Goal: Information Seeking & Learning: Check status

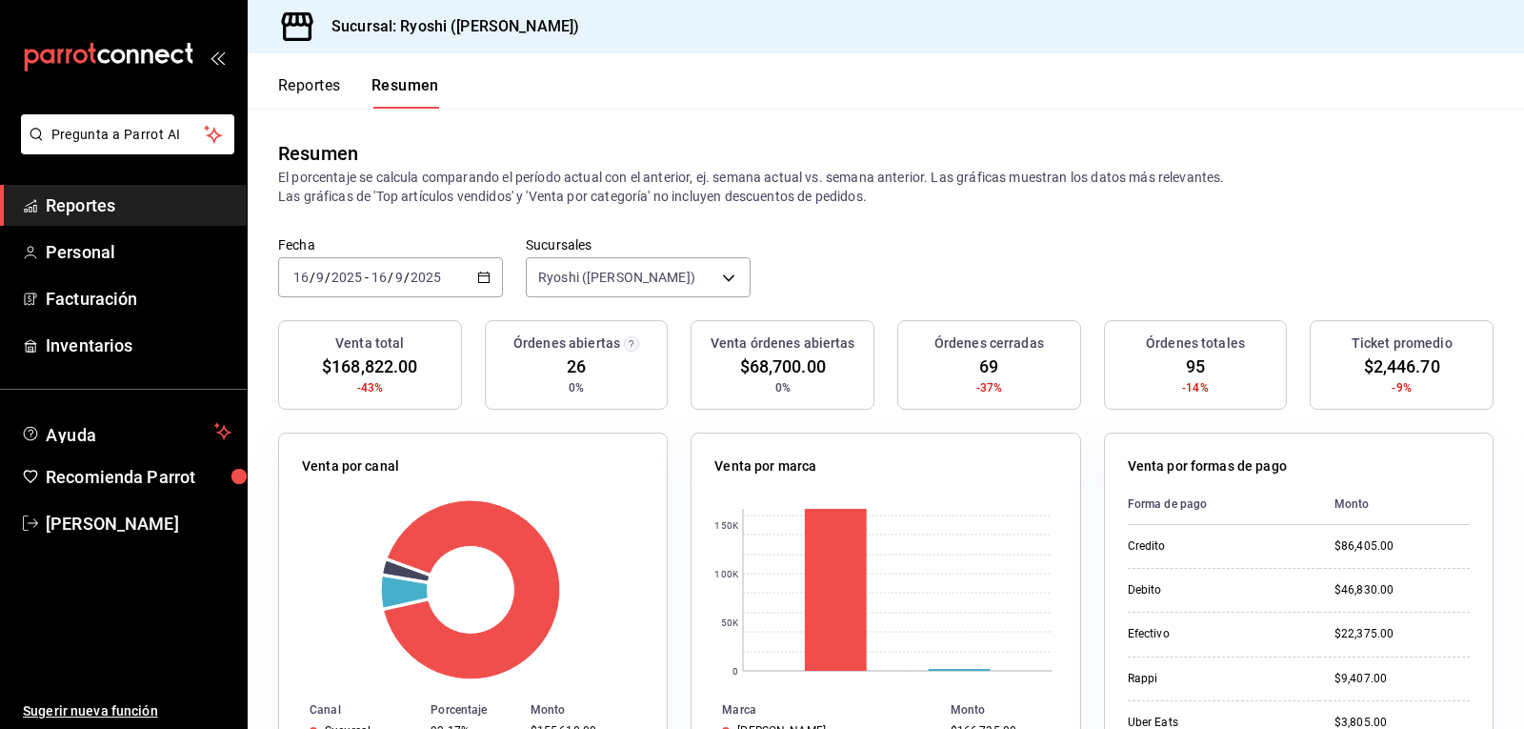
click at [310, 76] on button "Reportes" at bounding box center [309, 92] width 63 height 32
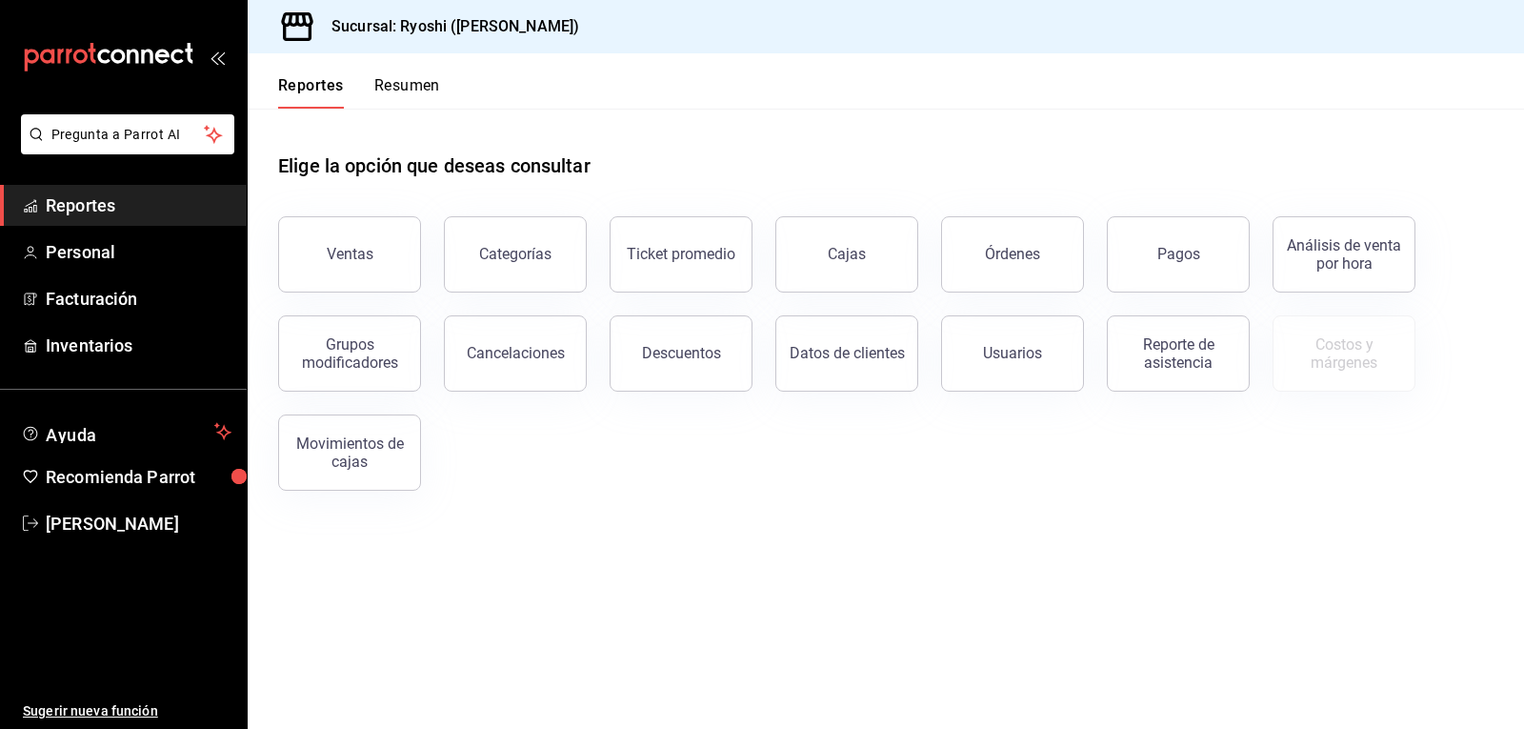
click at [419, 85] on button "Resumen" at bounding box center [407, 92] width 66 height 32
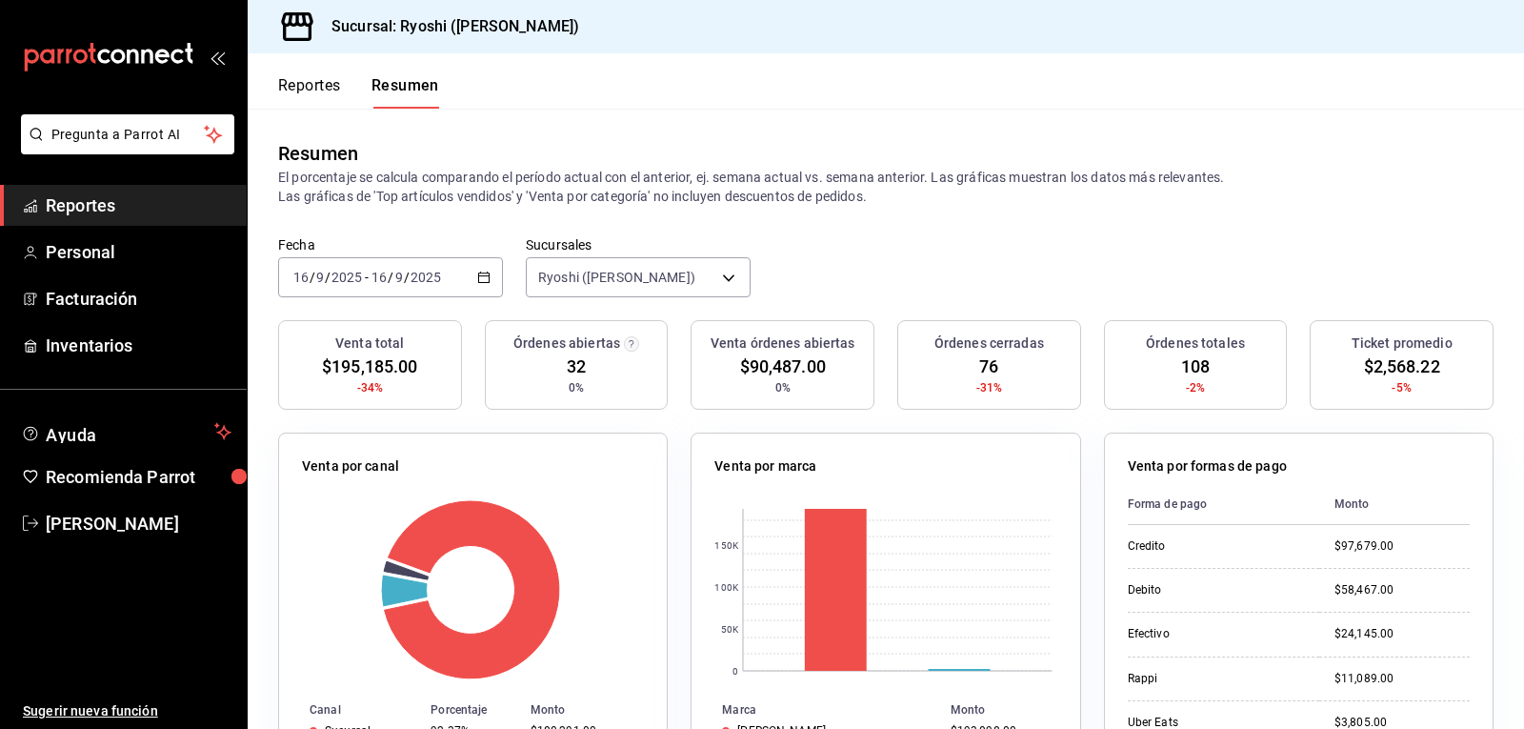
click at [303, 85] on button "Reportes" at bounding box center [309, 92] width 63 height 32
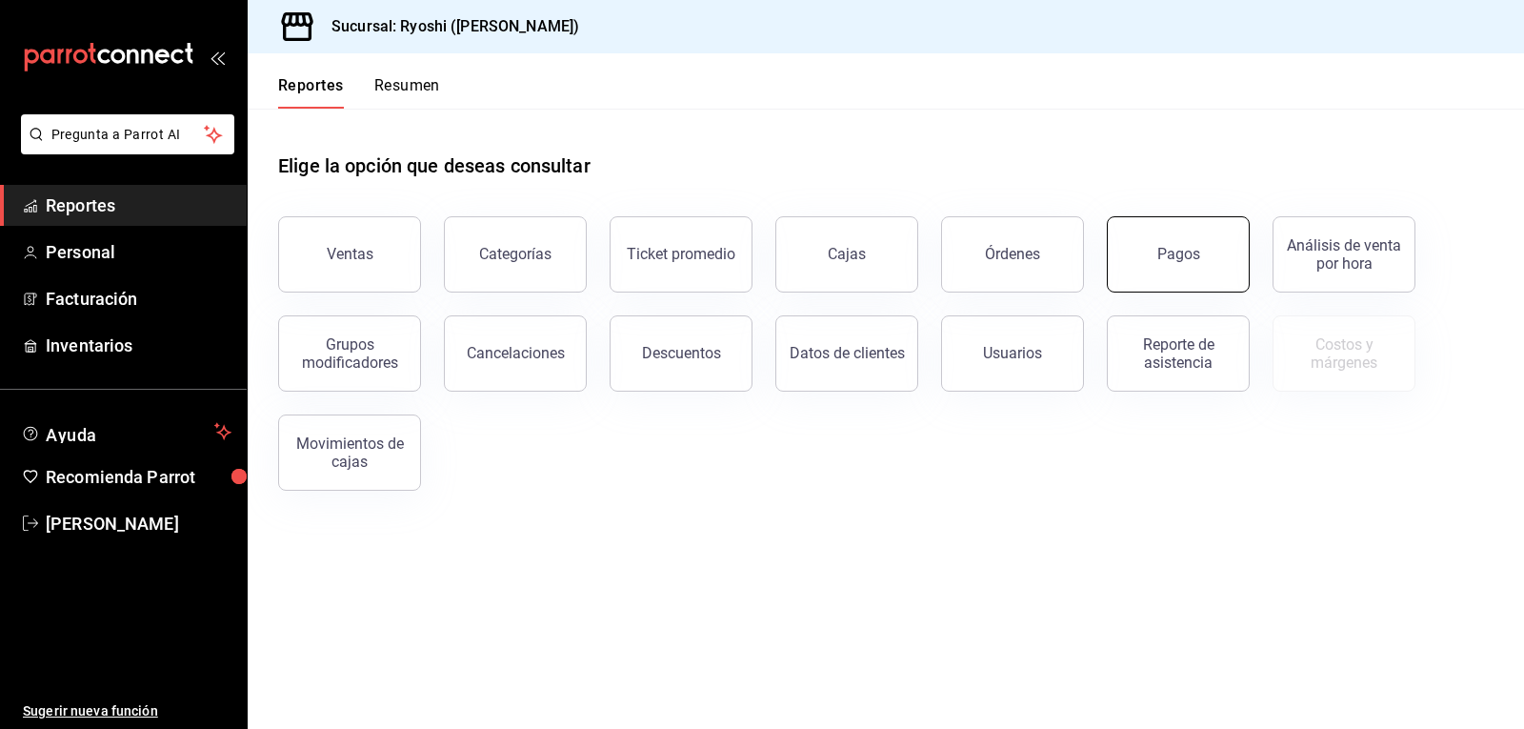
click at [1198, 265] on button "Pagos" at bounding box center [1178, 254] width 143 height 76
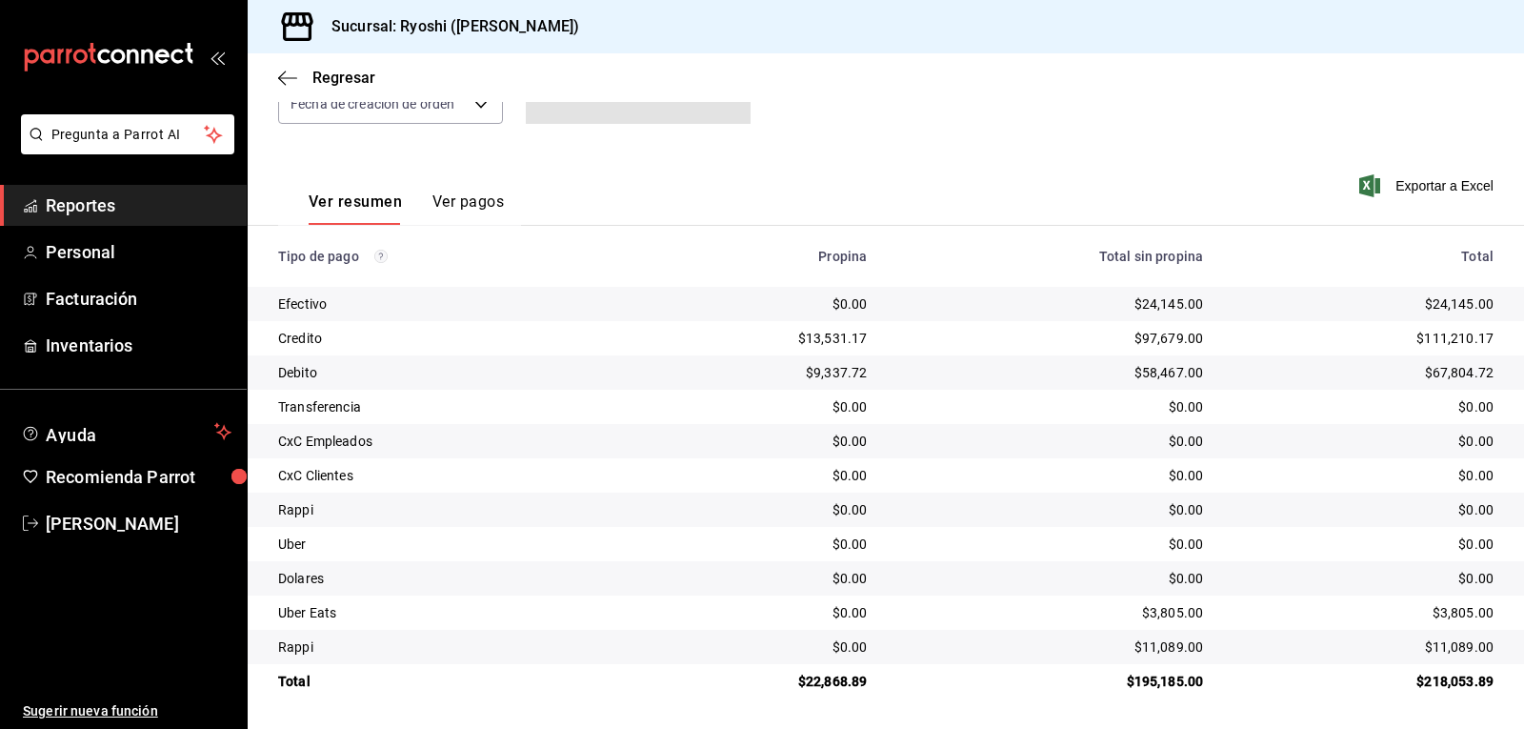
scroll to position [120, 0]
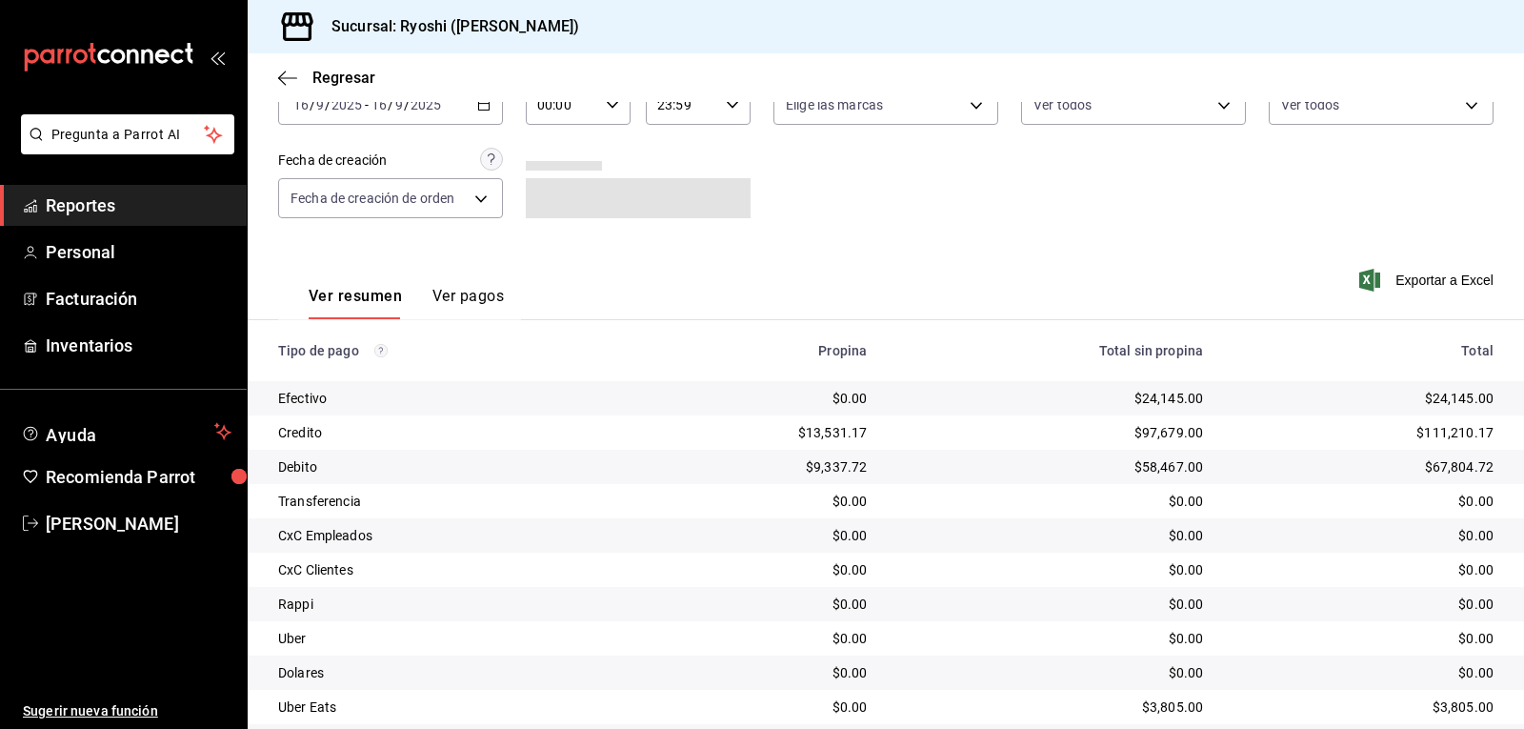
click at [608, 105] on icon "button" at bounding box center [612, 104] width 13 height 13
click at [548, 239] on span "02" at bounding box center [549, 244] width 22 height 15
type input "02:00"
click at [960, 243] on div at bounding box center [762, 364] width 1524 height 729
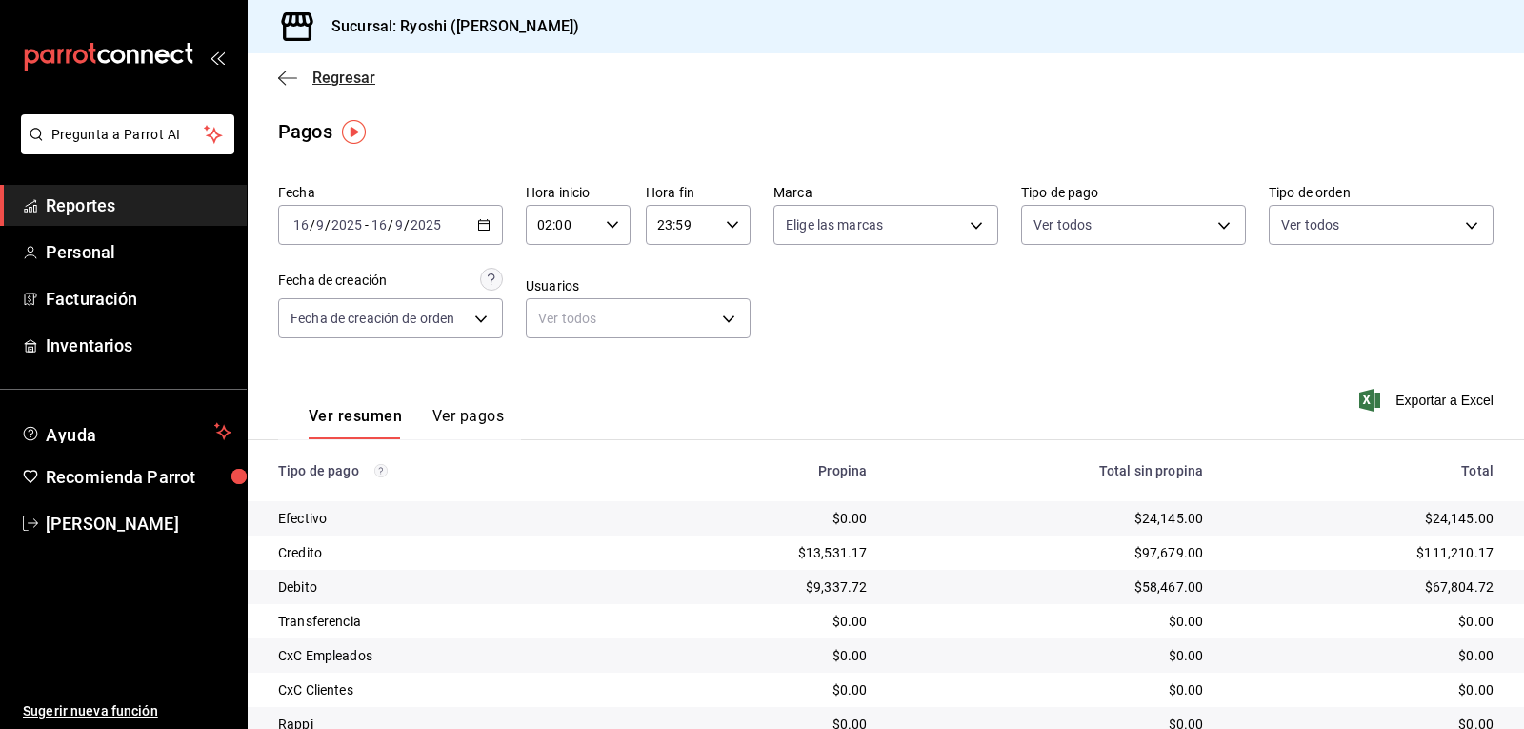
click at [288, 75] on icon "button" at bounding box center [287, 78] width 19 height 17
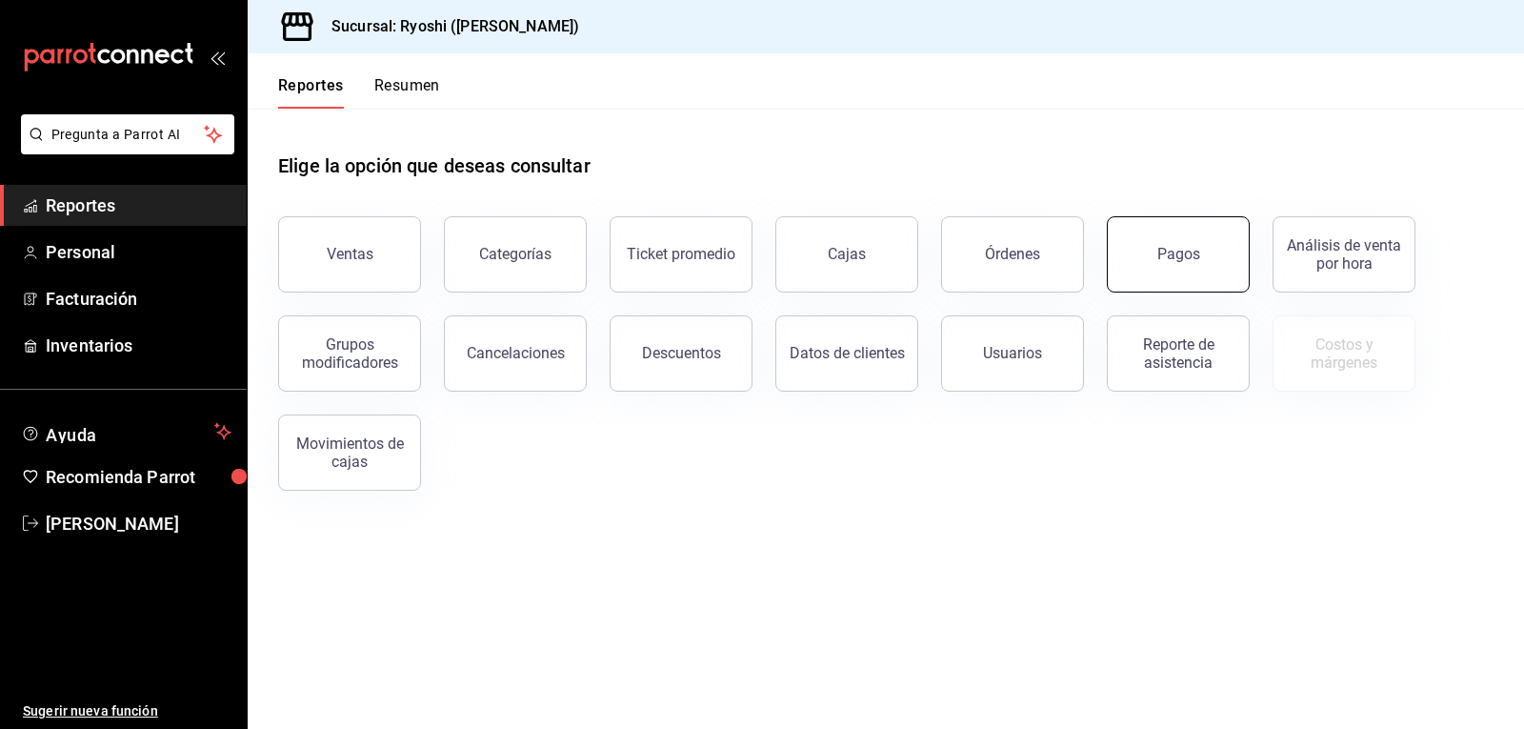
click at [1153, 259] on button "Pagos" at bounding box center [1178, 254] width 143 height 76
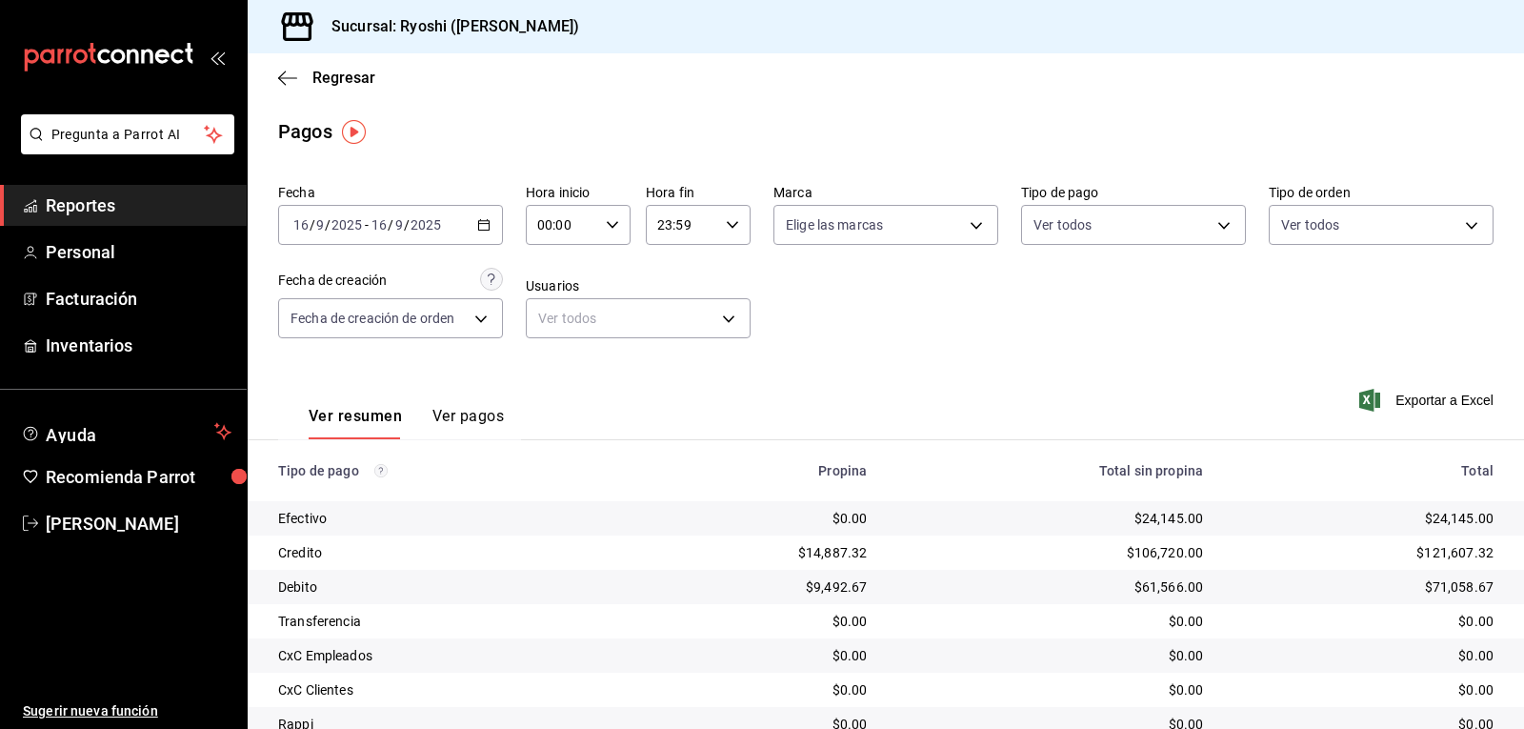
click at [606, 219] on icon "button" at bounding box center [612, 224] width 13 height 13
click at [607, 226] on div at bounding box center [762, 364] width 1524 height 729
click at [274, 82] on div "Regresar" at bounding box center [886, 77] width 1277 height 49
click at [110, 309] on span "Facturación" at bounding box center [139, 299] width 186 height 26
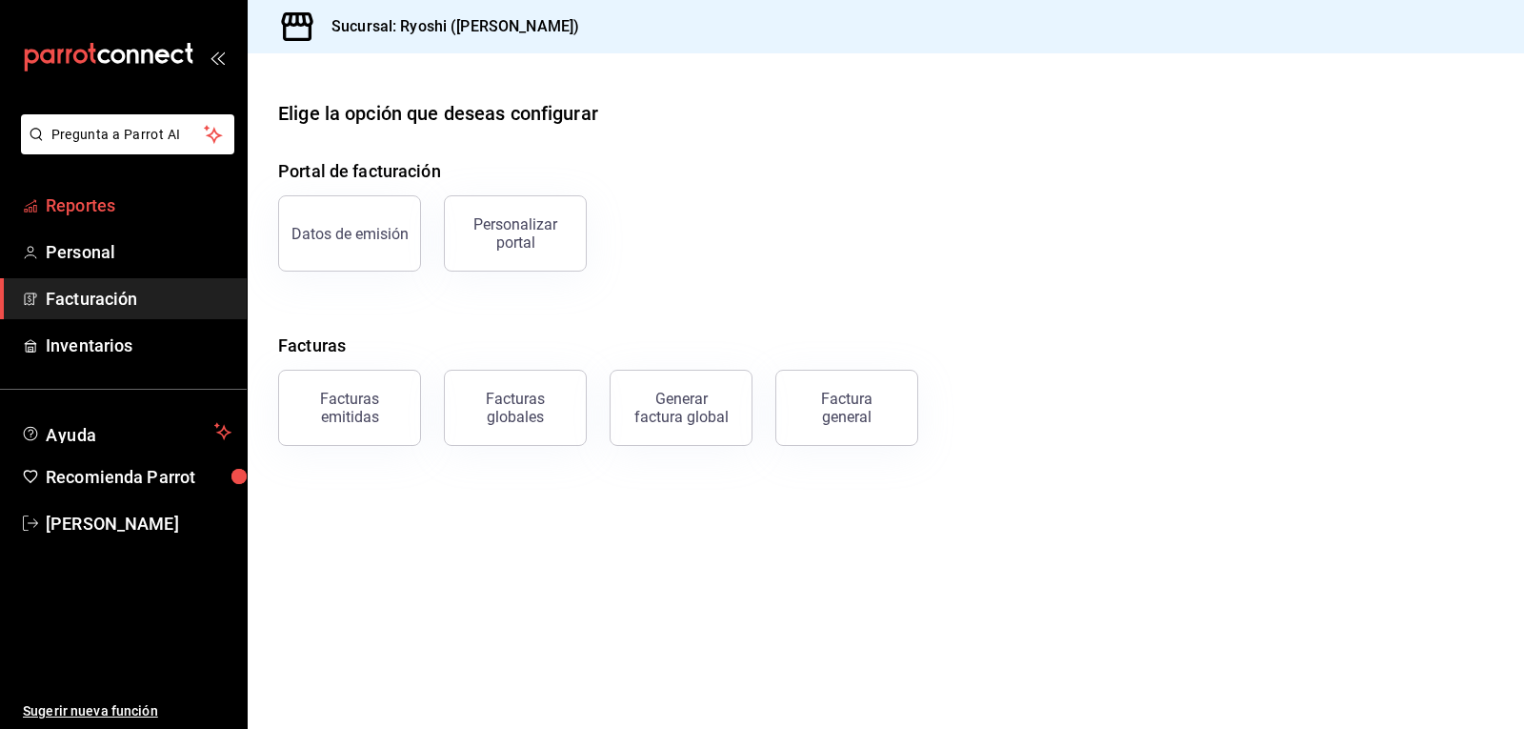
click at [96, 212] on span "Reportes" at bounding box center [139, 205] width 186 height 26
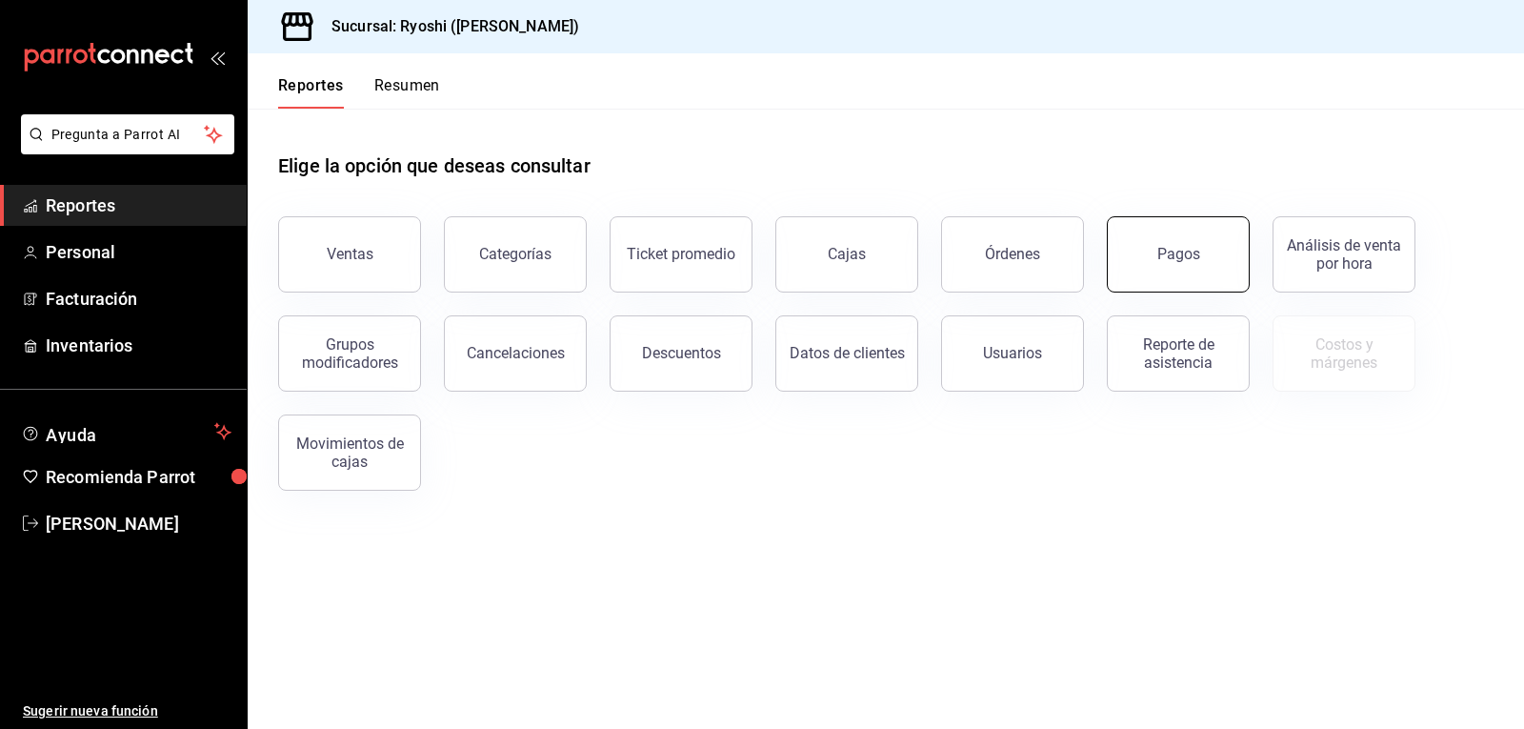
click at [1217, 239] on button "Pagos" at bounding box center [1178, 254] width 143 height 76
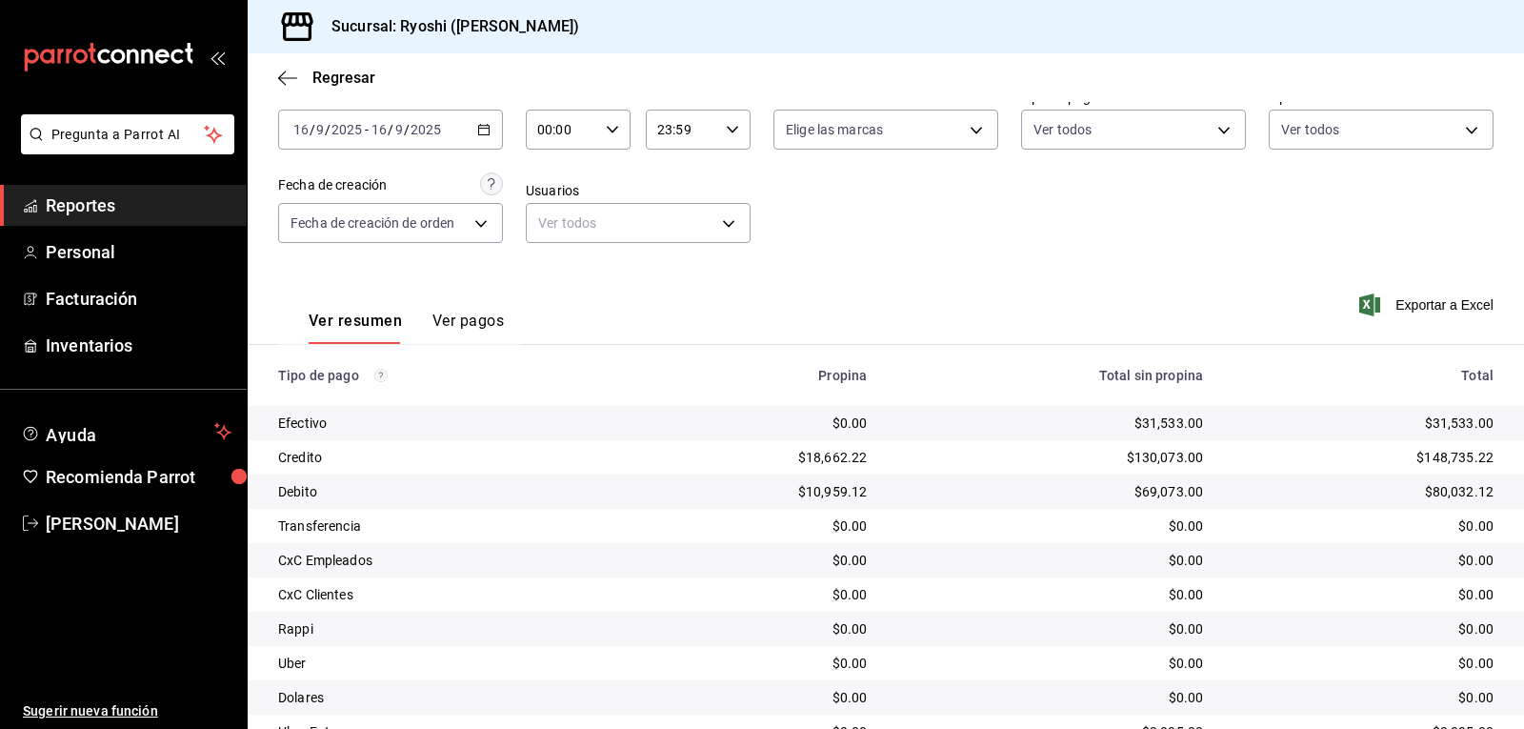
scroll to position [215, 0]
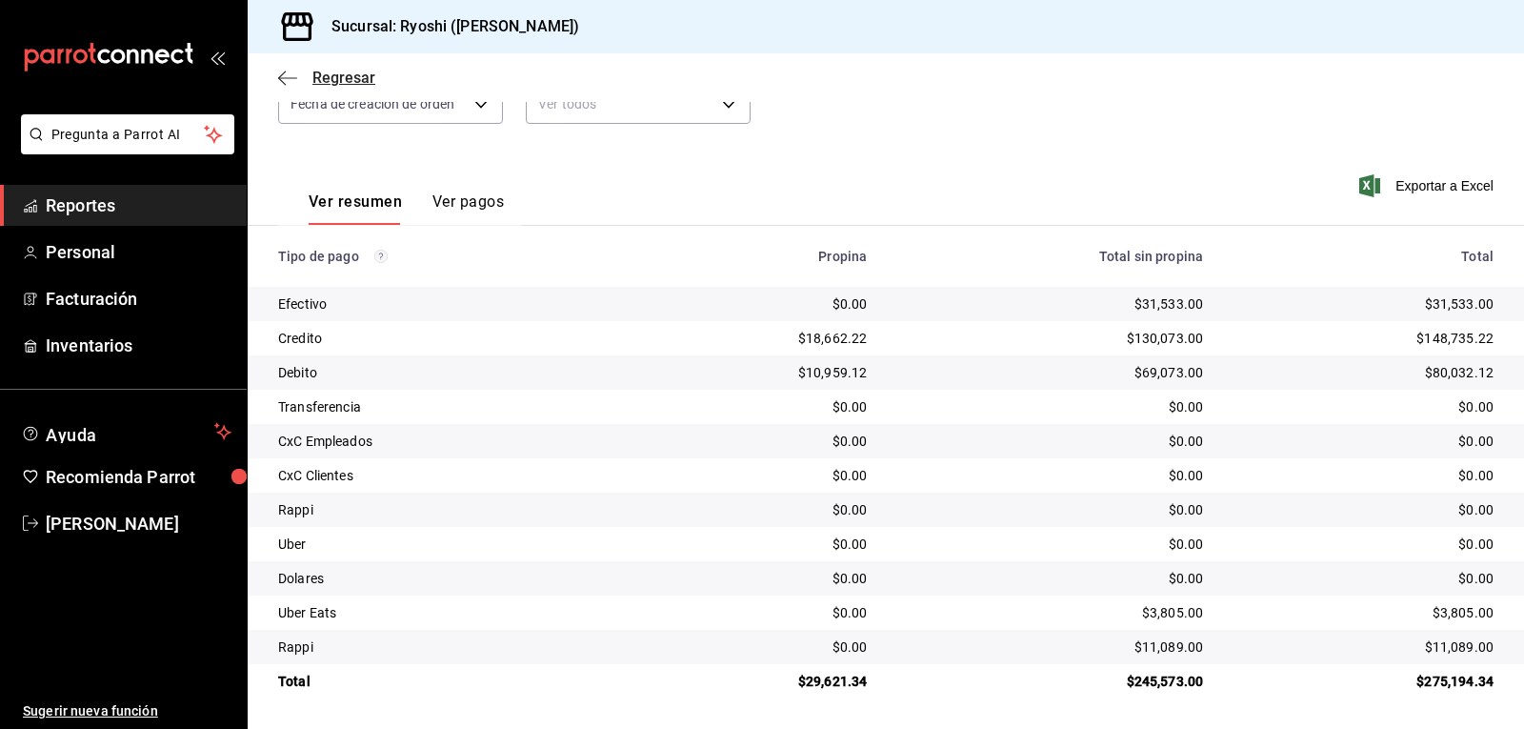
click at [282, 76] on icon "button" at bounding box center [287, 78] width 19 height 17
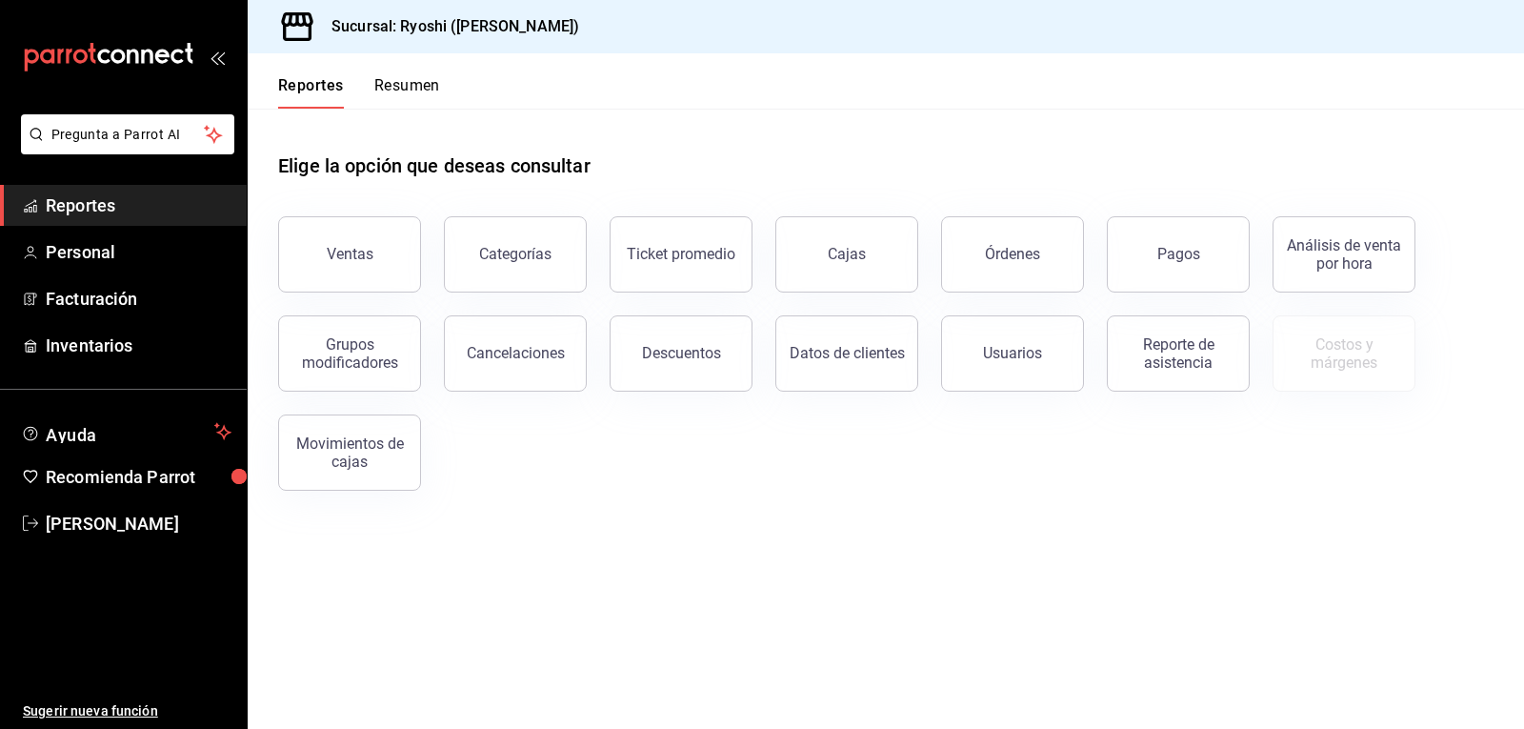
click at [397, 82] on button "Resumen" at bounding box center [407, 92] width 66 height 32
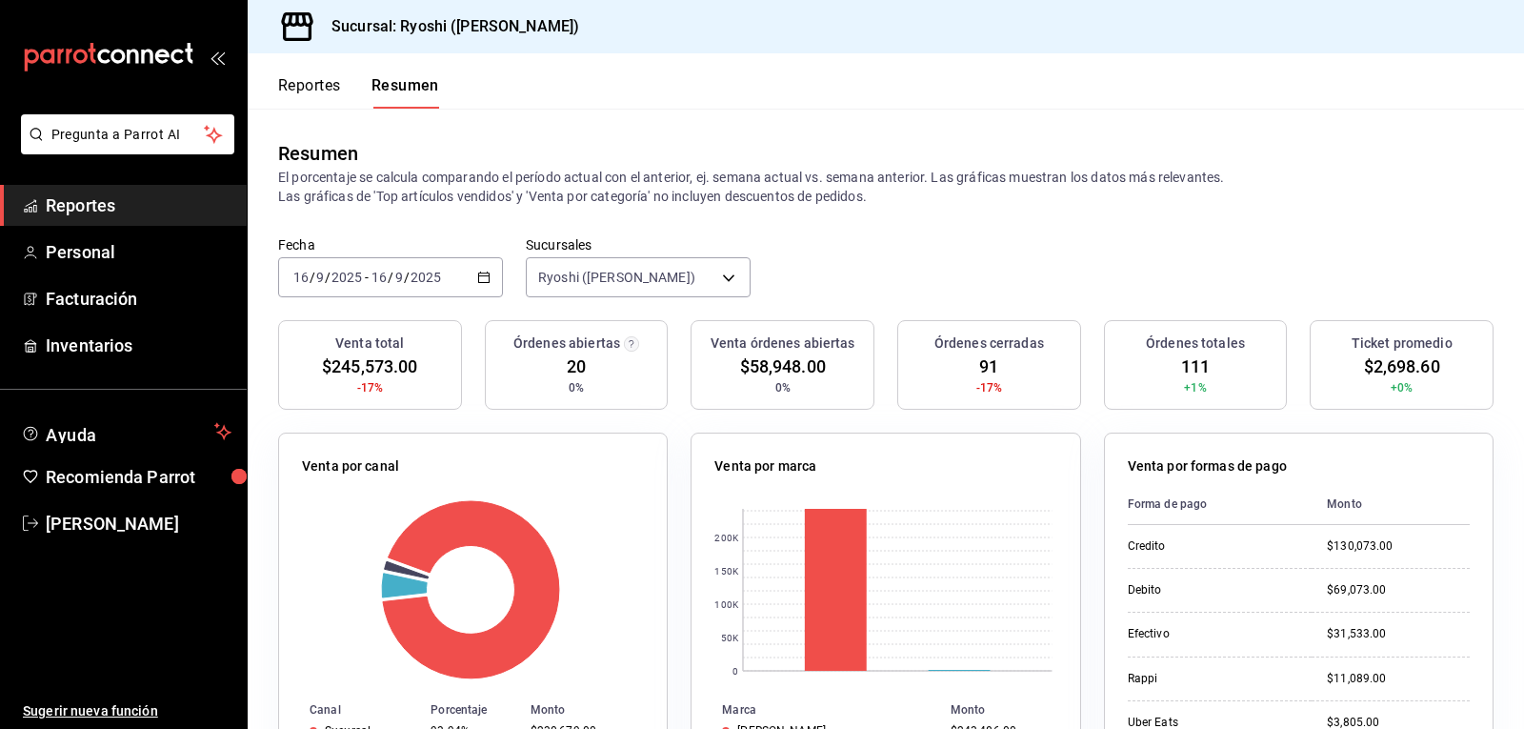
click at [310, 84] on button "Reportes" at bounding box center [309, 92] width 63 height 32
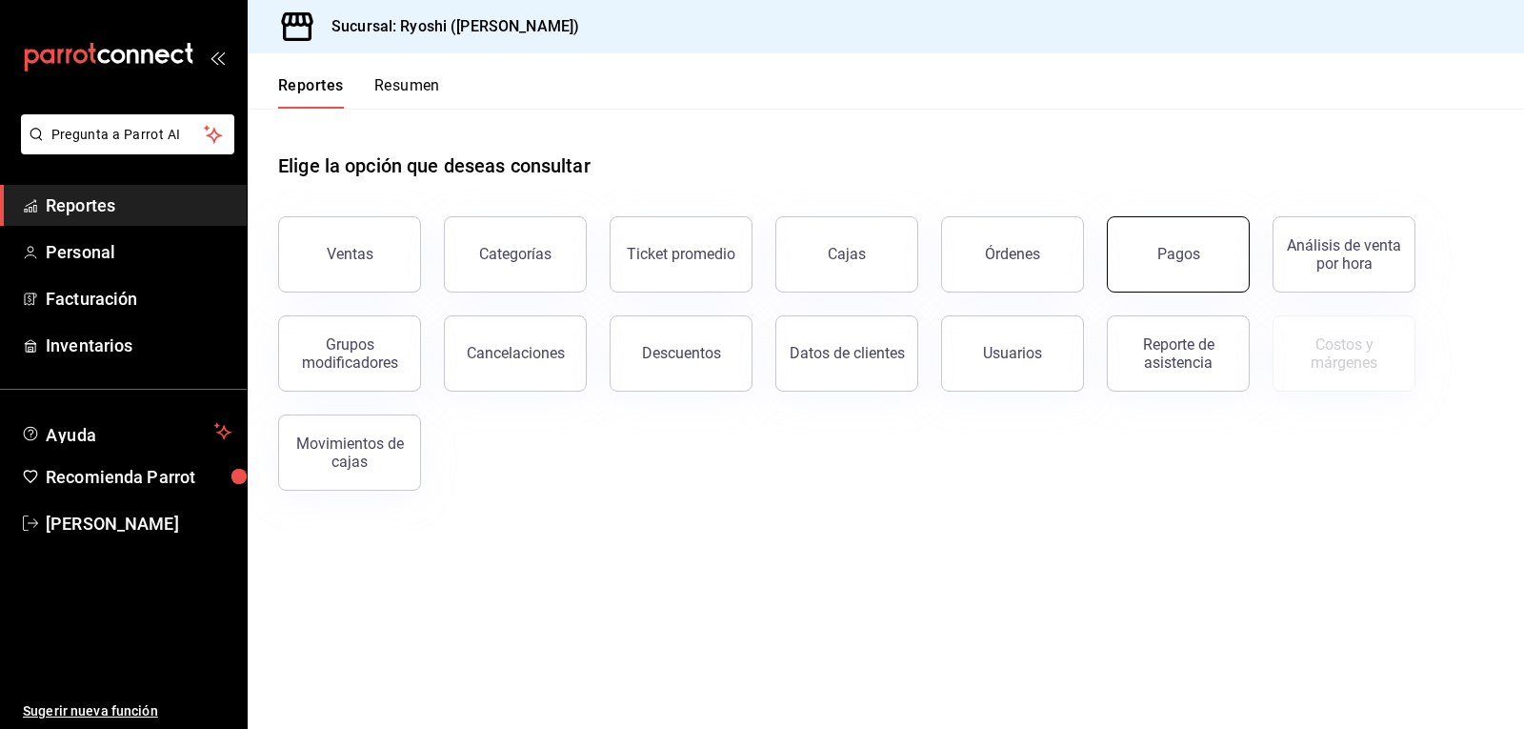
click at [1176, 269] on button "Pagos" at bounding box center [1178, 254] width 143 height 76
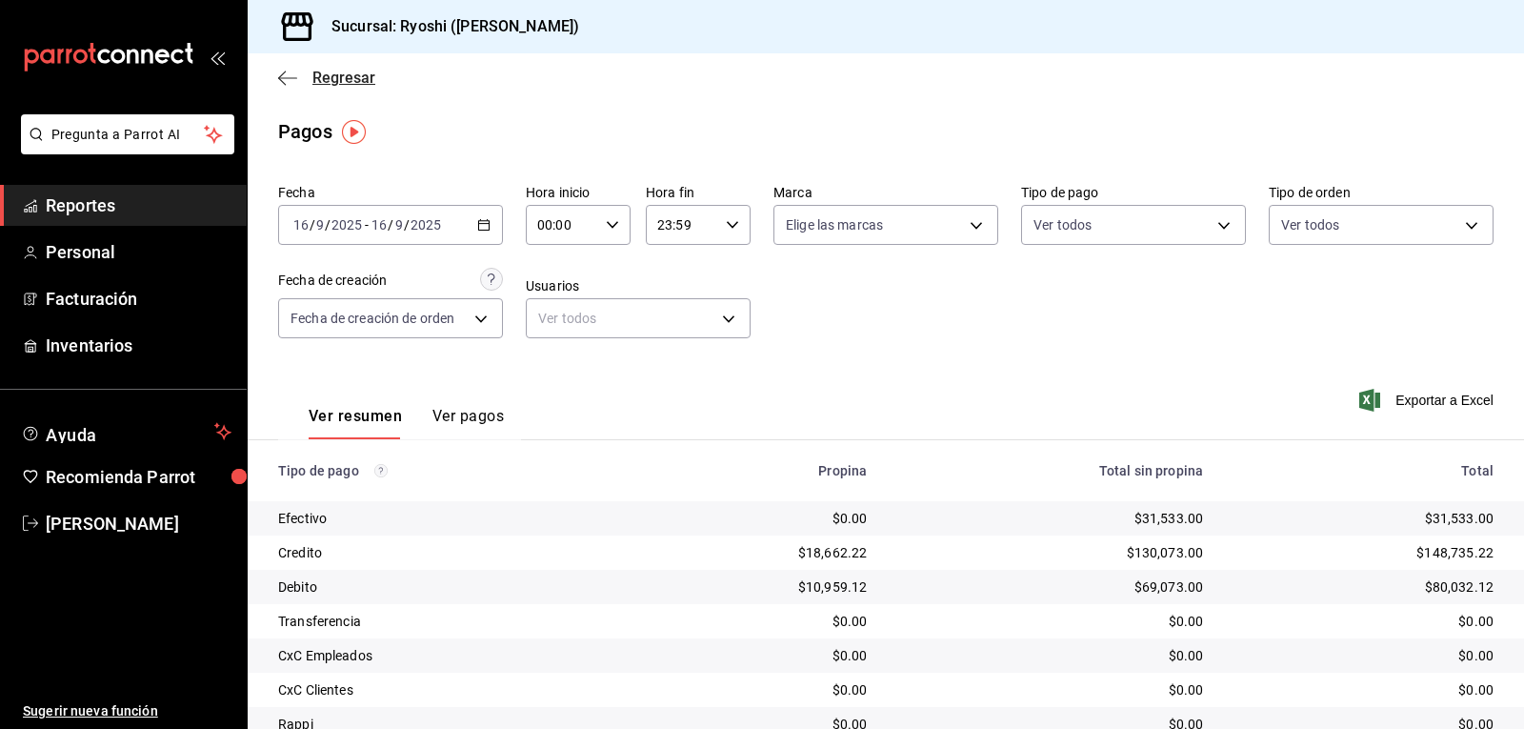
click at [288, 80] on icon "button" at bounding box center [287, 78] width 19 height 17
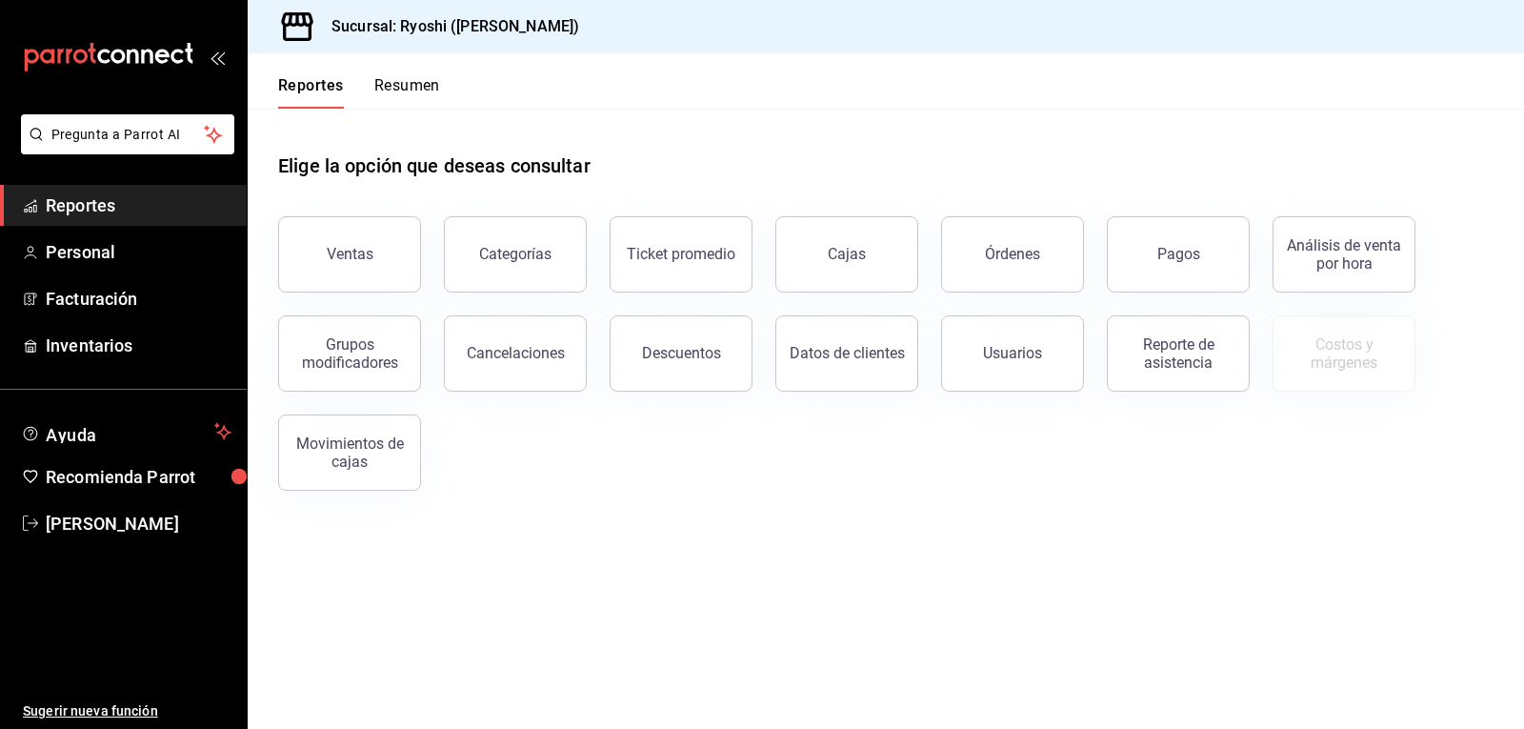
click at [409, 86] on button "Resumen" at bounding box center [407, 92] width 66 height 32
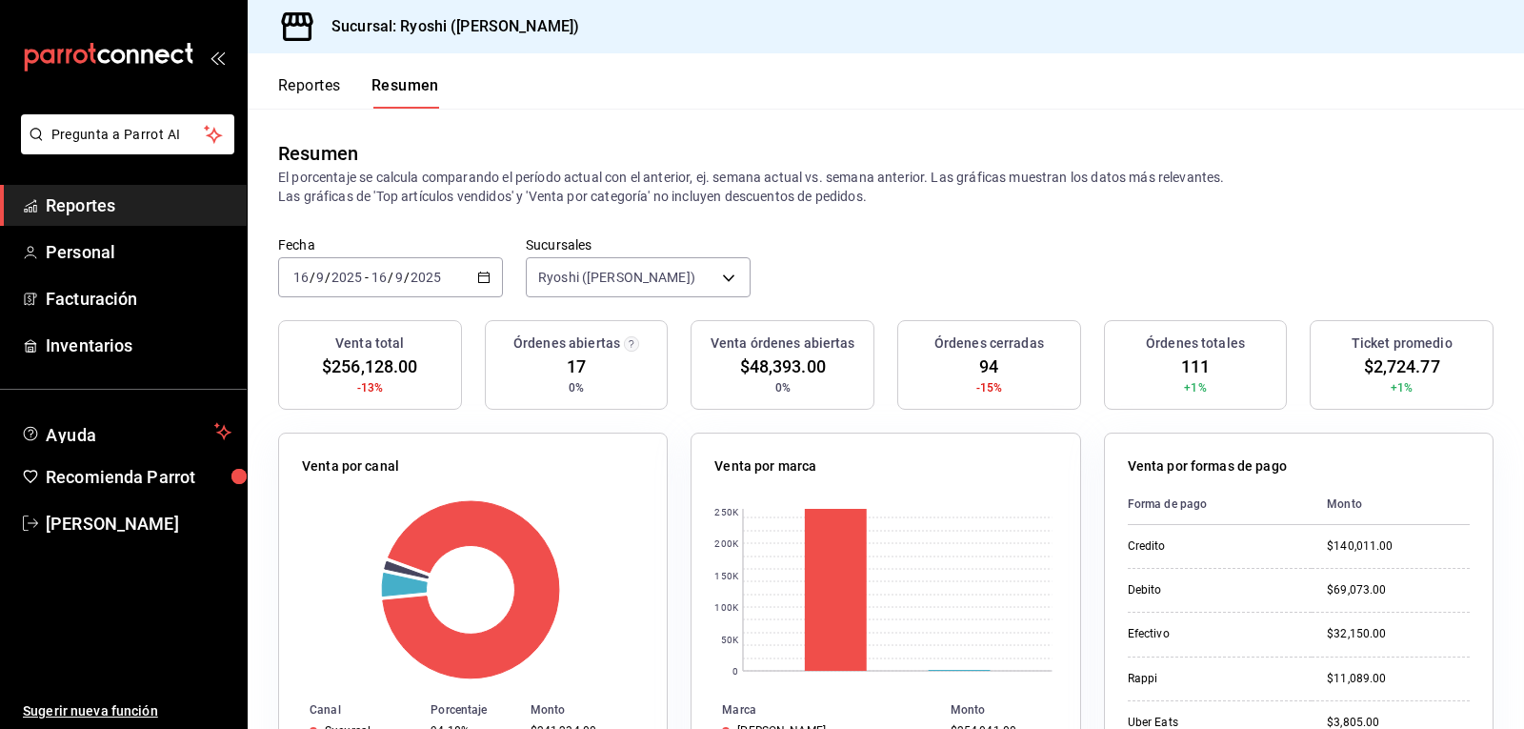
click at [306, 83] on button "Reportes" at bounding box center [309, 92] width 63 height 32
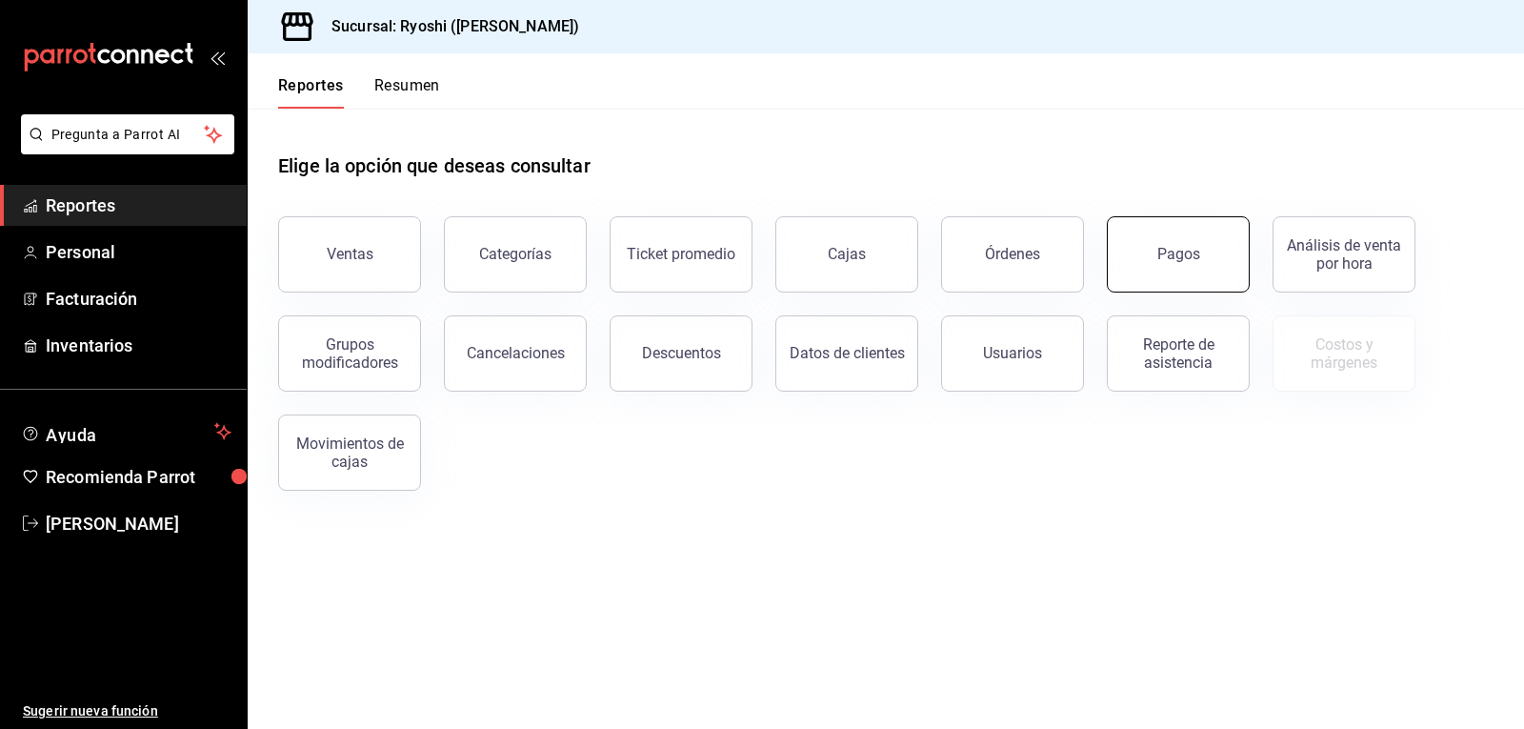
click at [1222, 238] on button "Pagos" at bounding box center [1178, 254] width 143 height 76
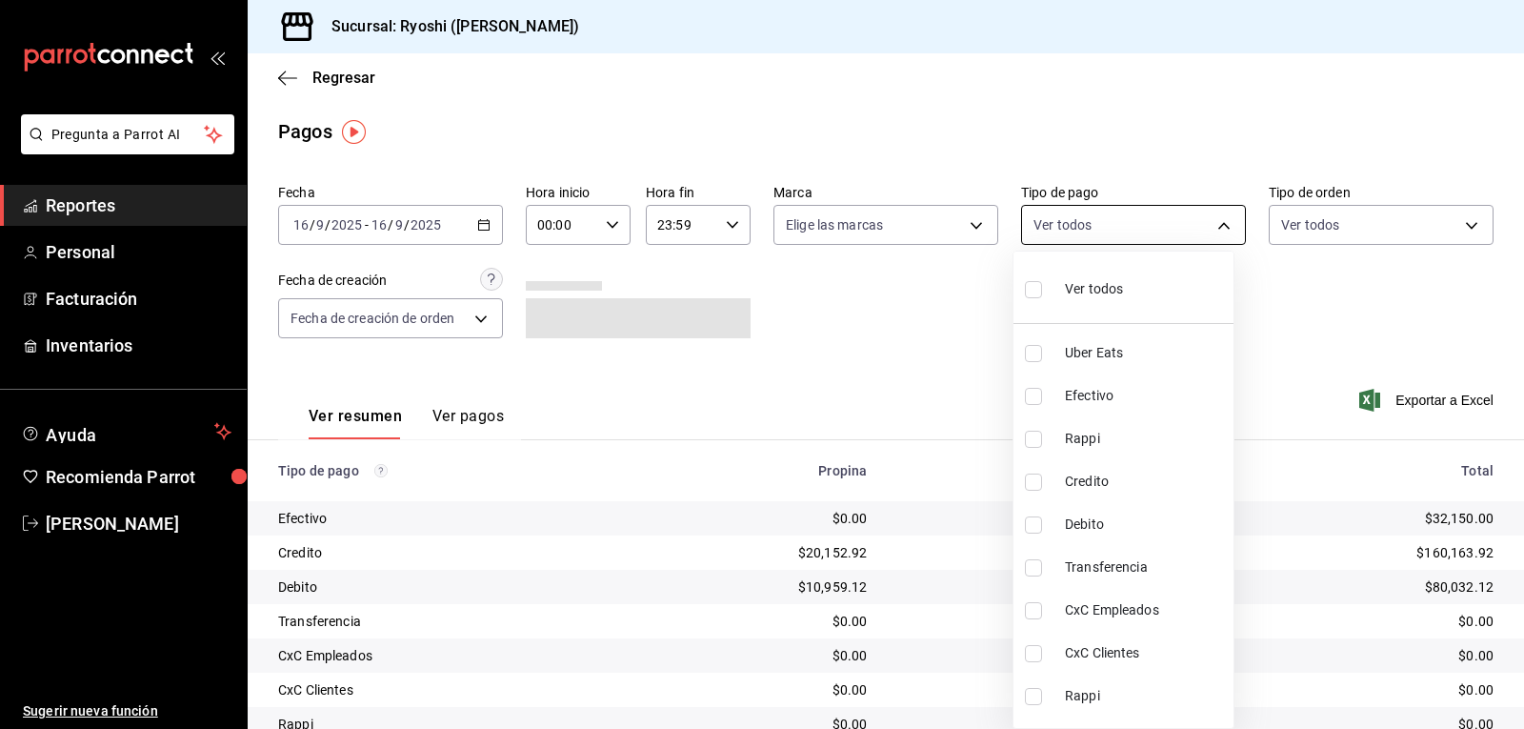
click at [1217, 221] on body "Pregunta a Parrot AI Reportes Personal Facturación Inventarios Ayuda Recomienda…" at bounding box center [762, 364] width 1524 height 729
click at [1039, 481] on input "checkbox" at bounding box center [1033, 481] width 17 height 17
checkbox input "true"
type input "9b0685d2-7f5d-4ede-a6b4-58a2ffcbf3cd"
click at [1032, 522] on input "checkbox" at bounding box center [1033, 524] width 17 height 17
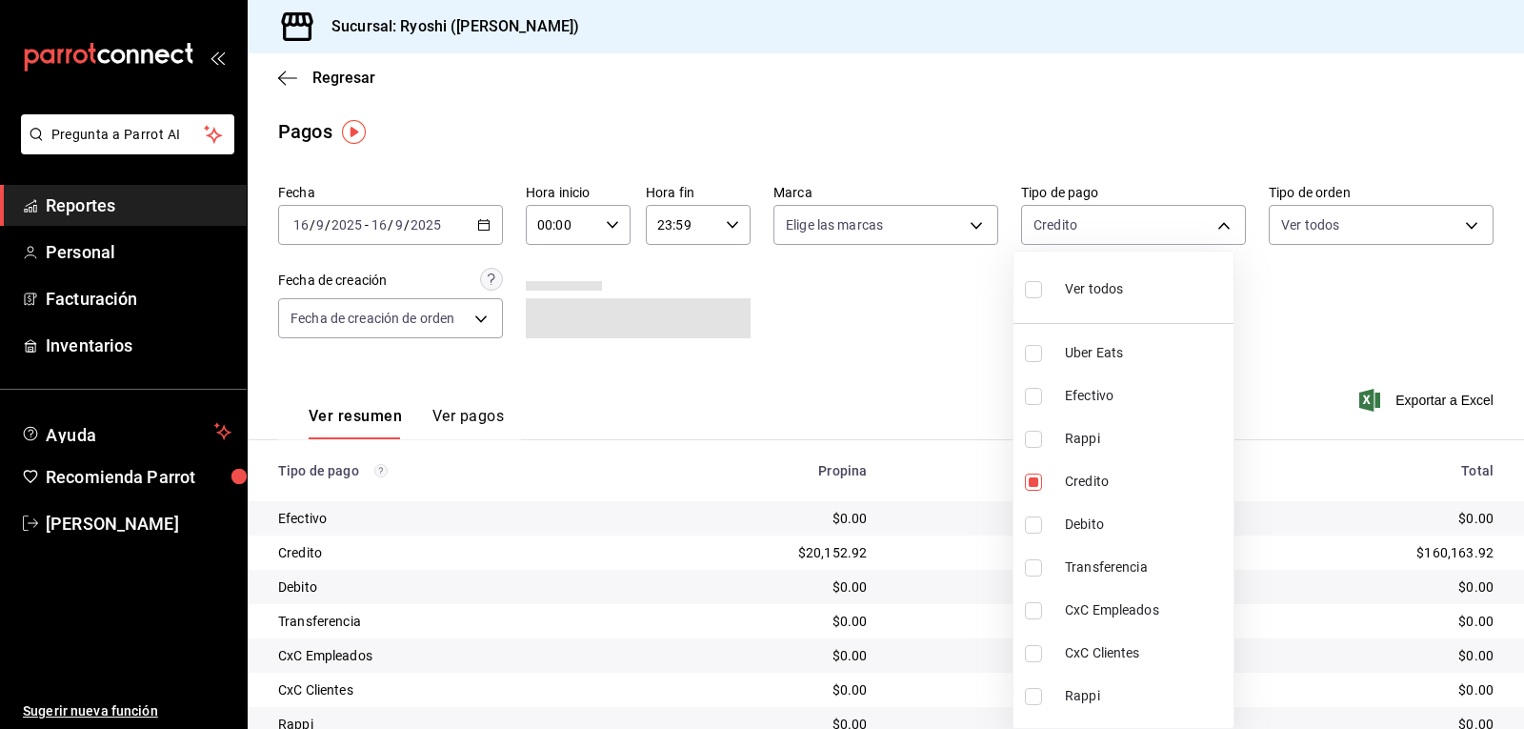
checkbox input "true"
type input "9b0685d2-7f5d-4ede-a6b4-58a2ffcbf3cd,4fc1f123-1106-4d46-a6dc-4994d0550367"
click at [923, 377] on div at bounding box center [762, 364] width 1524 height 729
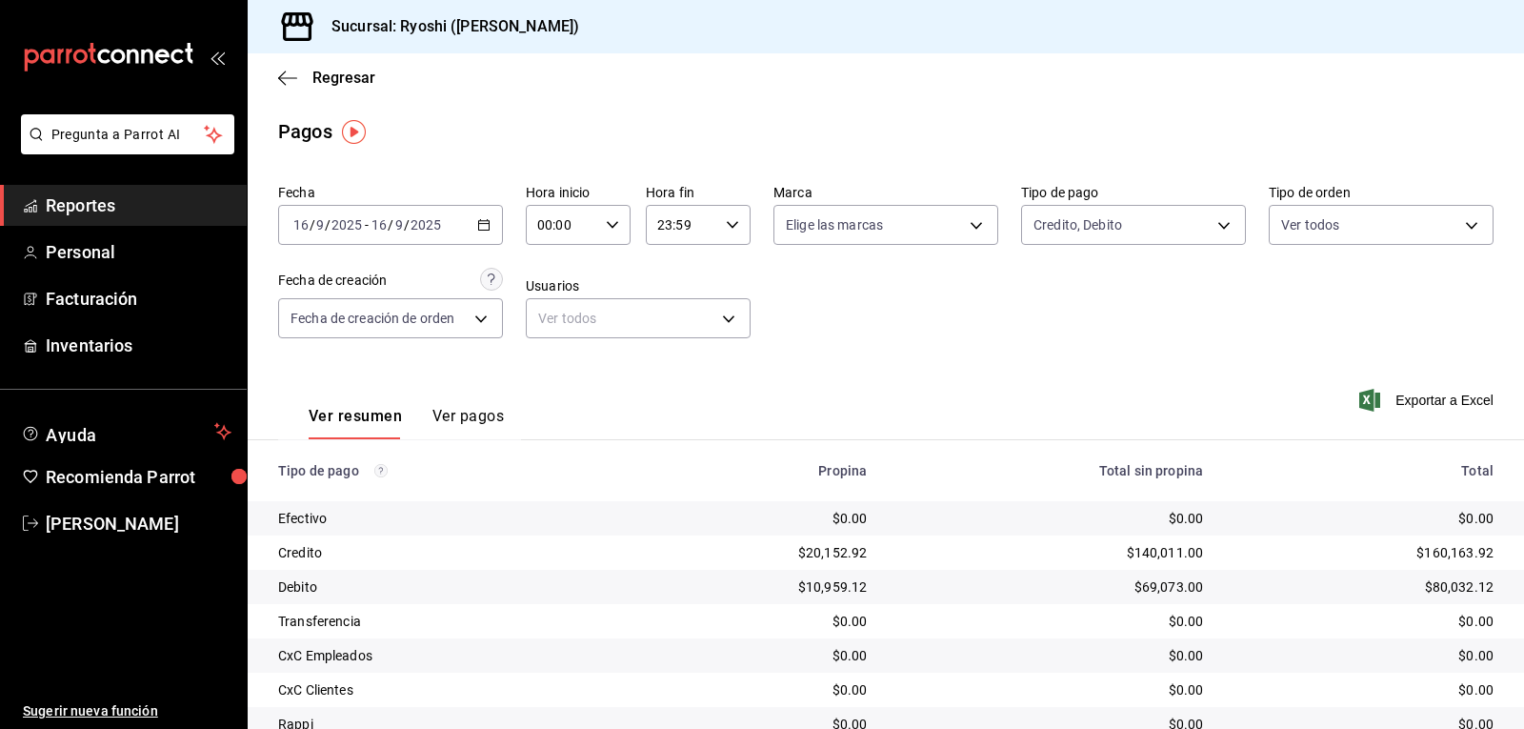
click at [607, 225] on \(Stroke\) "button" at bounding box center [612, 224] width 11 height 7
click at [550, 368] on span "02" at bounding box center [549, 364] width 22 height 15
type input "02:00"
click at [1213, 223] on div at bounding box center [762, 364] width 1524 height 729
click at [1207, 227] on body "Pregunta a Parrot AI Reportes Personal Facturación Inventarios Ayuda Recomienda…" at bounding box center [762, 364] width 1524 height 729
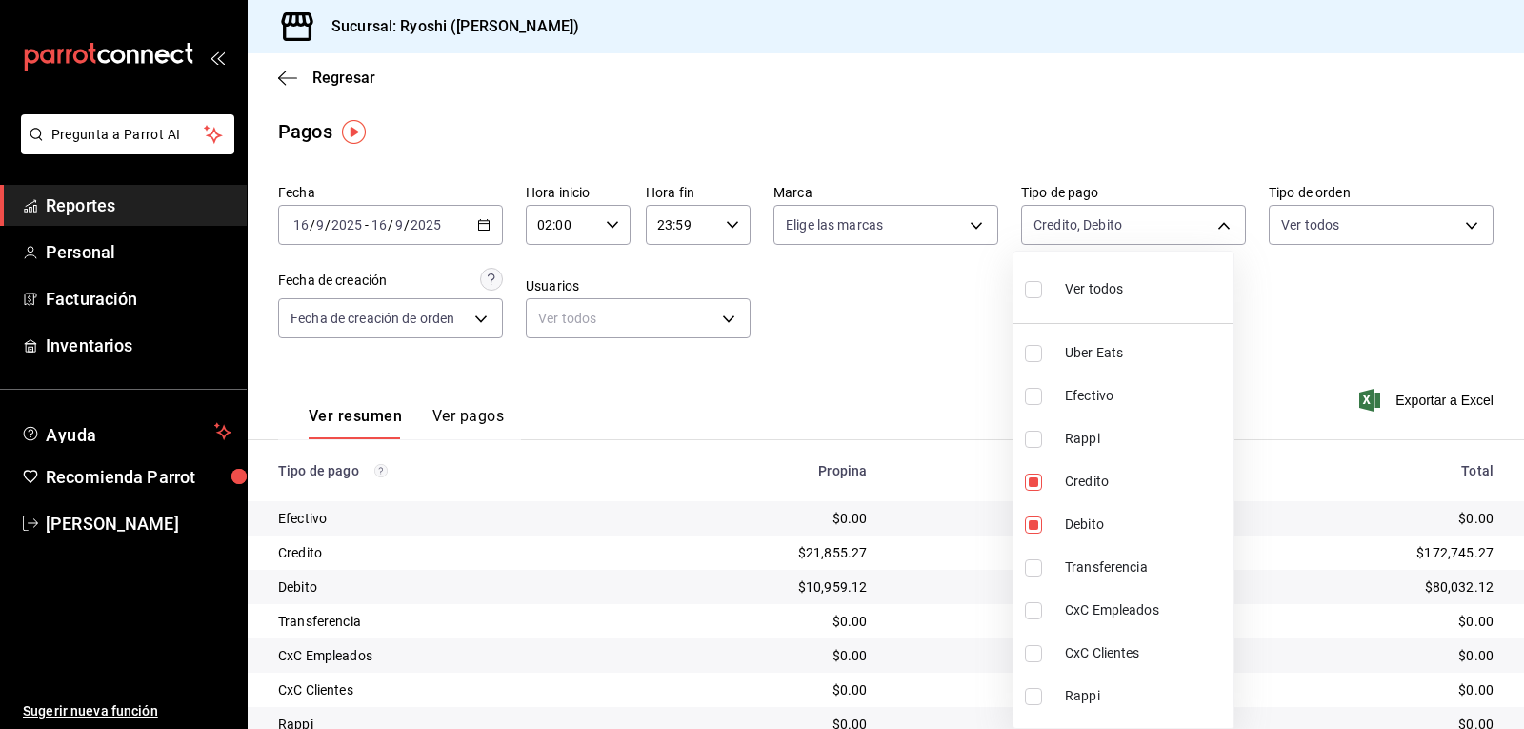
click at [1032, 290] on input "checkbox" at bounding box center [1033, 289] width 17 height 17
checkbox input "true"
type input "05751dd8-6818-4a8c-b9fb-c7f7071b72fb,789b4605-08e0-4dfe-9865-94468e2c17aa,03400…"
checkbox input "true"
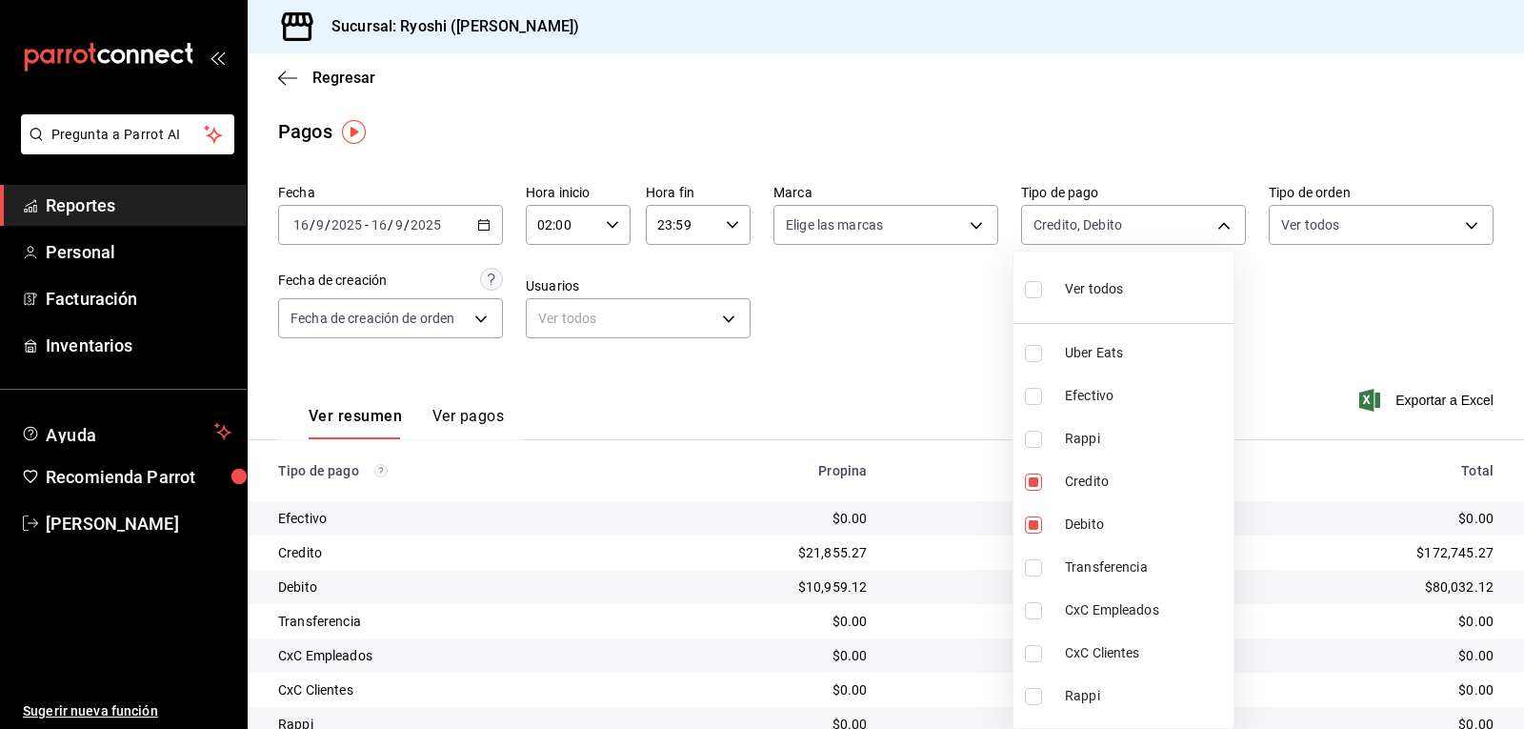
checkbox input "true"
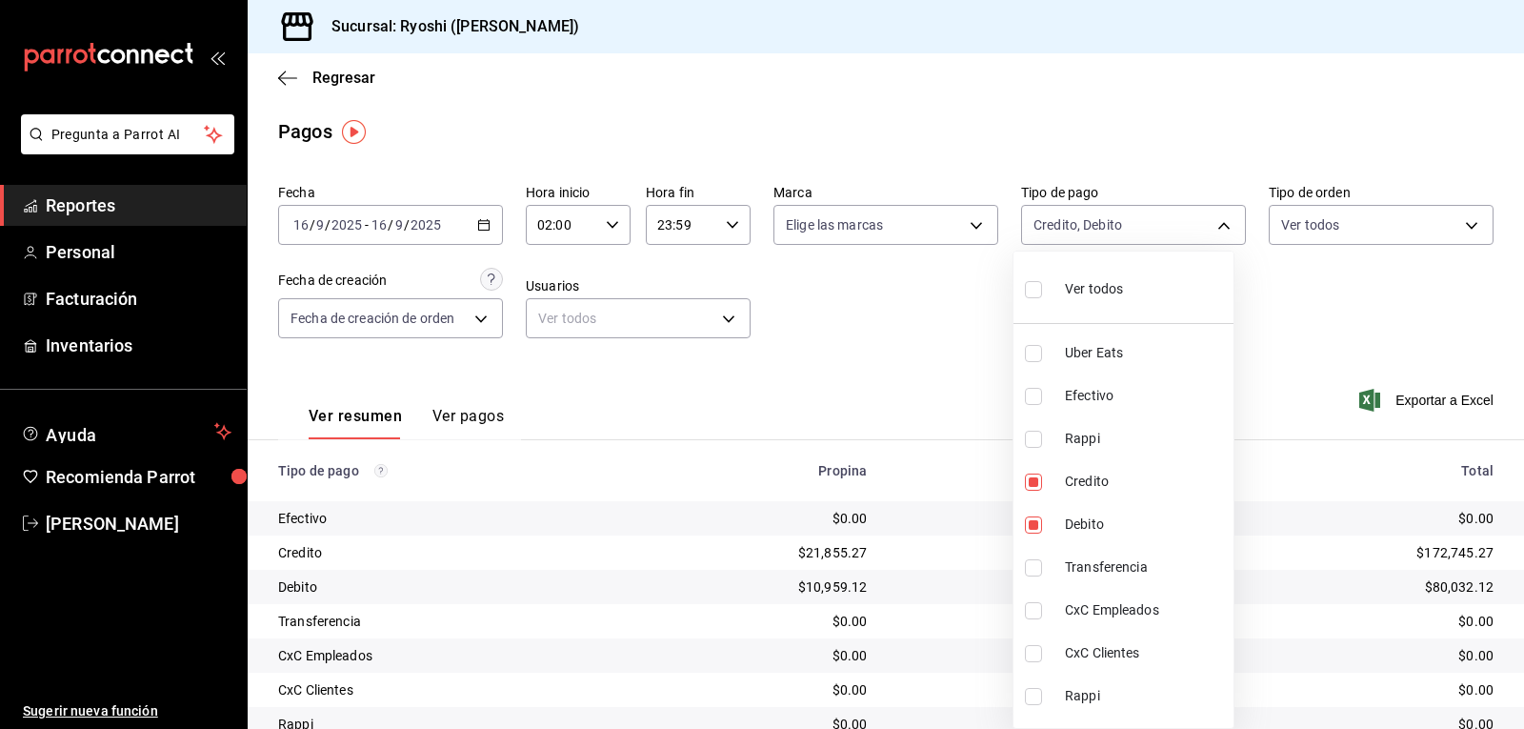
checkbox input "true"
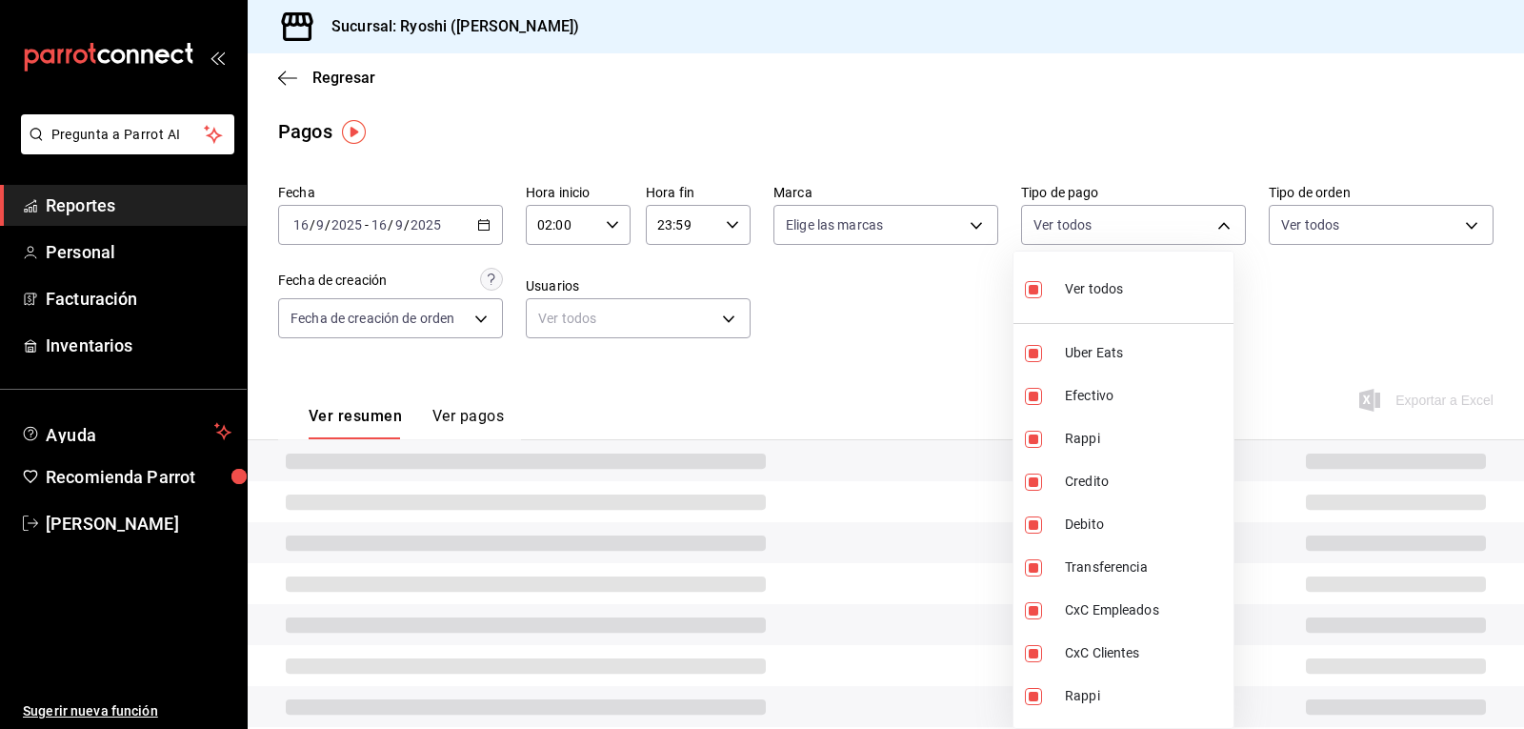
click at [937, 311] on div at bounding box center [762, 364] width 1524 height 729
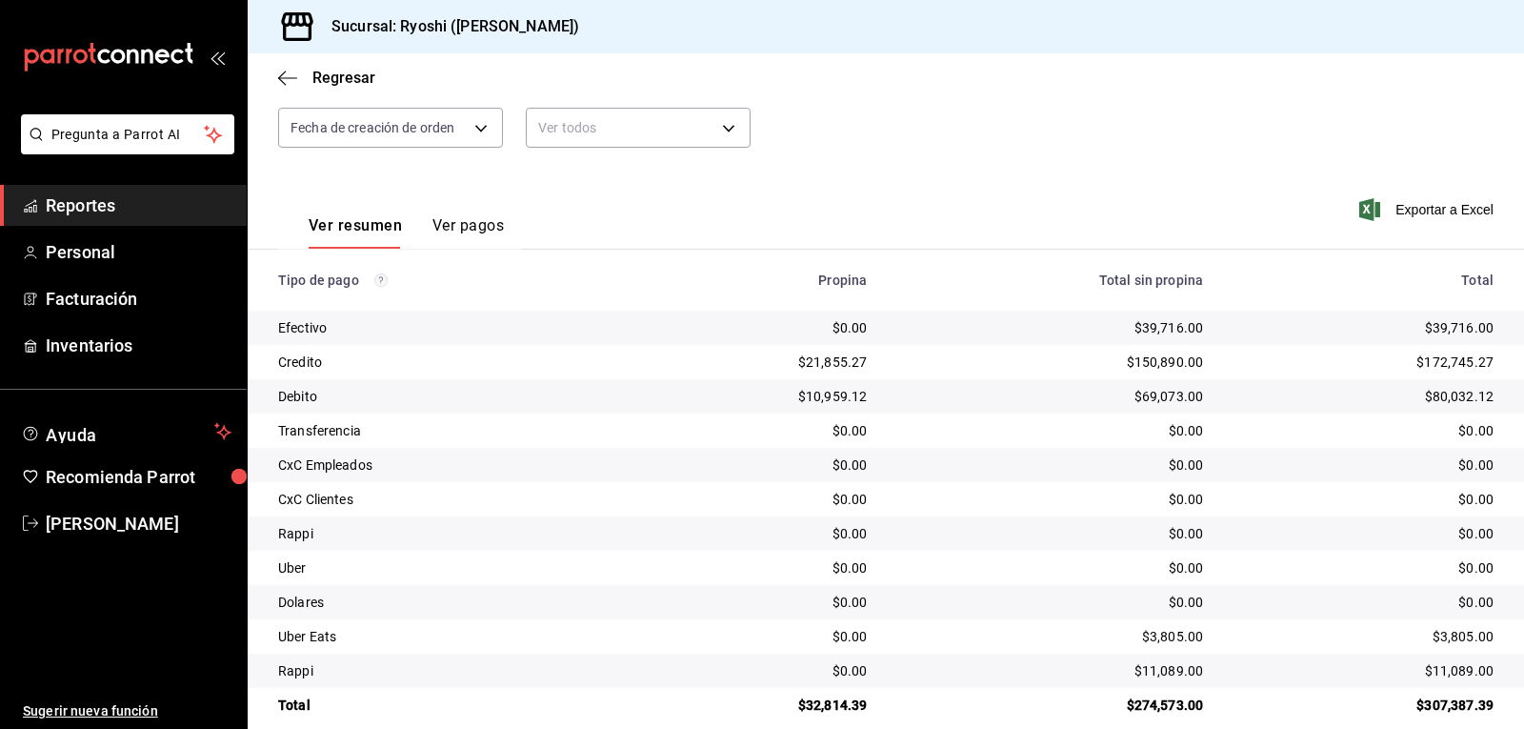
scroll to position [215, 0]
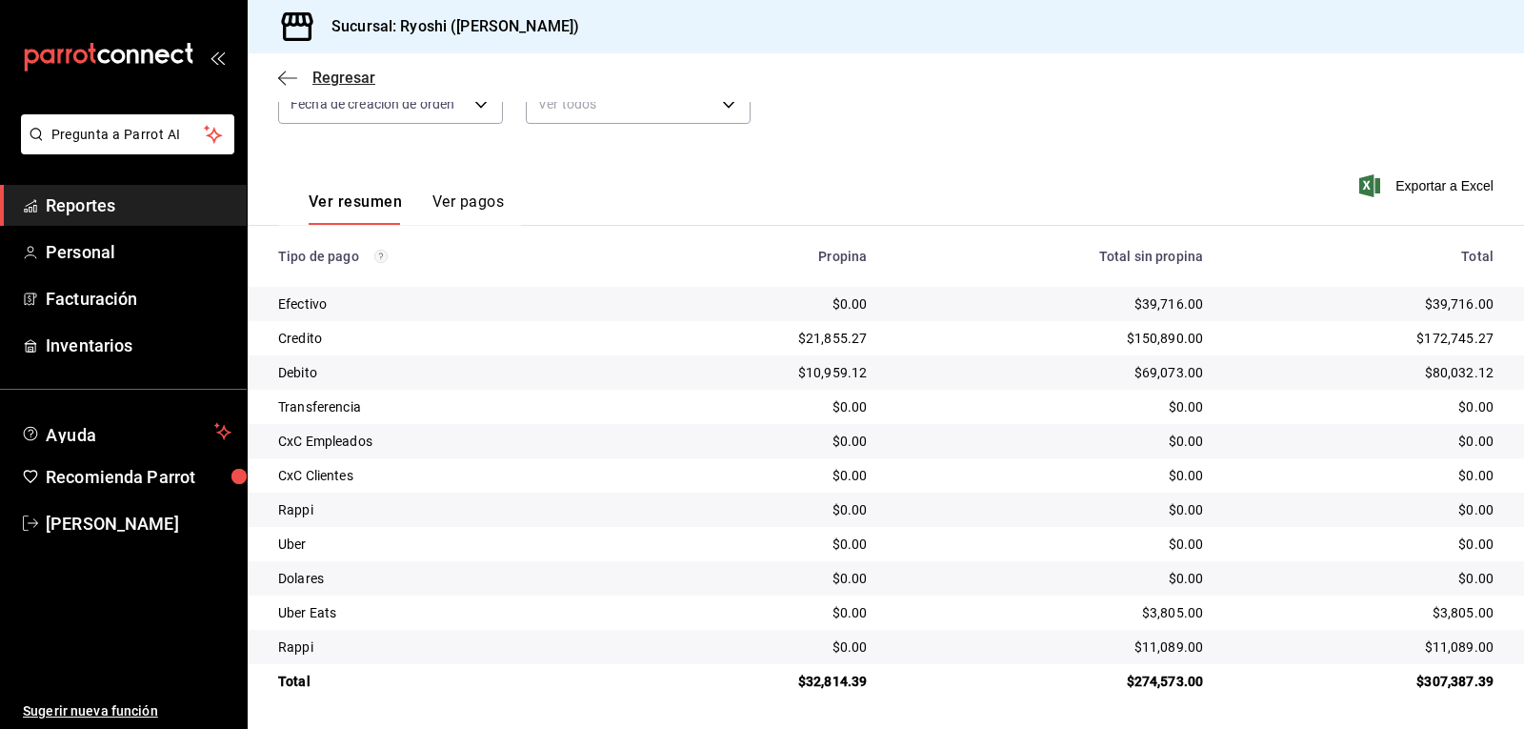
click at [285, 80] on icon "button" at bounding box center [287, 78] width 19 height 17
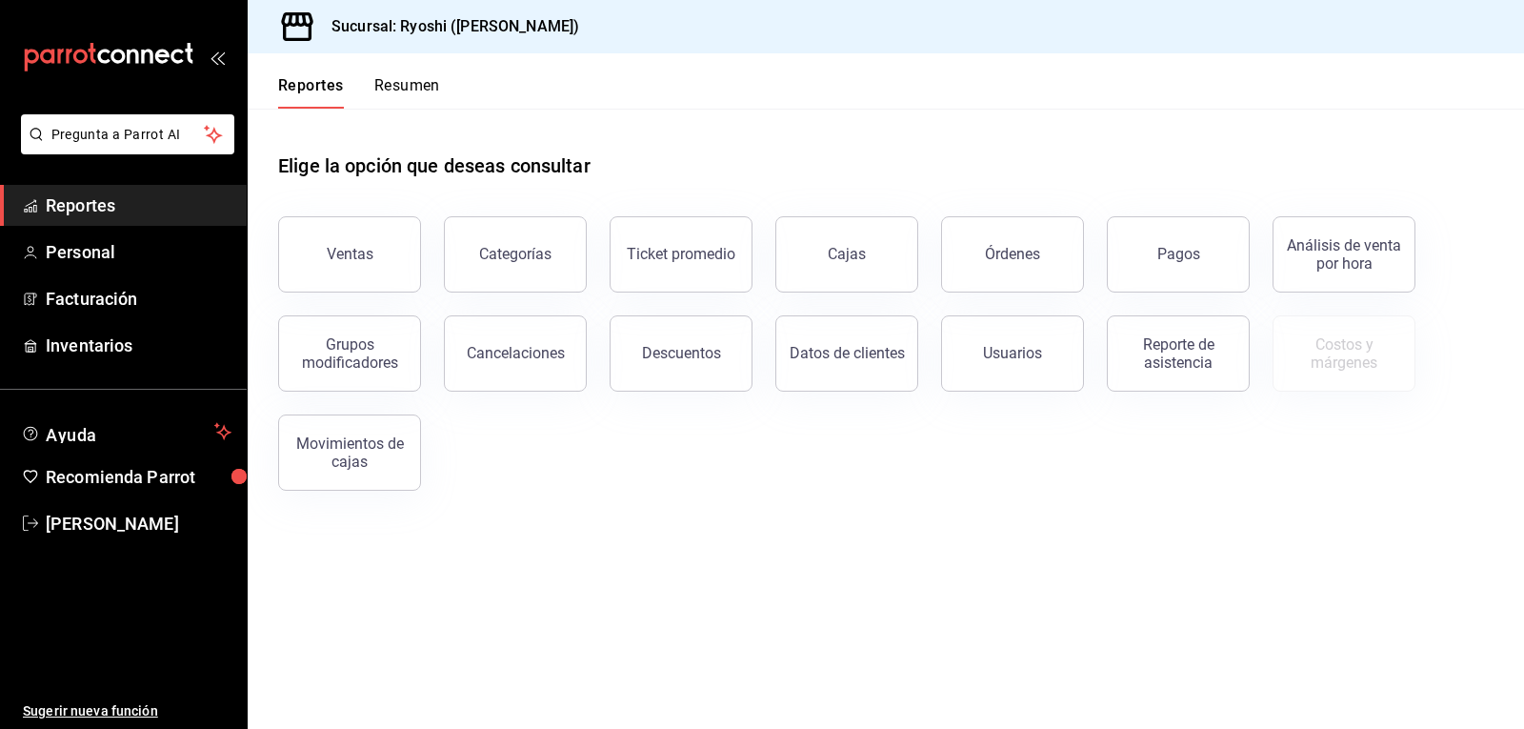
click at [420, 89] on button "Resumen" at bounding box center [407, 92] width 66 height 32
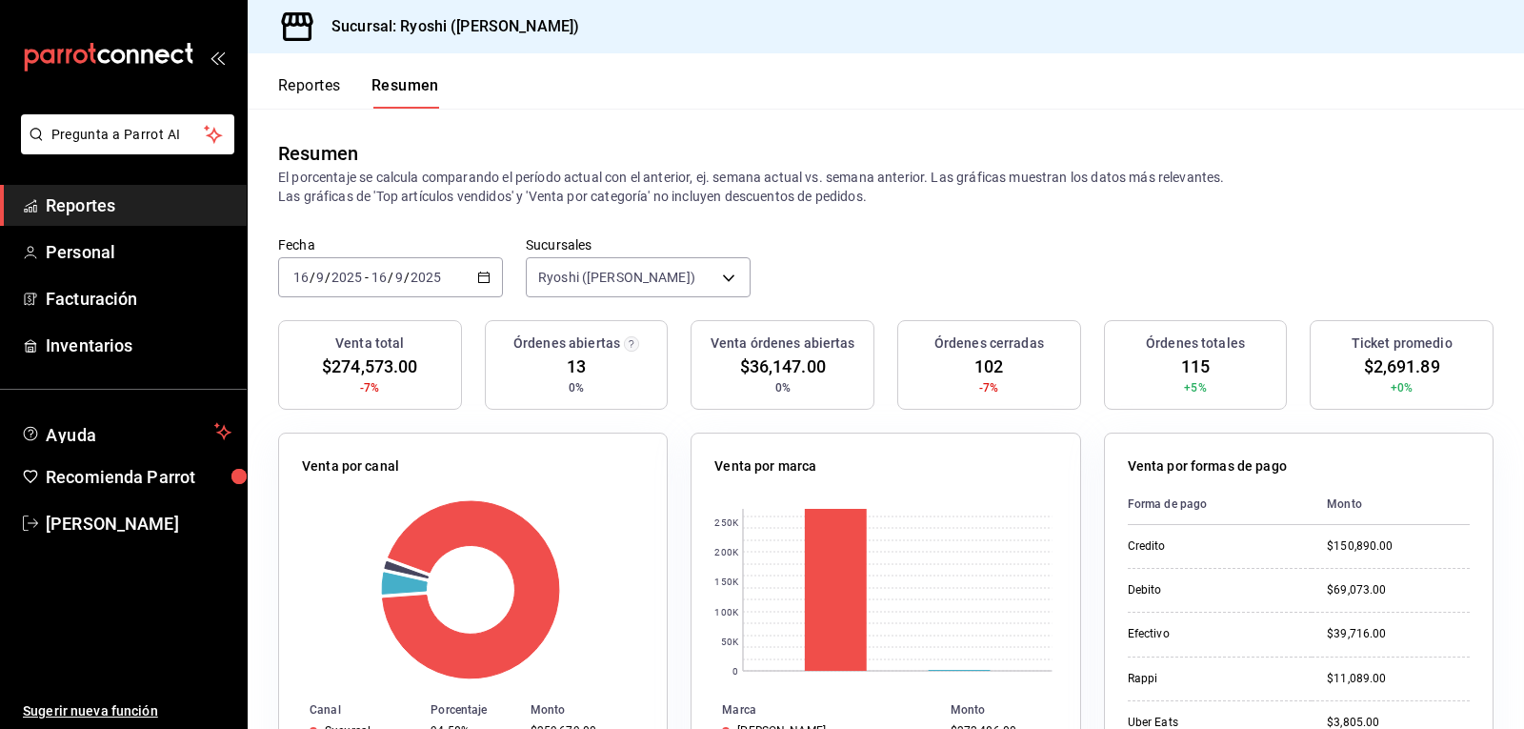
click at [292, 88] on button "Reportes" at bounding box center [309, 92] width 63 height 32
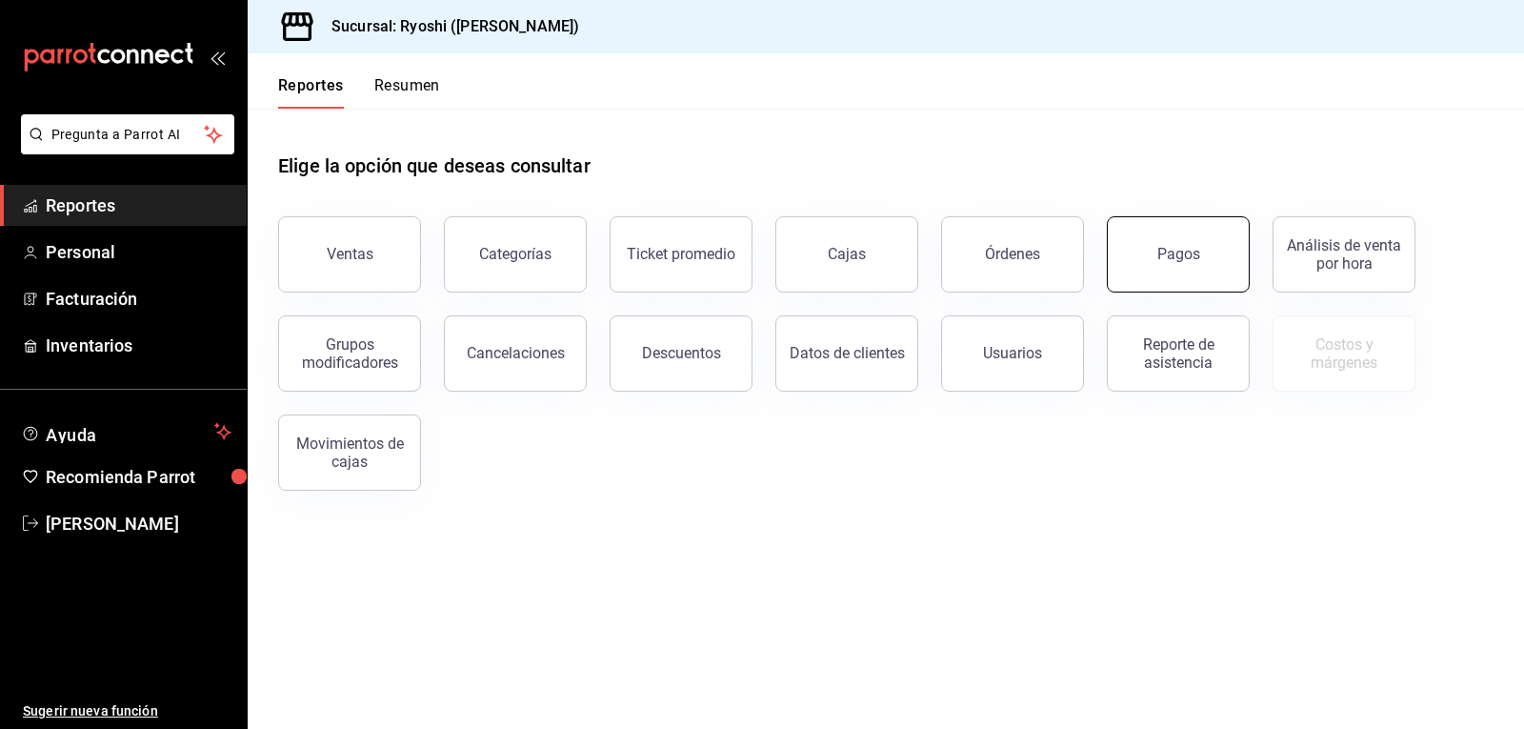
click at [1189, 253] on div "Pagos" at bounding box center [1179, 254] width 43 height 18
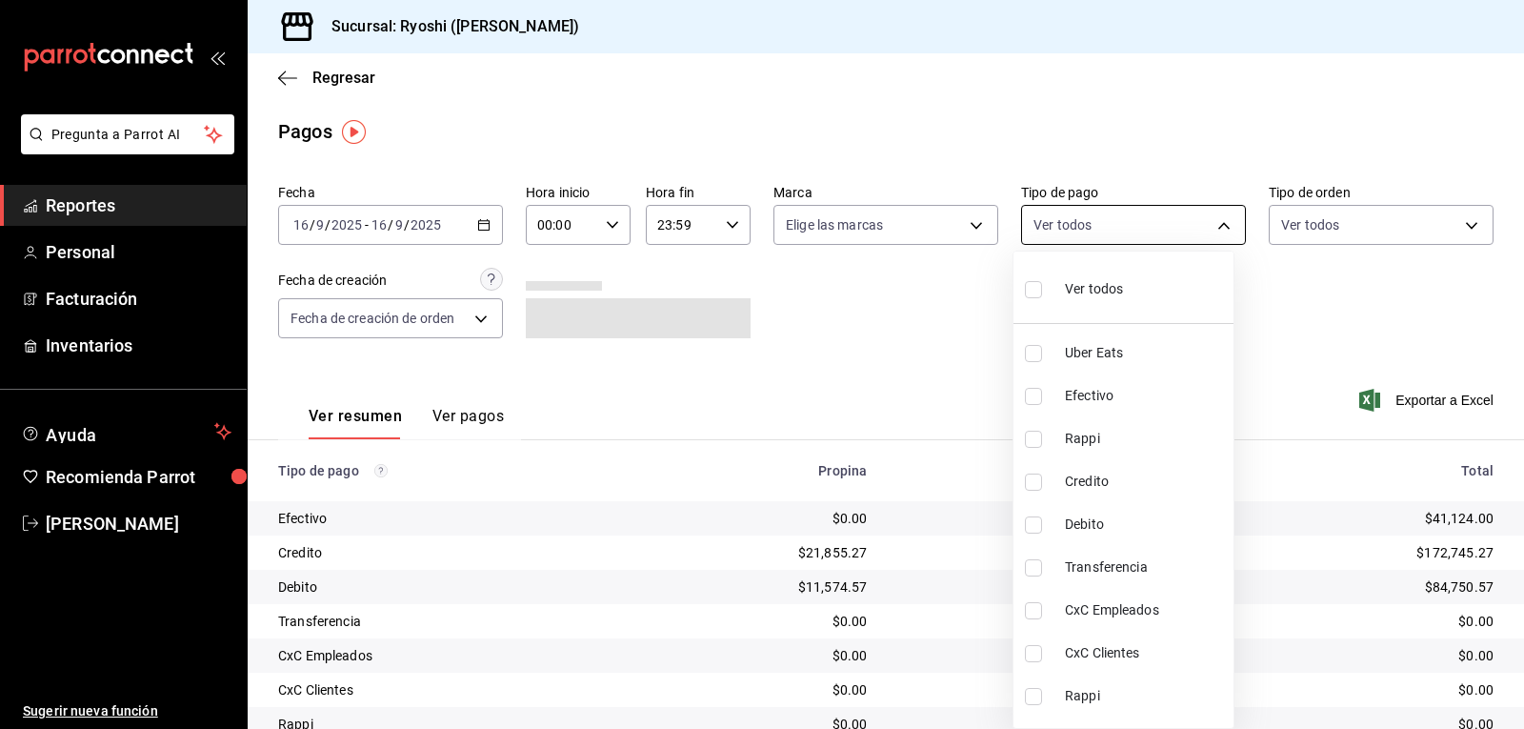
click at [1211, 224] on body "Pregunta a Parrot AI Reportes Personal Facturación Inventarios Ayuda Recomienda…" at bounding box center [762, 364] width 1524 height 729
click at [1025, 480] on input "checkbox" at bounding box center [1033, 481] width 17 height 17
checkbox input "true"
type input "9b0685d2-7f5d-4ede-a6b4-58a2ffcbf3cd"
click at [1027, 521] on input "checkbox" at bounding box center [1033, 524] width 17 height 17
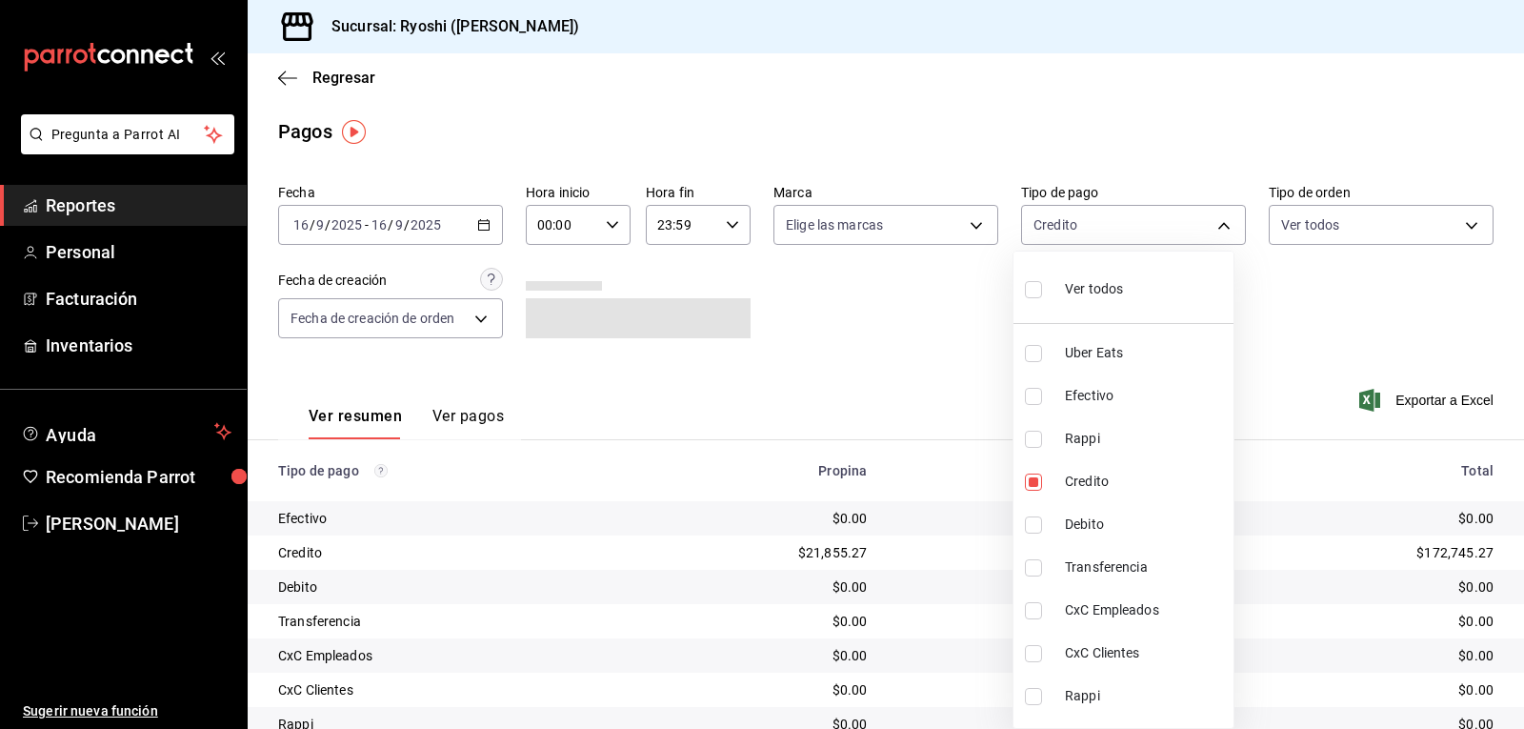
checkbox input "true"
type input "9b0685d2-7f5d-4ede-a6b4-58a2ffcbf3cd,4fc1f123-1106-4d46-a6dc-4994d0550367"
click at [947, 385] on div at bounding box center [762, 364] width 1524 height 729
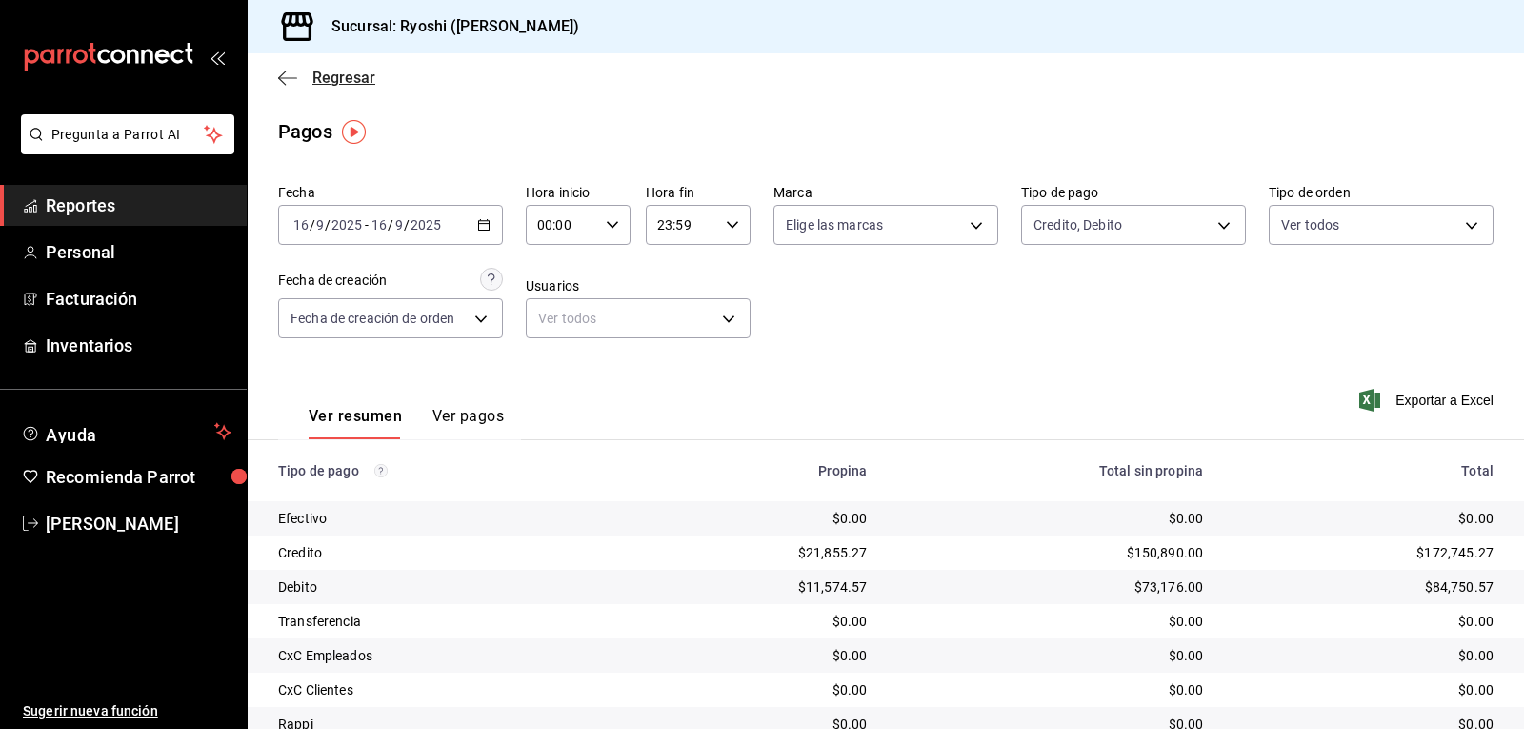
click at [285, 78] on icon "button" at bounding box center [287, 77] width 19 height 1
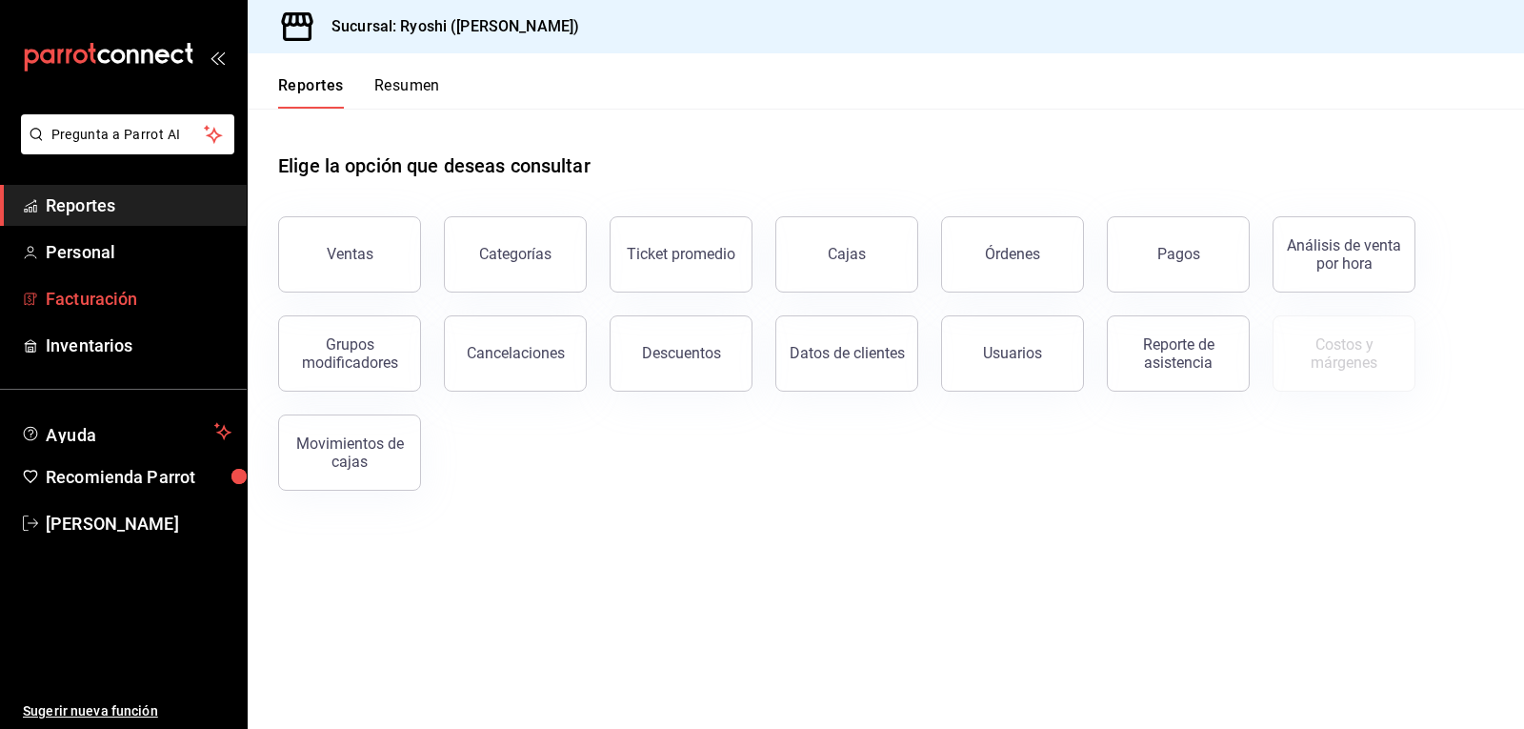
click at [107, 304] on span "Facturación" at bounding box center [139, 299] width 186 height 26
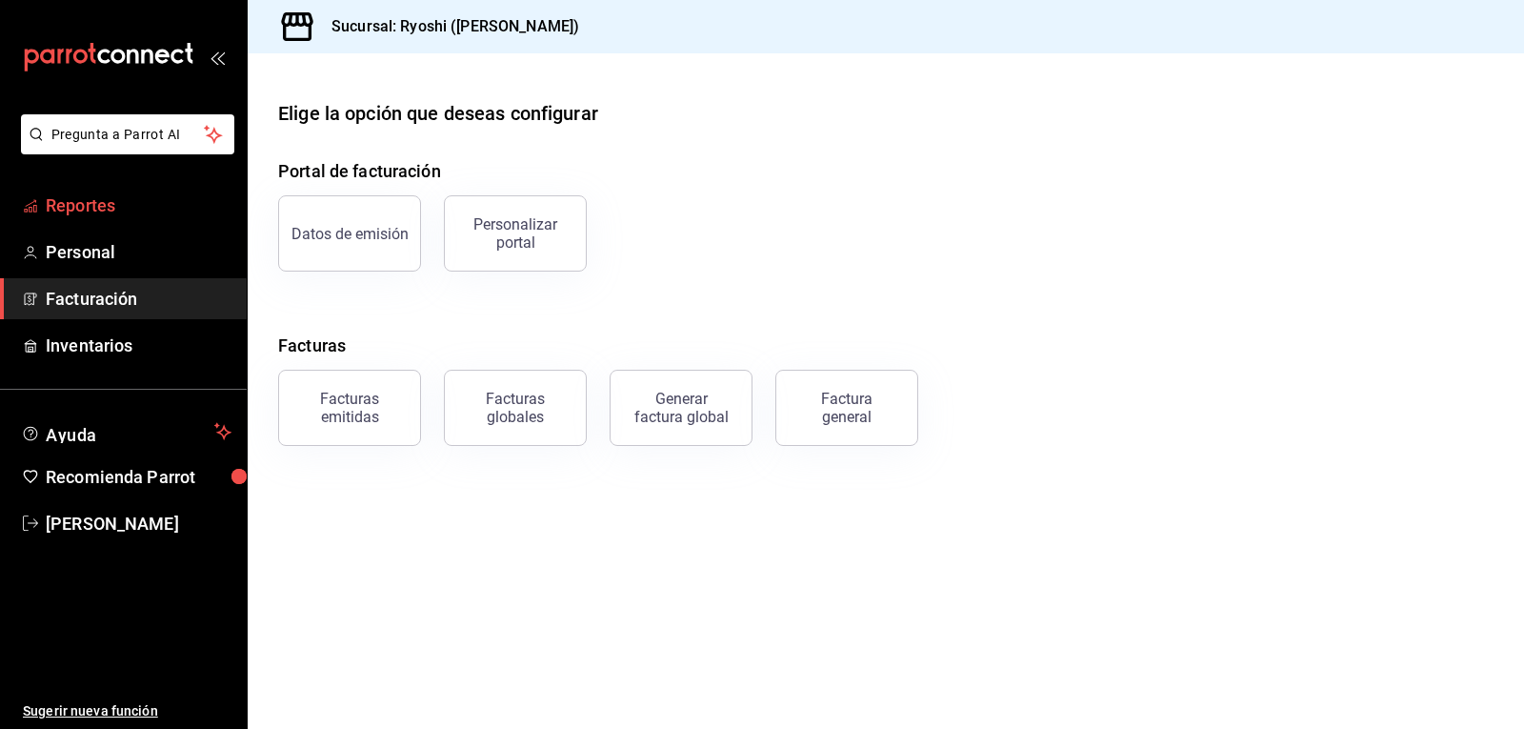
click at [140, 201] on span "Reportes" at bounding box center [139, 205] width 186 height 26
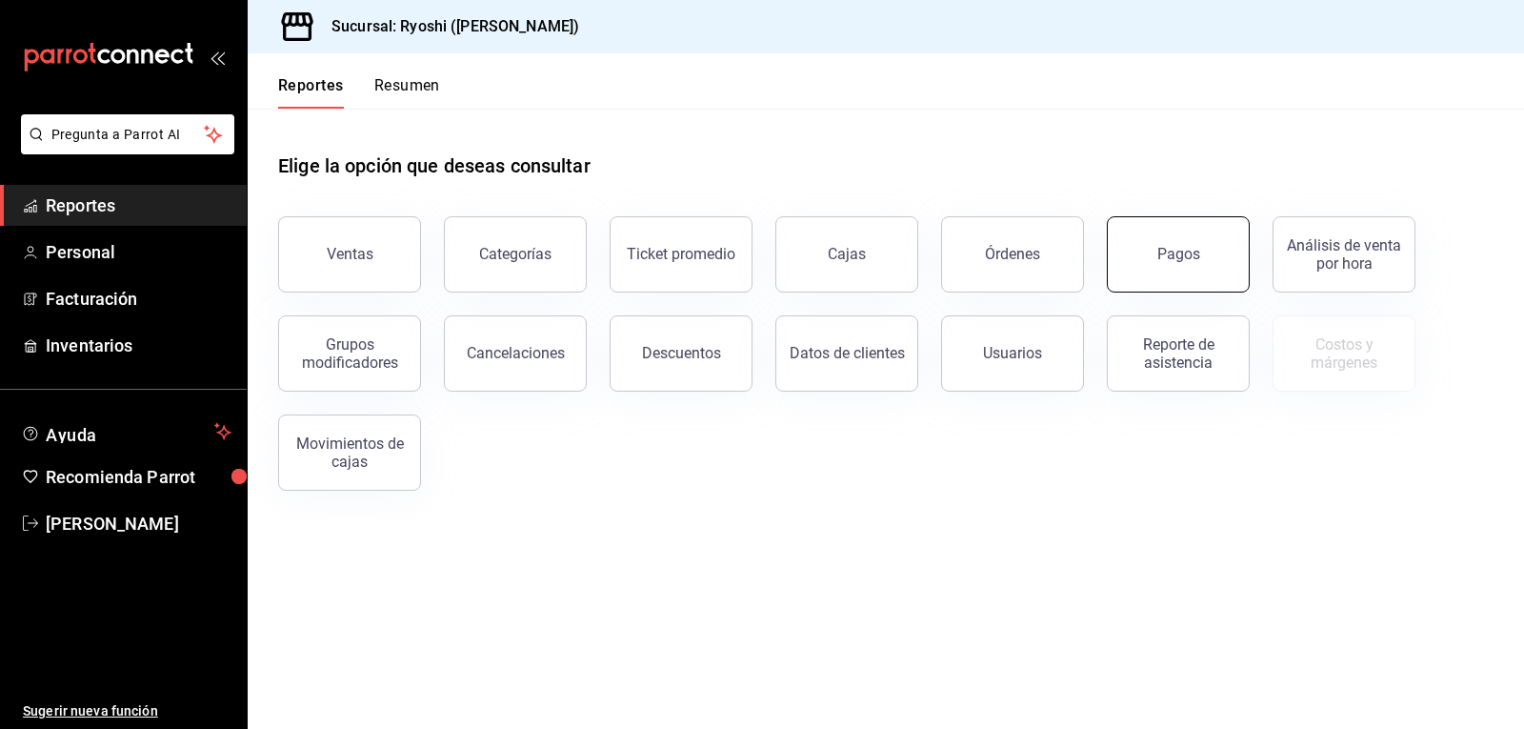
click at [1178, 252] on div "Pagos" at bounding box center [1179, 254] width 43 height 18
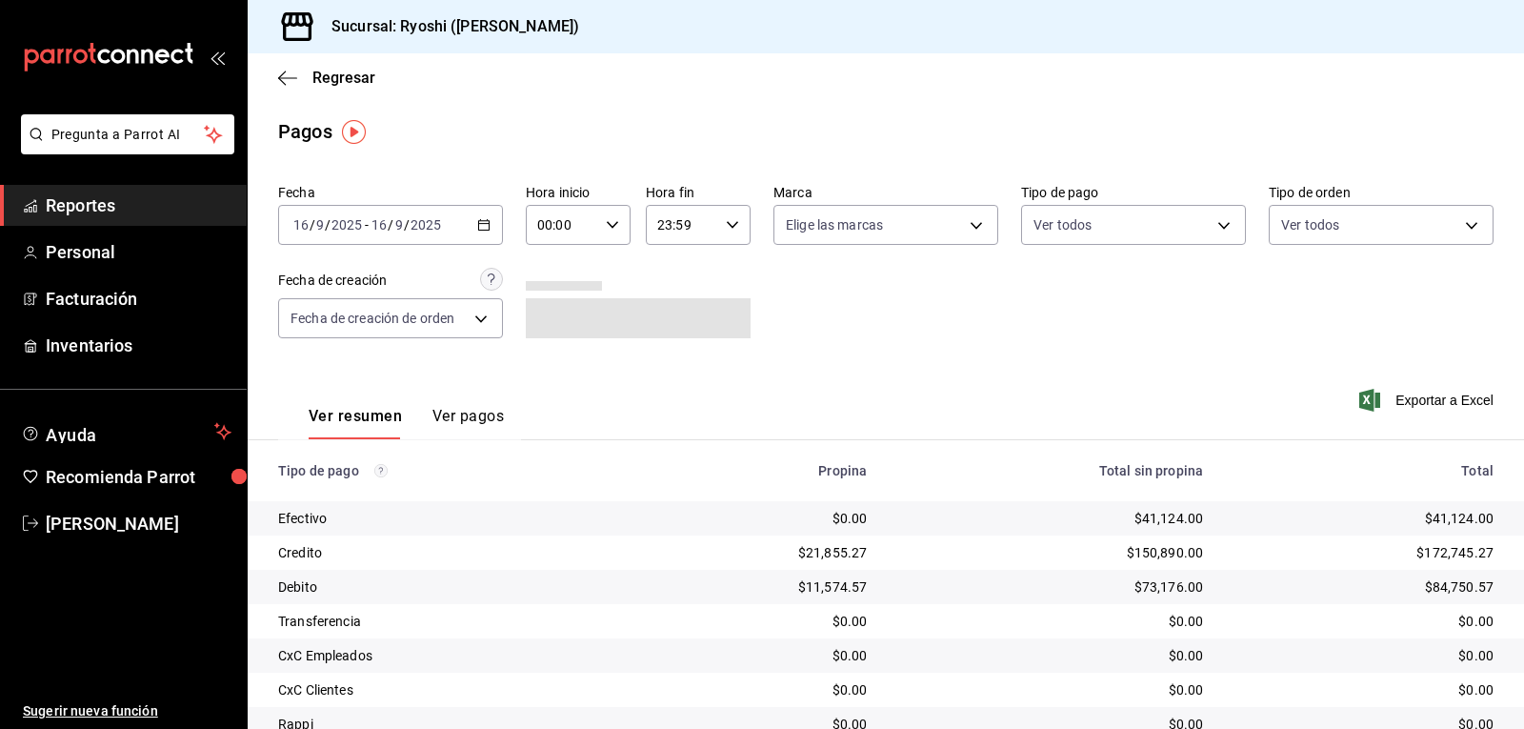
click at [608, 218] on icon "button" at bounding box center [612, 224] width 13 height 13
click at [546, 368] on span "02" at bounding box center [549, 364] width 22 height 15
type input "02:00"
click at [1216, 391] on div at bounding box center [762, 364] width 1524 height 729
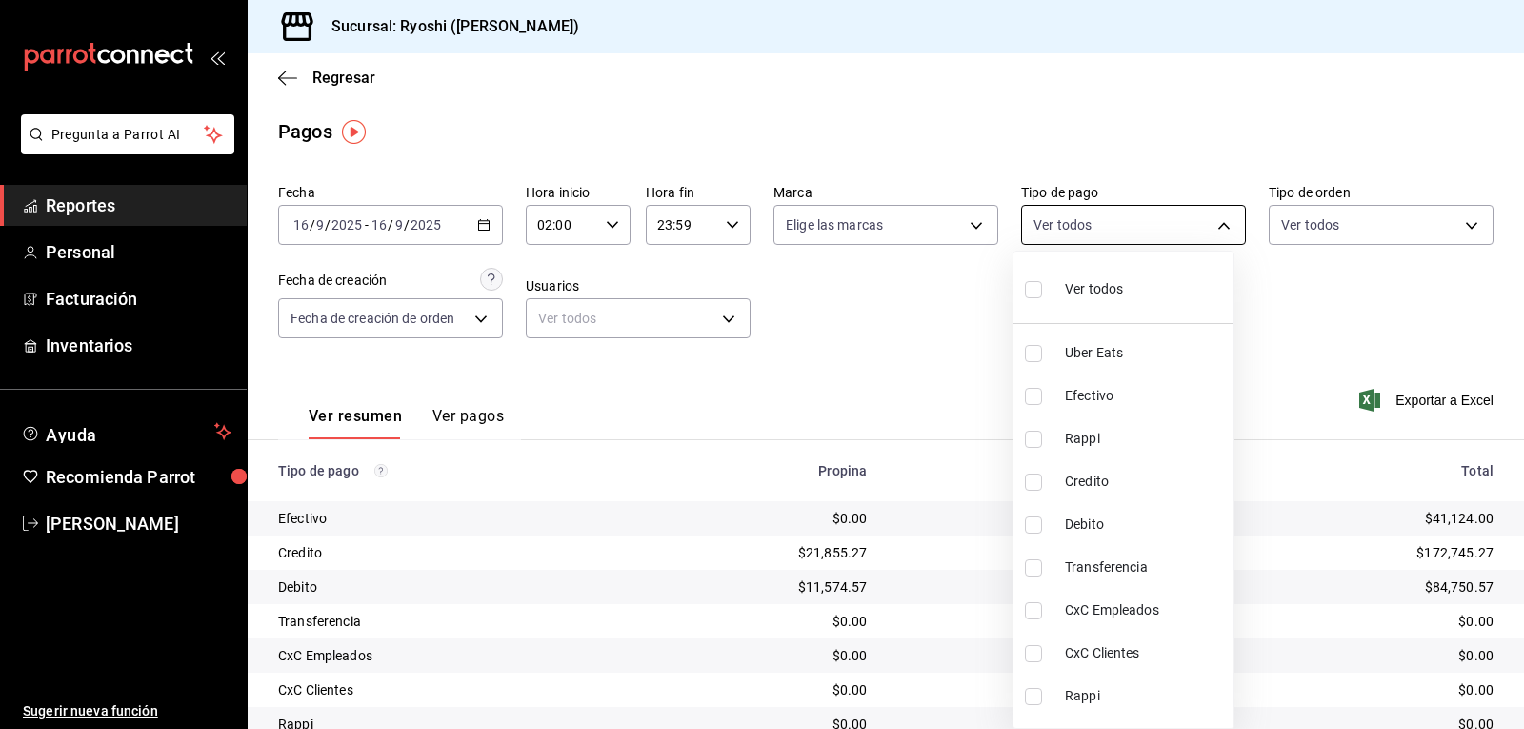
click at [1218, 228] on body "Pregunta a Parrot AI Reportes Personal Facturación Inventarios Ayuda Recomienda…" at bounding box center [762, 364] width 1524 height 729
click at [1031, 472] on li "Credito" at bounding box center [1124, 481] width 220 height 43
type input "9b0685d2-7f5d-4ede-a6b4-58a2ffcbf3cd"
checkbox input "true"
click at [1027, 524] on input "checkbox" at bounding box center [1033, 524] width 17 height 17
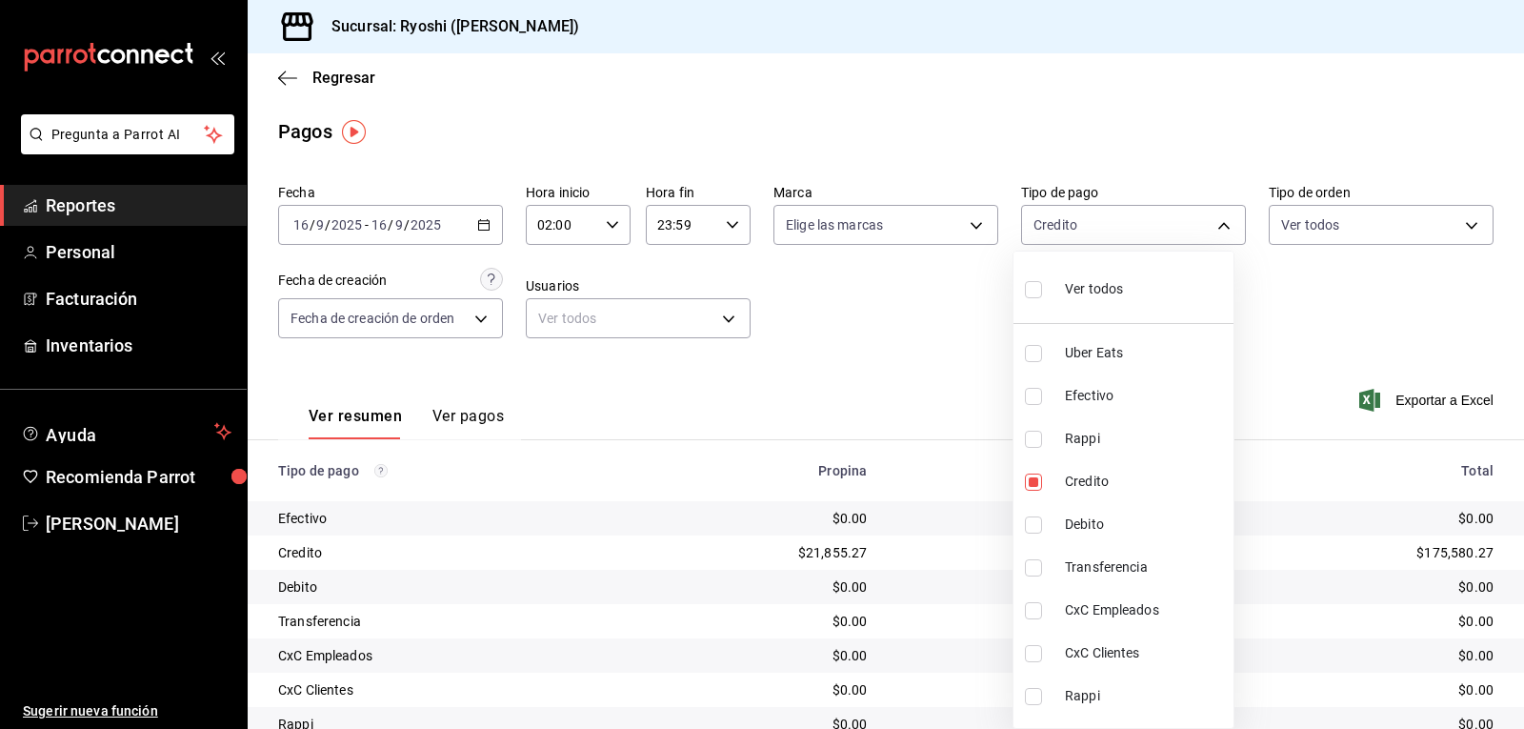
checkbox input "true"
type input "9b0685d2-7f5d-4ede-a6b4-58a2ffcbf3cd,4fc1f123-1106-4d46-a6dc-4994d0550367"
click at [903, 373] on div at bounding box center [762, 364] width 1524 height 729
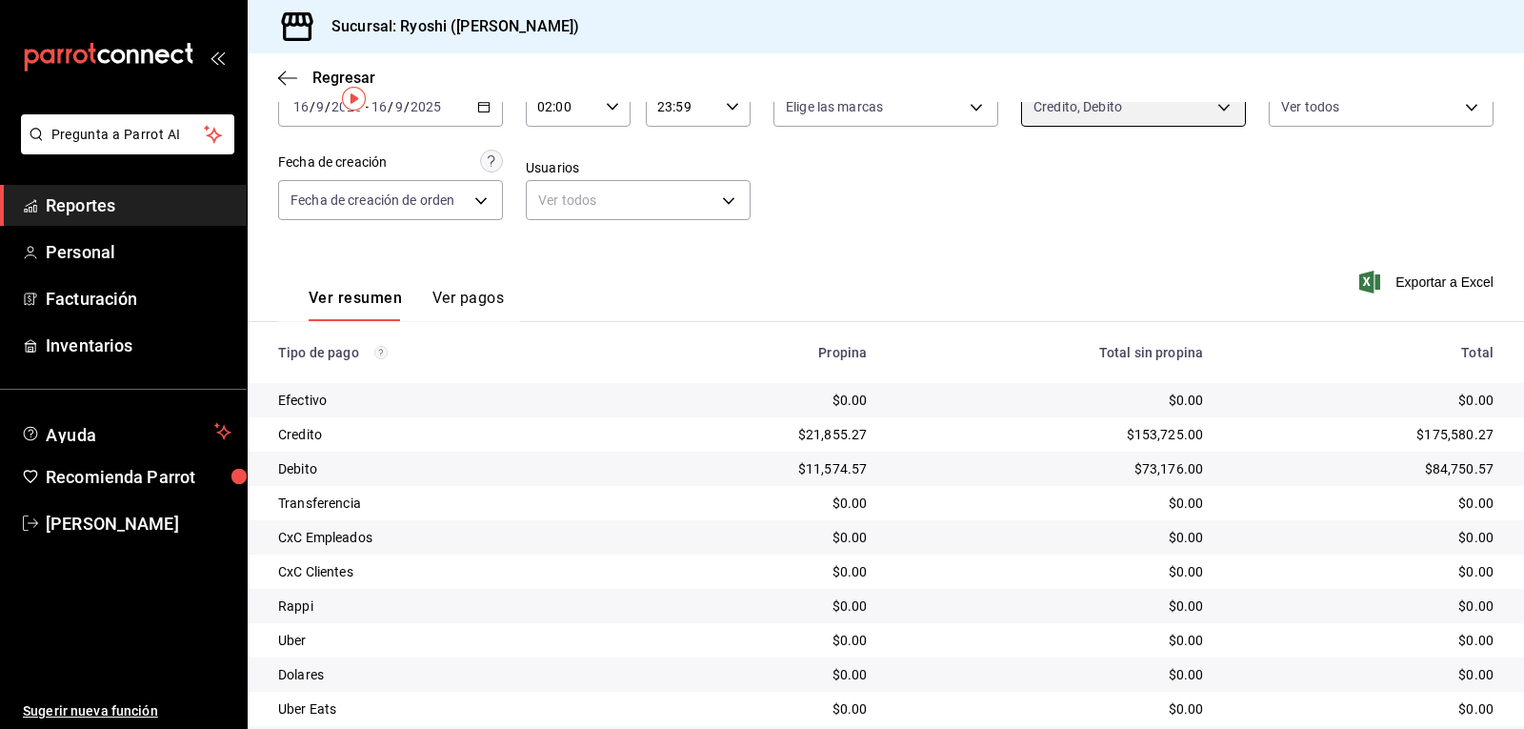
scroll to position [25, 0]
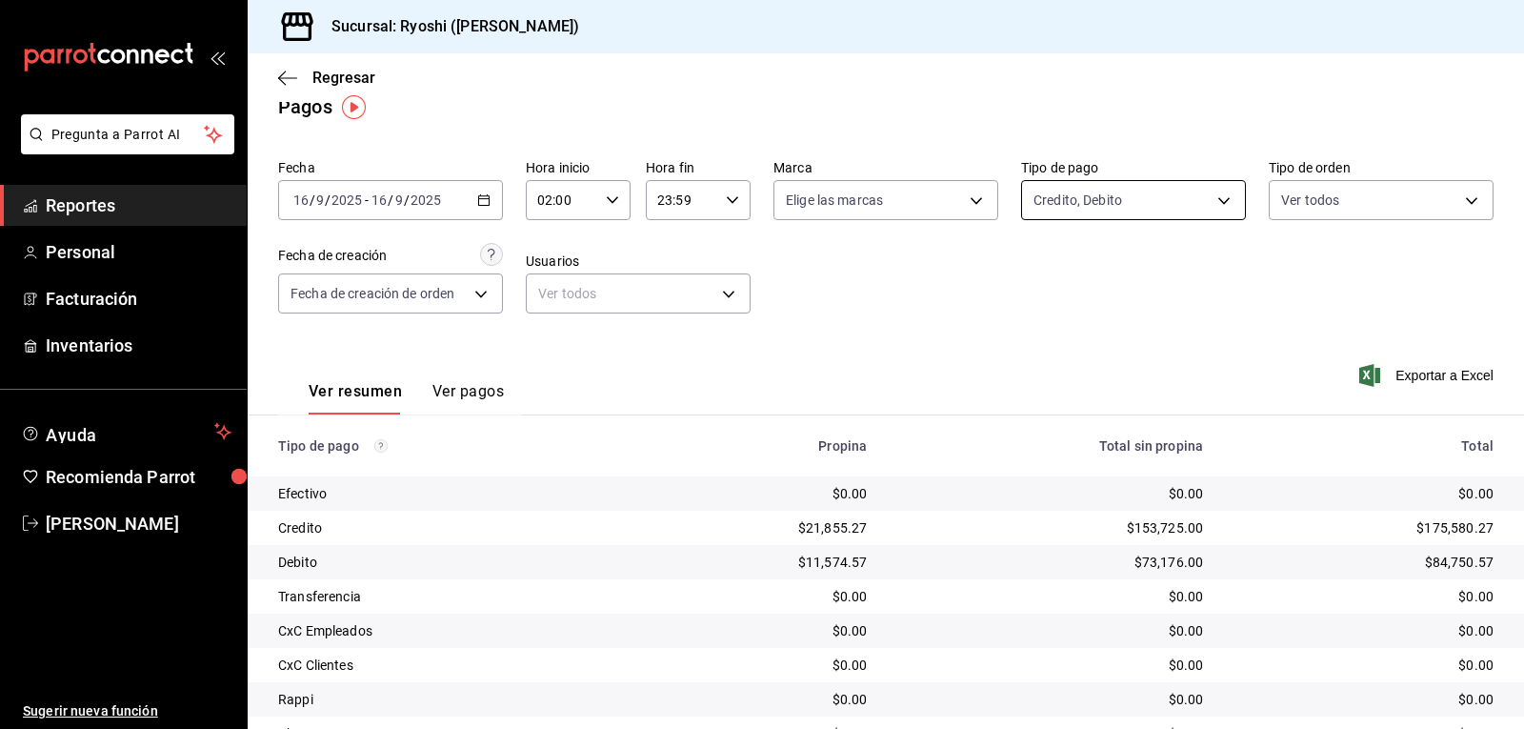
click at [1218, 202] on body "Pregunta a Parrot AI Reportes Personal Facturación Inventarios Ayuda Recomienda…" at bounding box center [762, 364] width 1524 height 729
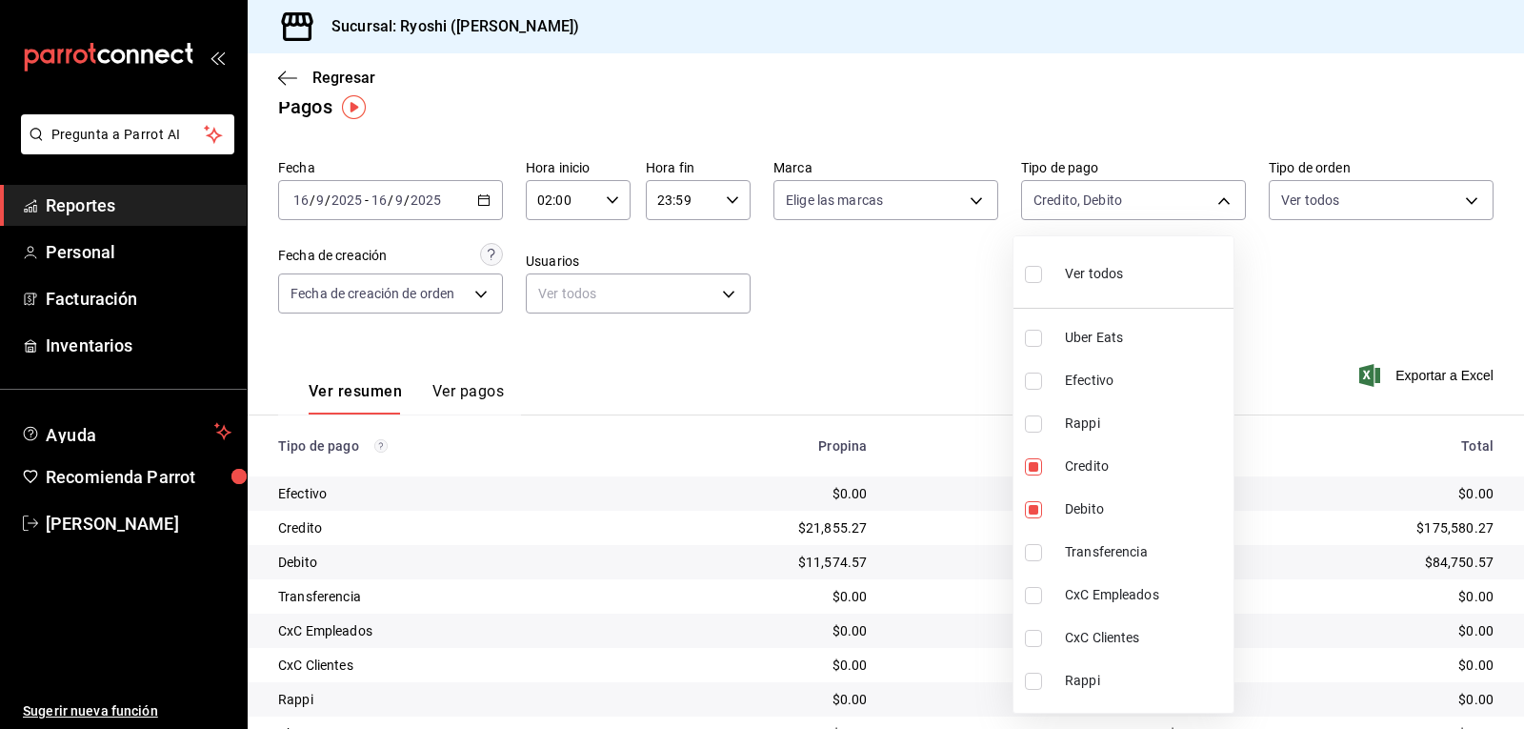
click at [1034, 273] on input "checkbox" at bounding box center [1033, 274] width 17 height 17
checkbox input "true"
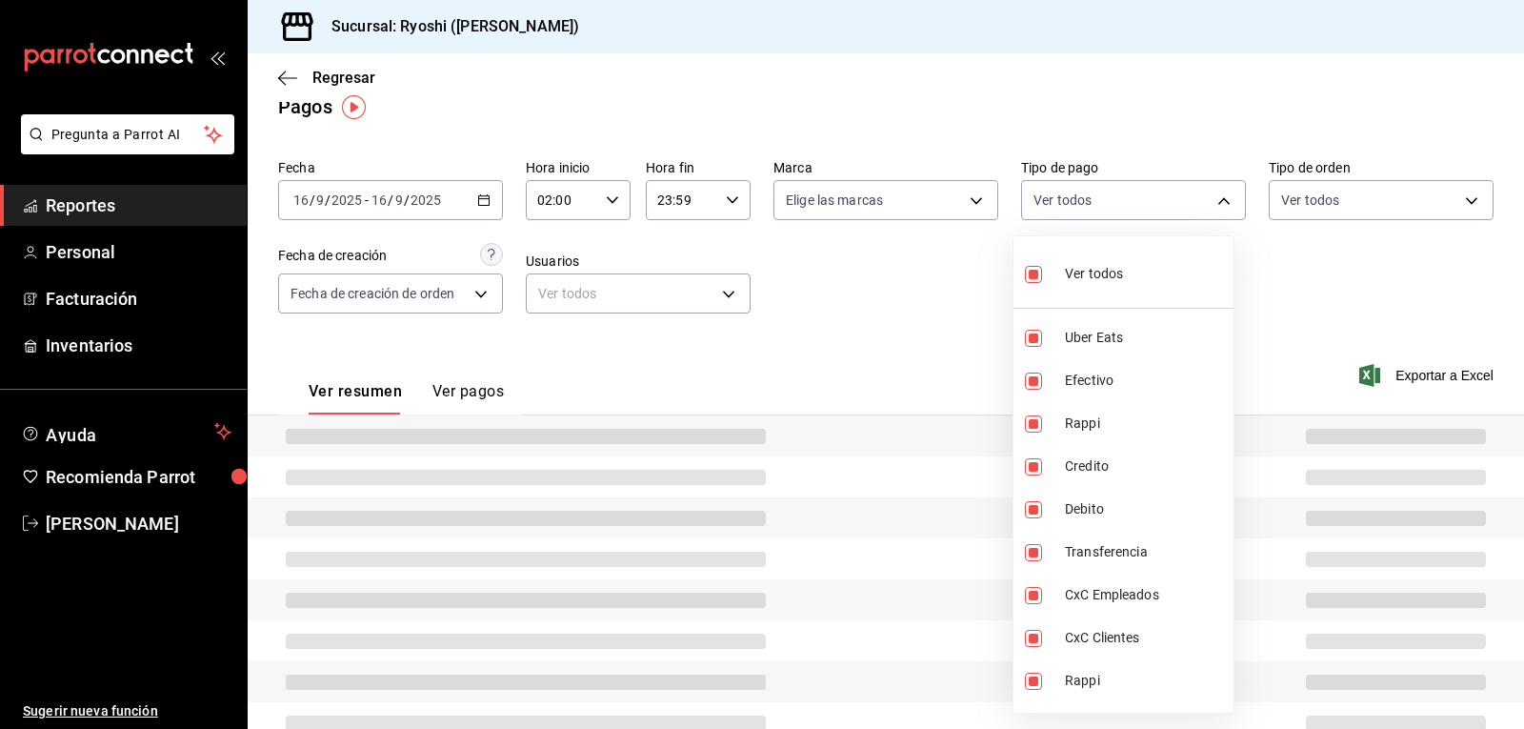
type input "05751dd8-6818-4a8c-b9fb-c7f7071b72fb,789b4605-08e0-4dfe-9865-94468e2c17aa,03400…"
checkbox input "true"
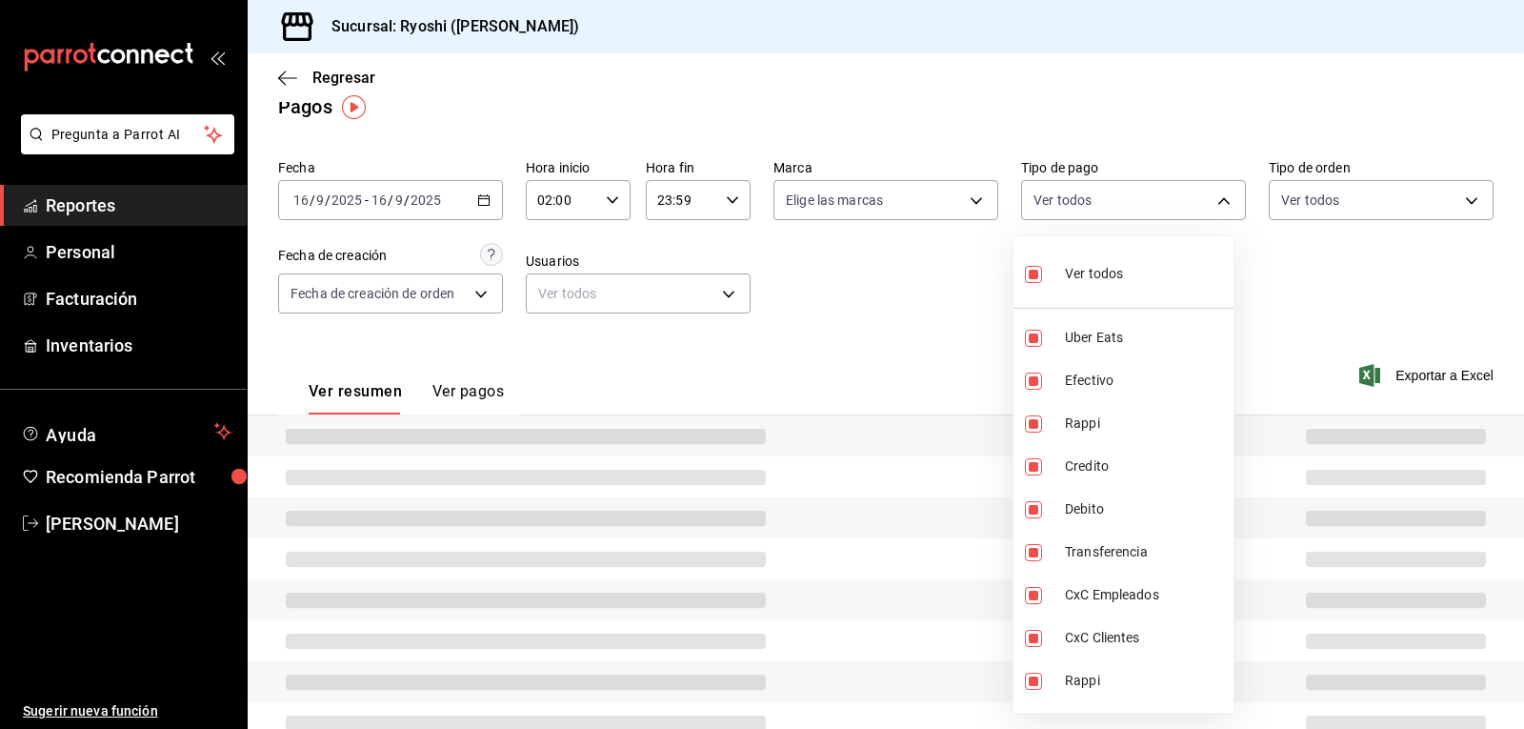
checkbox input "true"
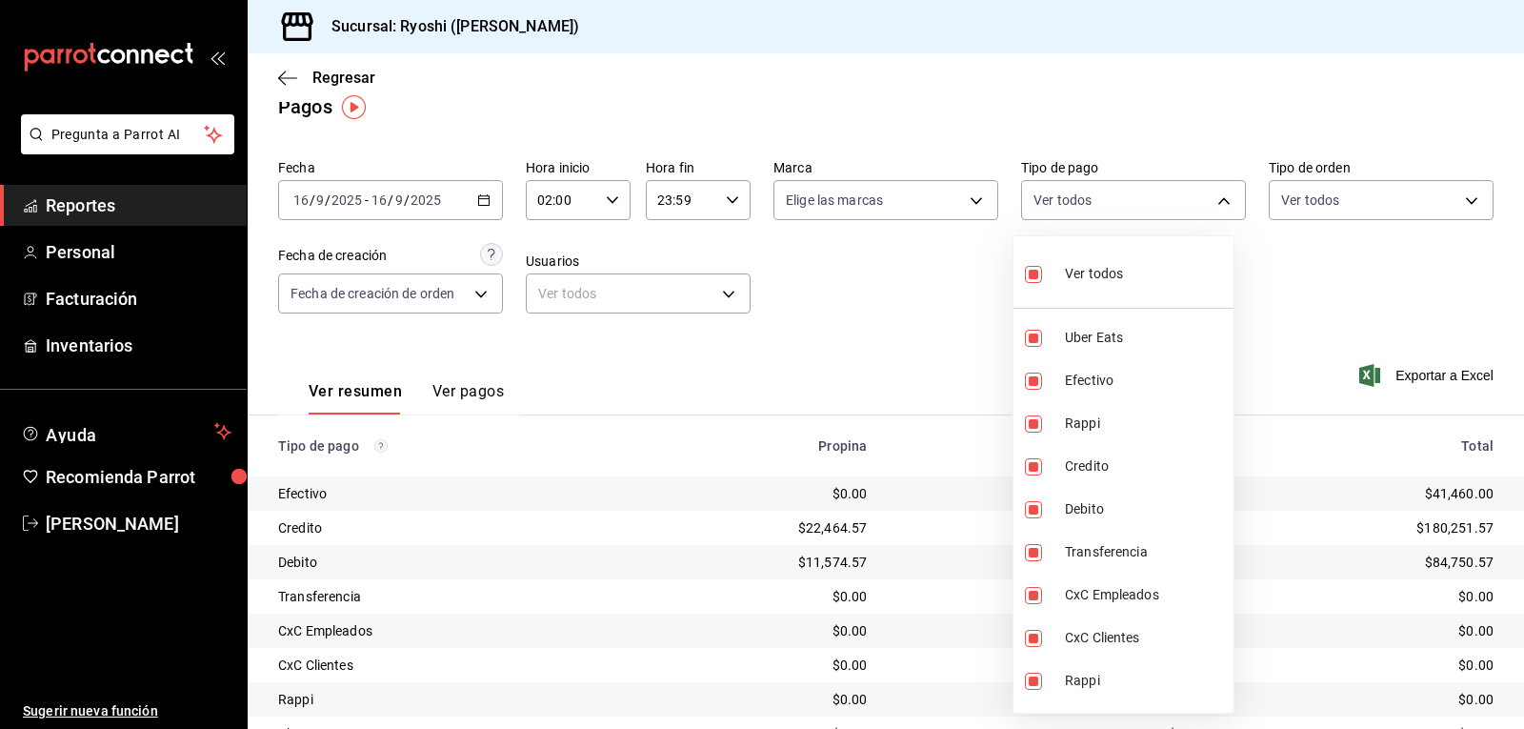
click at [918, 310] on div at bounding box center [762, 364] width 1524 height 729
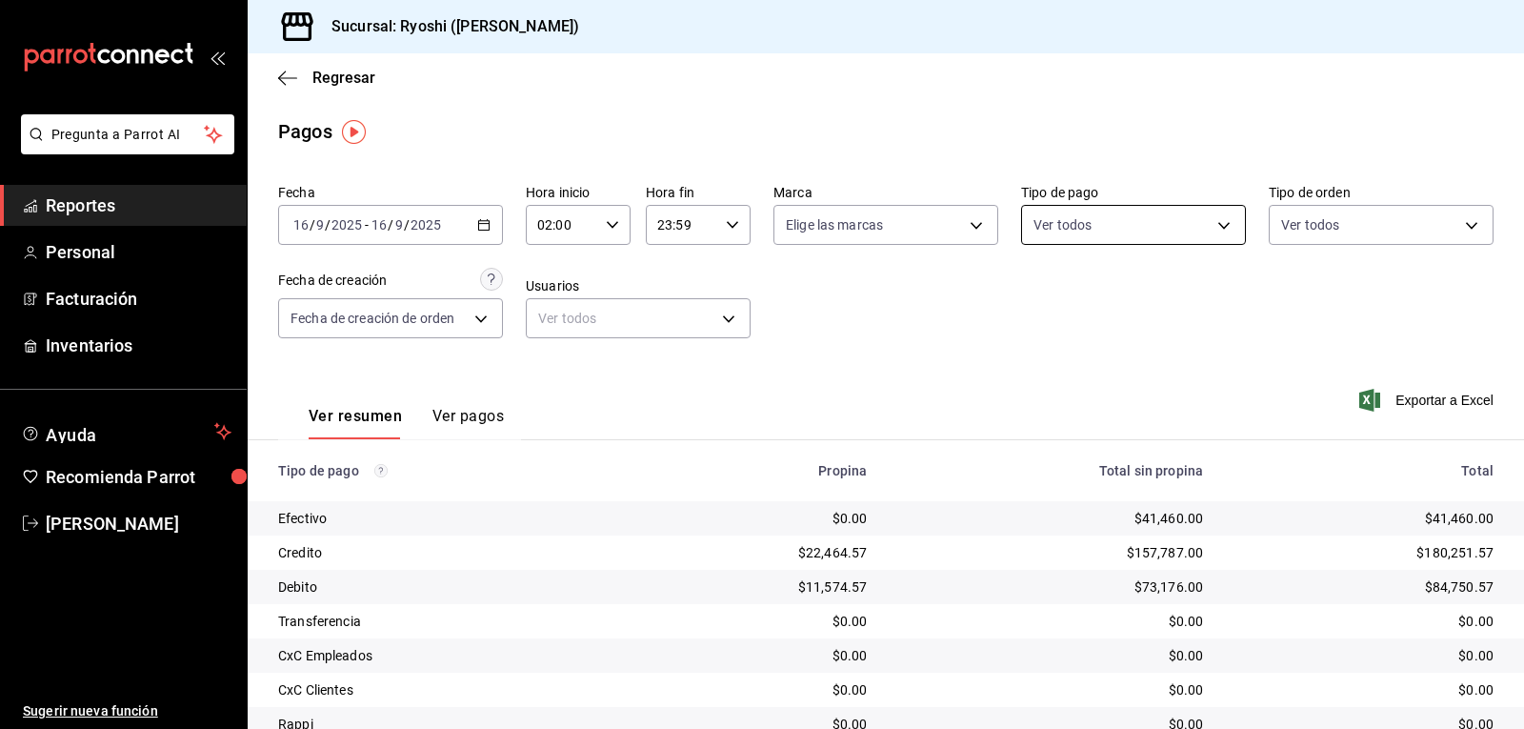
click at [1209, 223] on body "Pregunta a Parrot AI Reportes Personal Facturación Inventarios Ayuda Recomienda…" at bounding box center [762, 364] width 1524 height 729
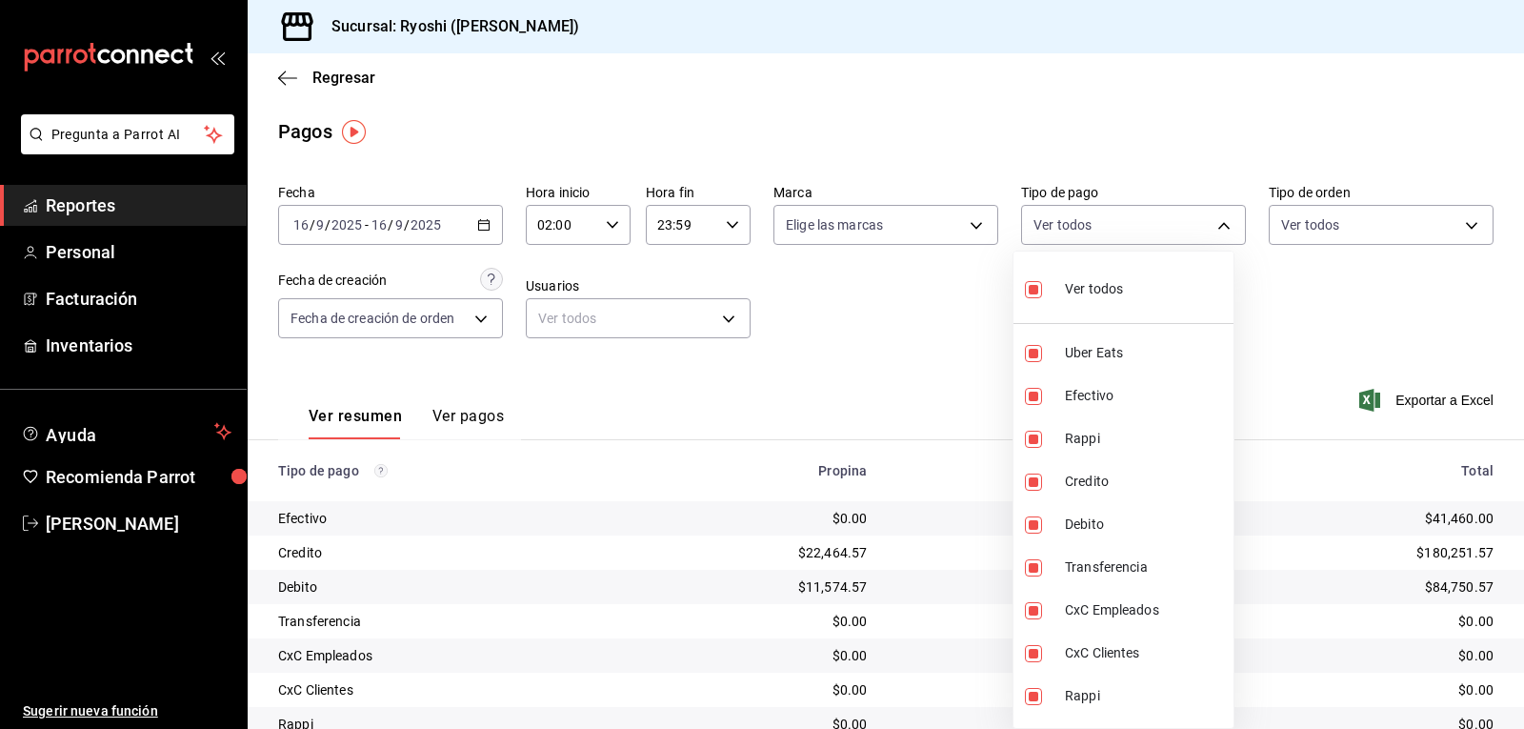
click at [1033, 283] on input "checkbox" at bounding box center [1033, 289] width 17 height 17
checkbox input "false"
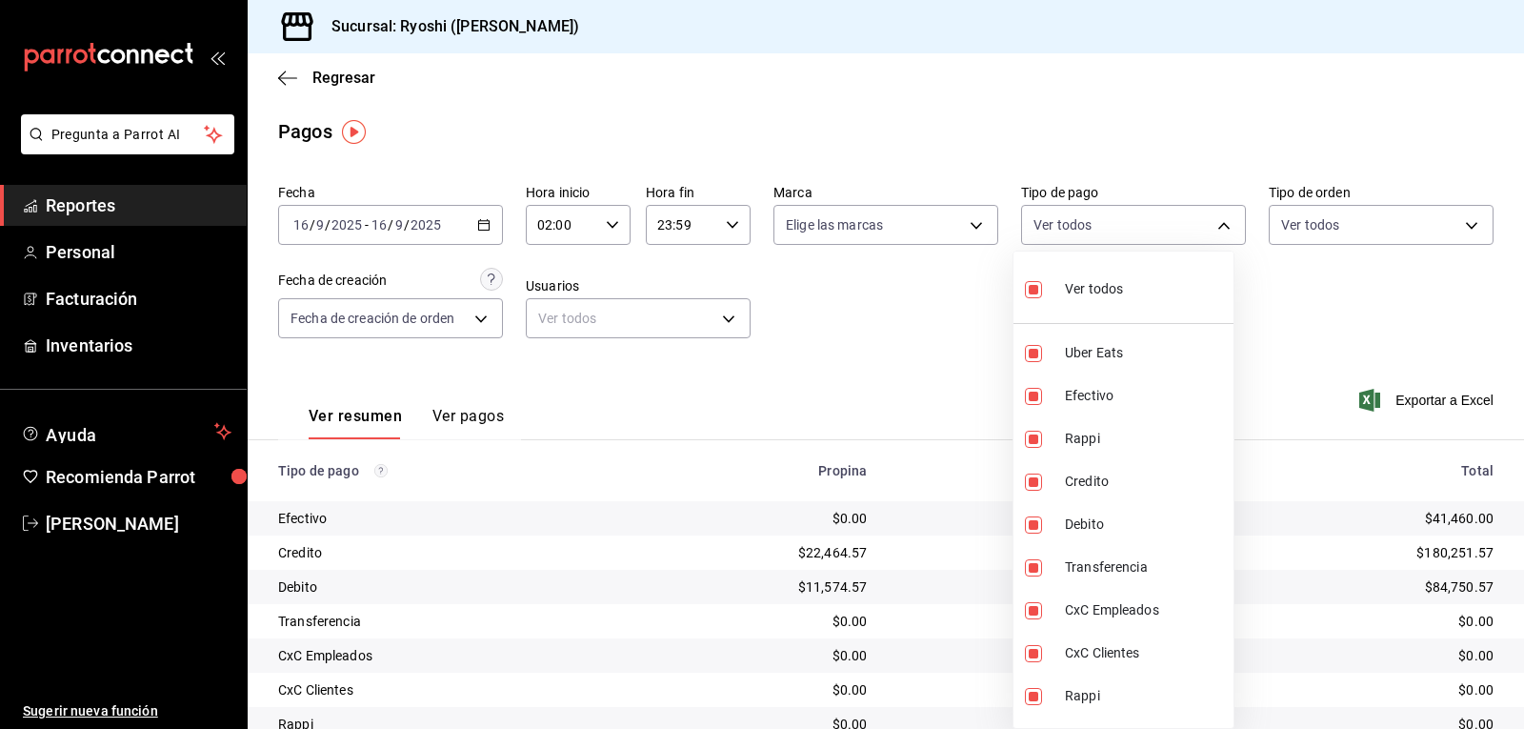
checkbox input "false"
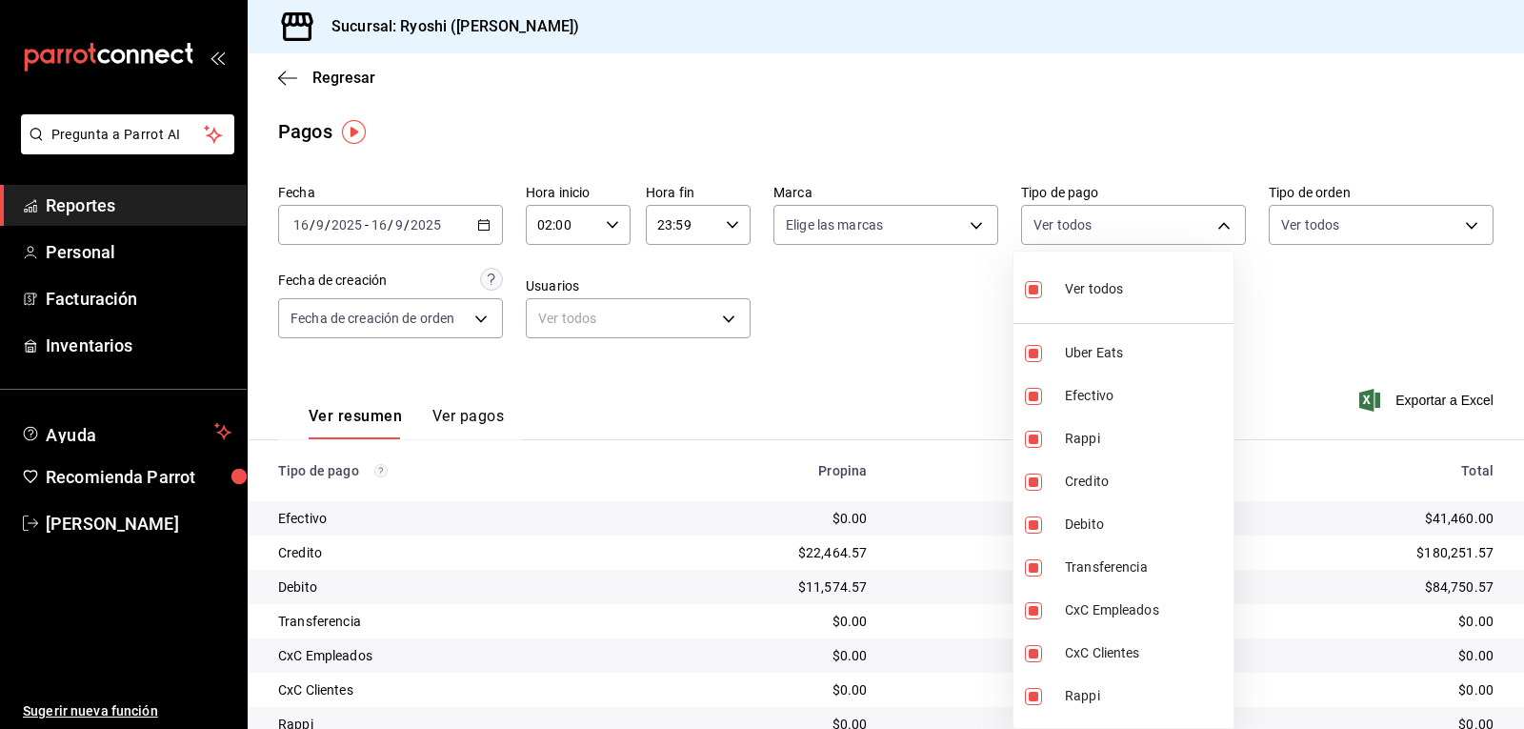
checkbox input "false"
click at [1036, 480] on input "checkbox" at bounding box center [1033, 481] width 17 height 17
checkbox input "true"
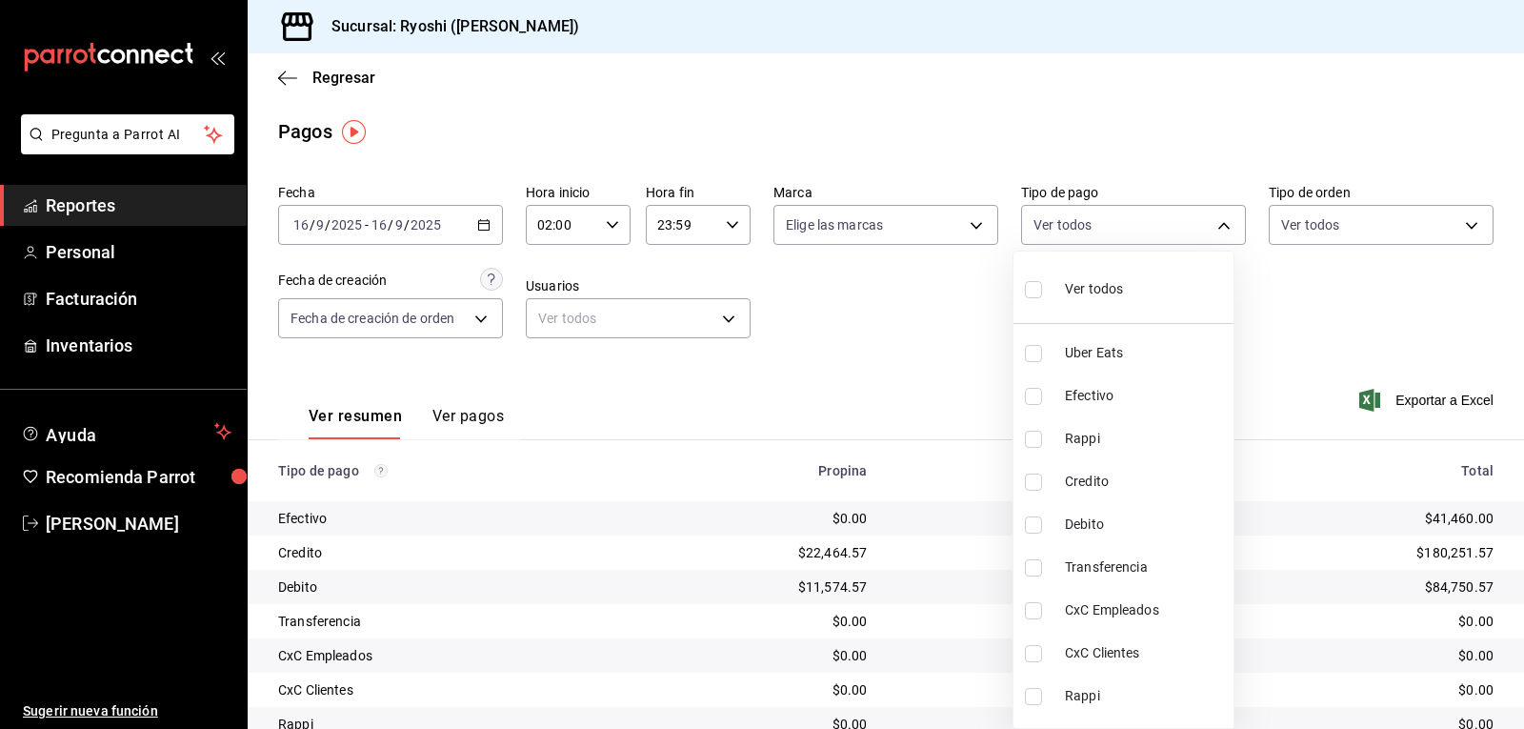
type input "9b0685d2-7f5d-4ede-a6b4-58a2ffcbf3cd"
click at [1036, 524] on input "checkbox" at bounding box center [1033, 524] width 17 height 17
checkbox input "true"
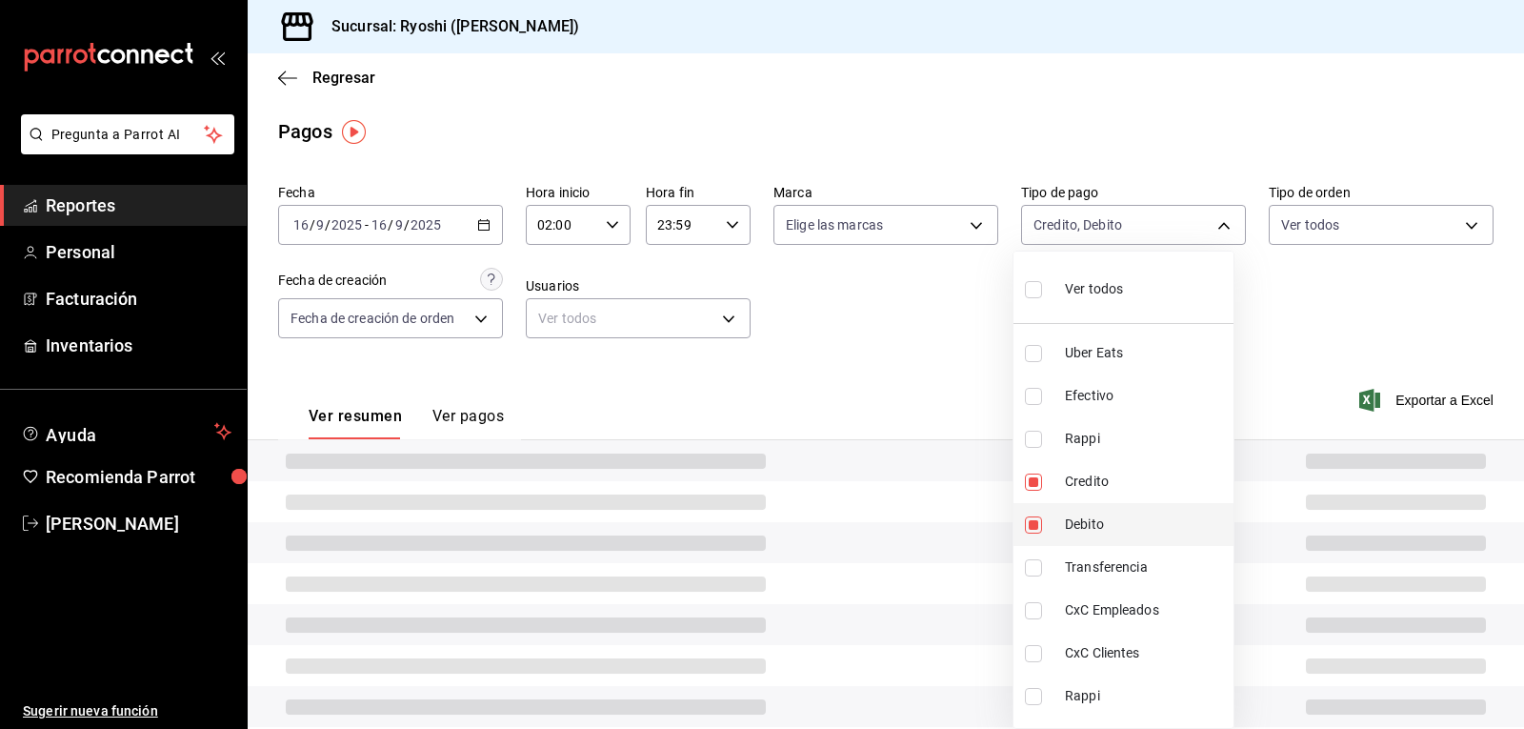
type input "9b0685d2-7f5d-4ede-a6b4-58a2ffcbf3cd,4fc1f123-1106-4d46-a6dc-4994d0550367"
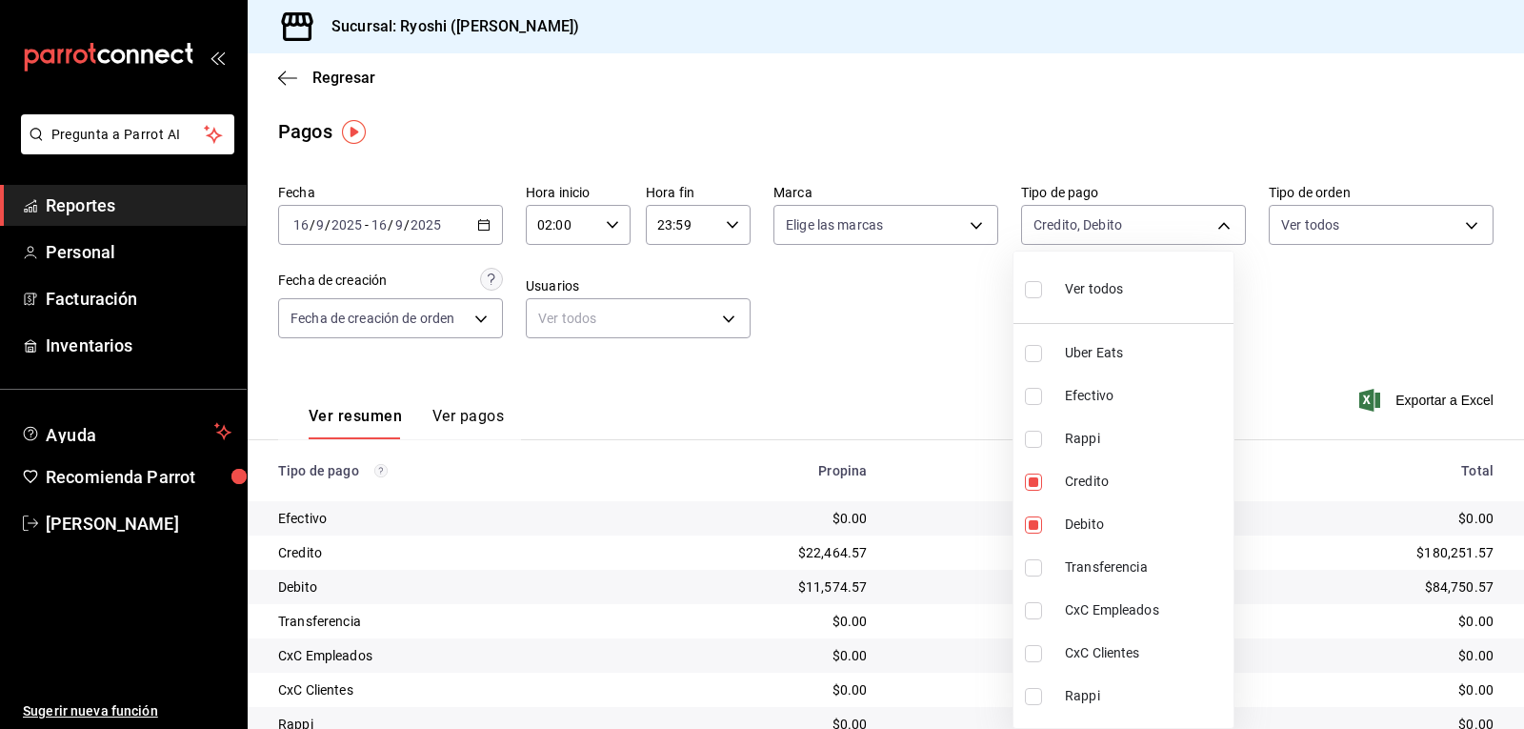
click at [924, 366] on div at bounding box center [762, 364] width 1524 height 729
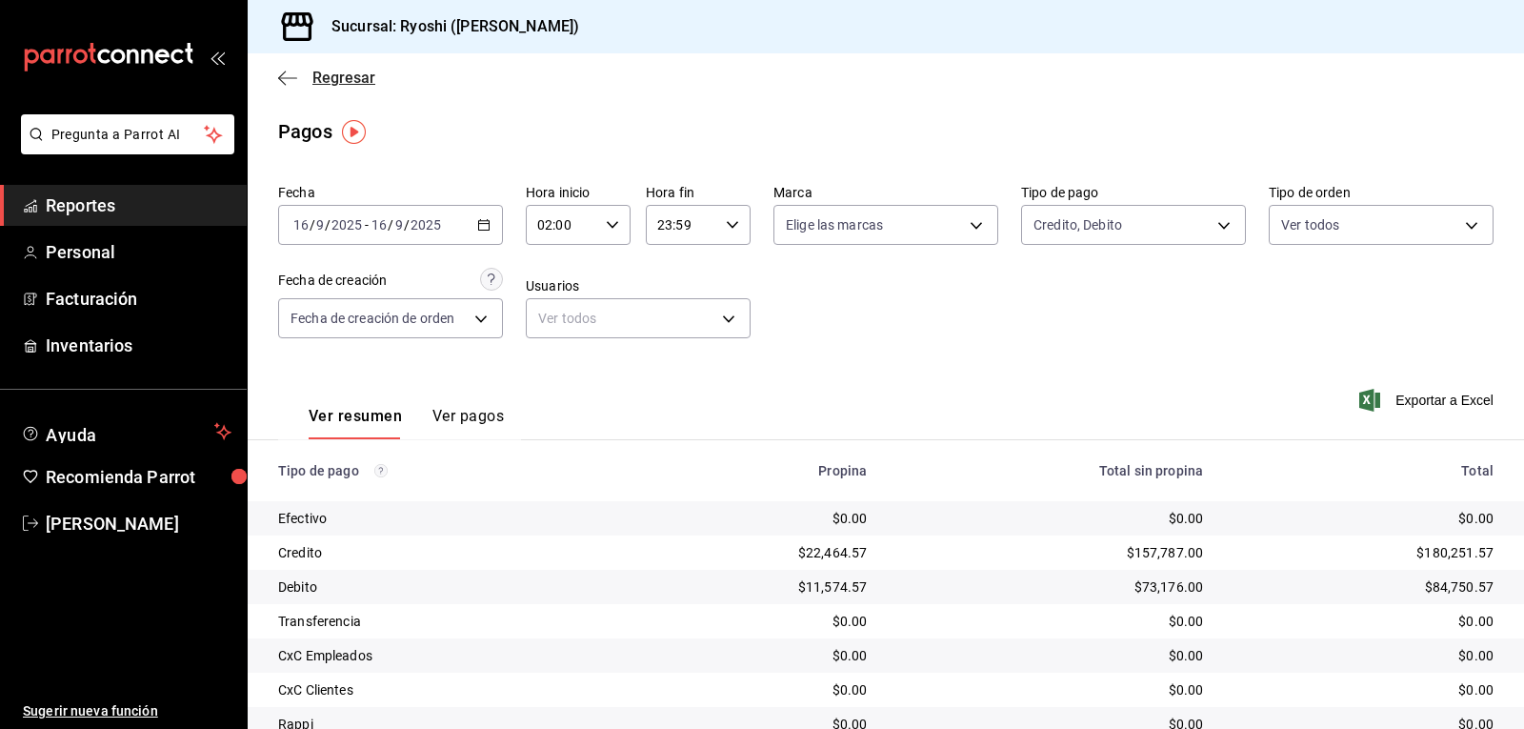
click at [278, 77] on icon "button" at bounding box center [287, 78] width 19 height 17
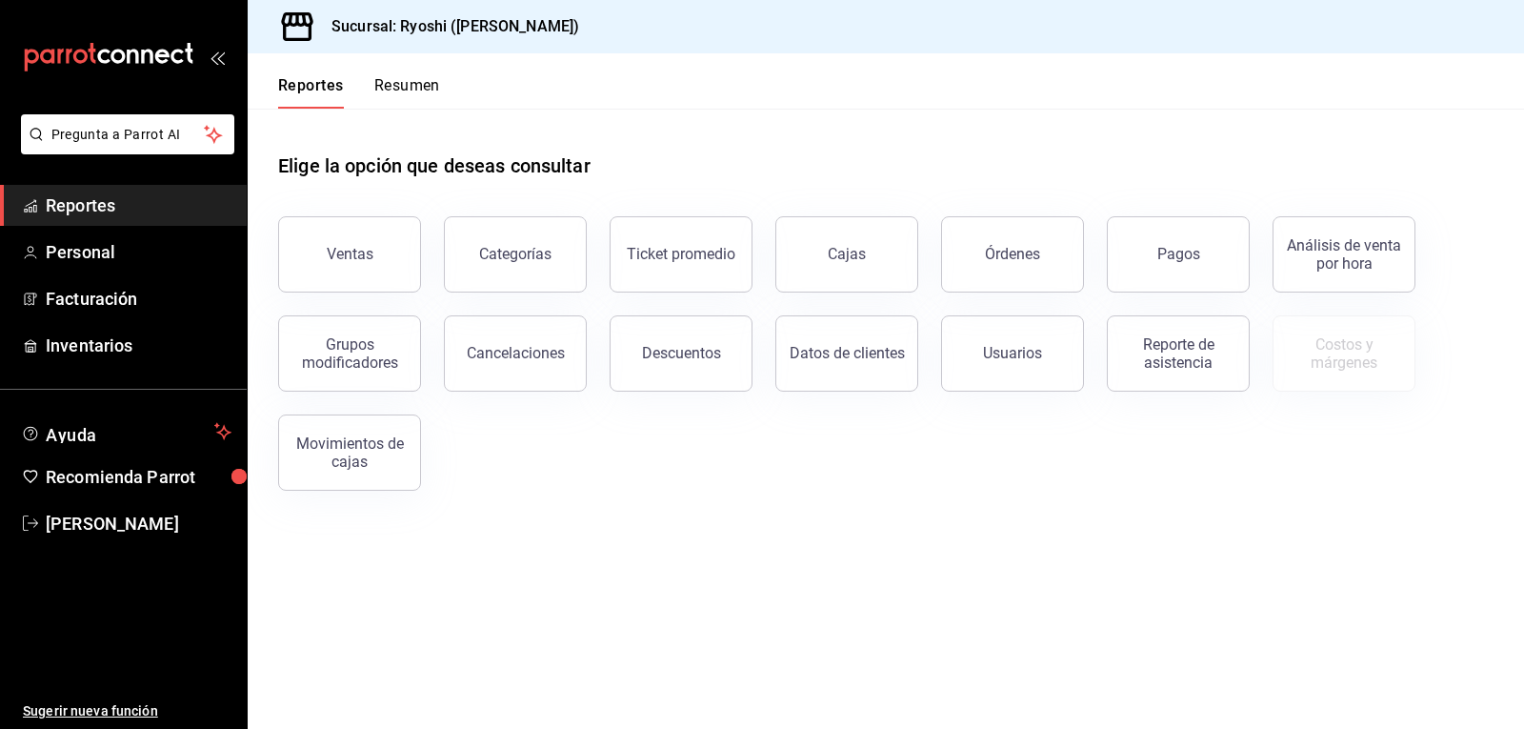
click at [420, 94] on button "Resumen" at bounding box center [407, 92] width 66 height 32
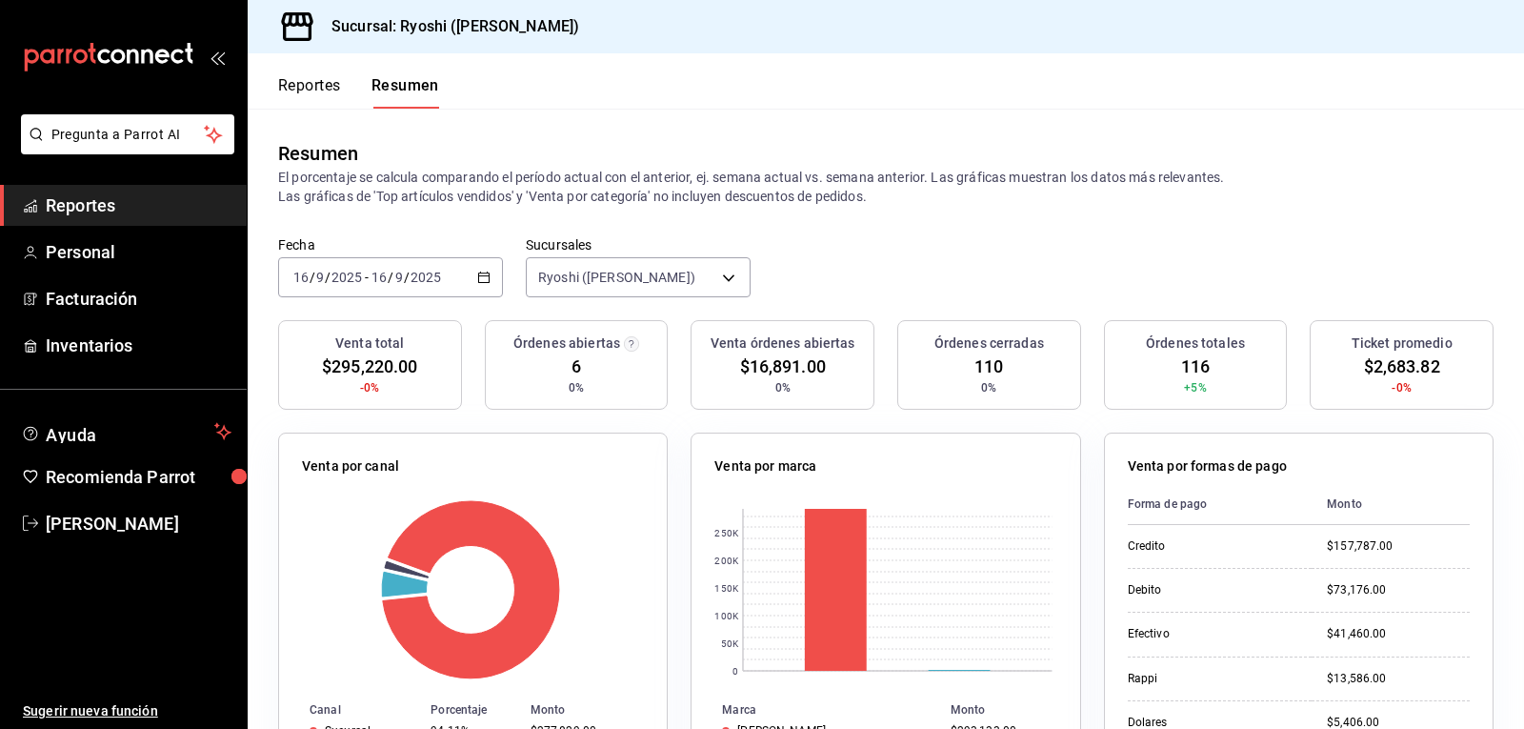
click at [299, 83] on button "Reportes" at bounding box center [309, 92] width 63 height 32
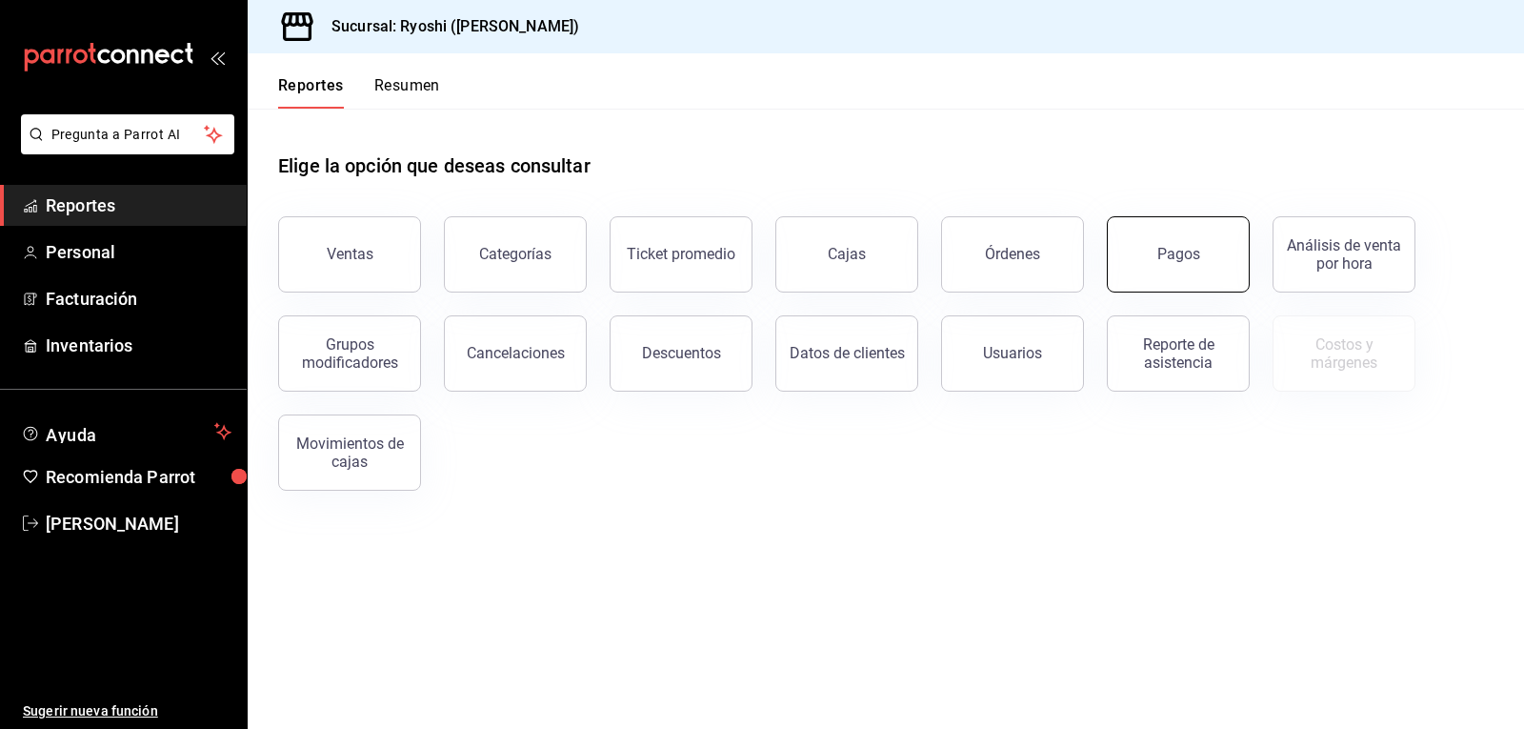
click at [1166, 259] on div "Pagos" at bounding box center [1179, 254] width 43 height 18
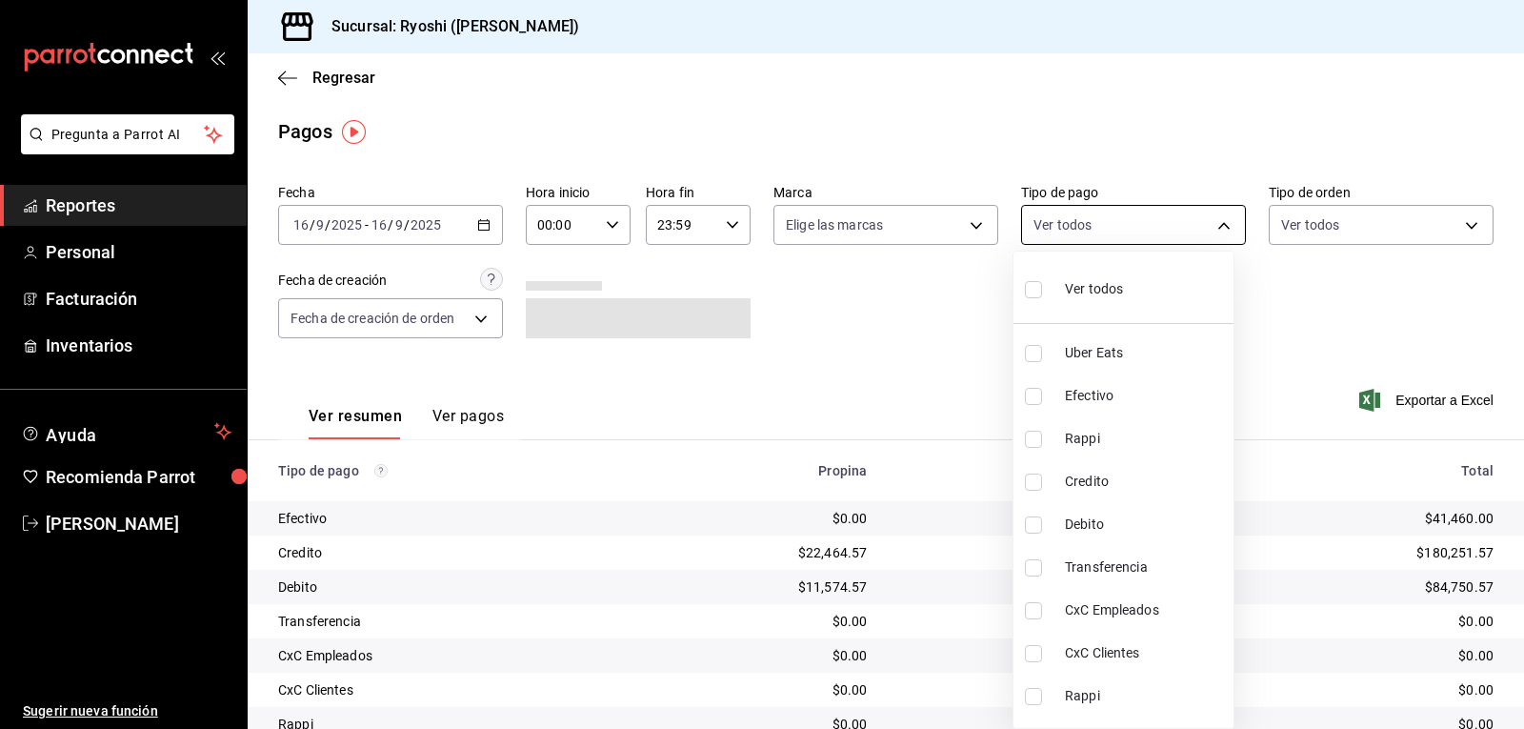
click at [1212, 224] on body "Pregunta a Parrot AI Reportes Personal Facturación Inventarios Ayuda Recomienda…" at bounding box center [762, 364] width 1524 height 729
click at [1036, 476] on input "checkbox" at bounding box center [1033, 481] width 17 height 17
checkbox input "true"
type input "9b0685d2-7f5d-4ede-a6b4-58a2ffcbf3cd"
click at [1036, 527] on input "checkbox" at bounding box center [1033, 524] width 17 height 17
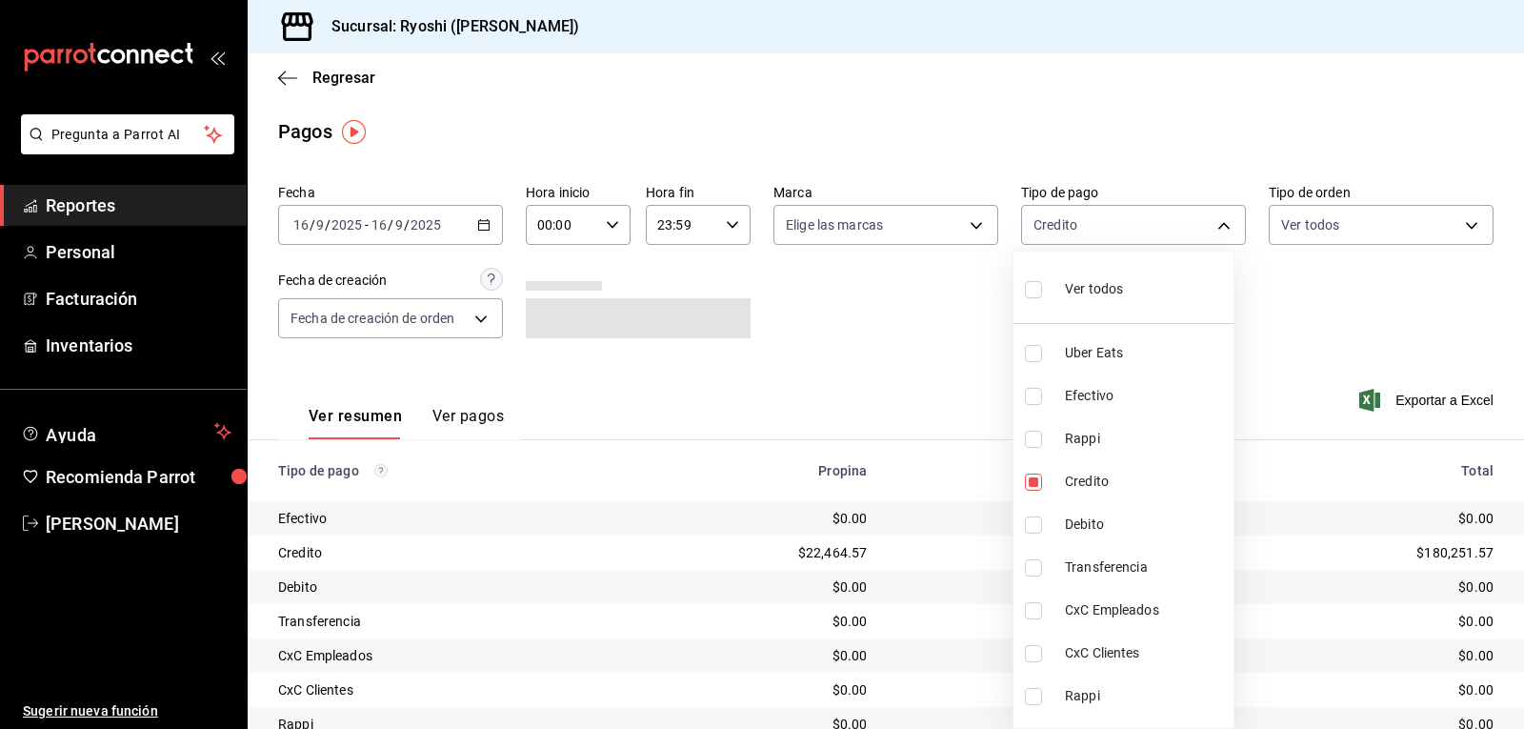
checkbox input "true"
type input "9b0685d2-7f5d-4ede-a6b4-58a2ffcbf3cd,4fc1f123-1106-4d46-a6dc-4994d0550367"
click at [913, 388] on div at bounding box center [762, 364] width 1524 height 729
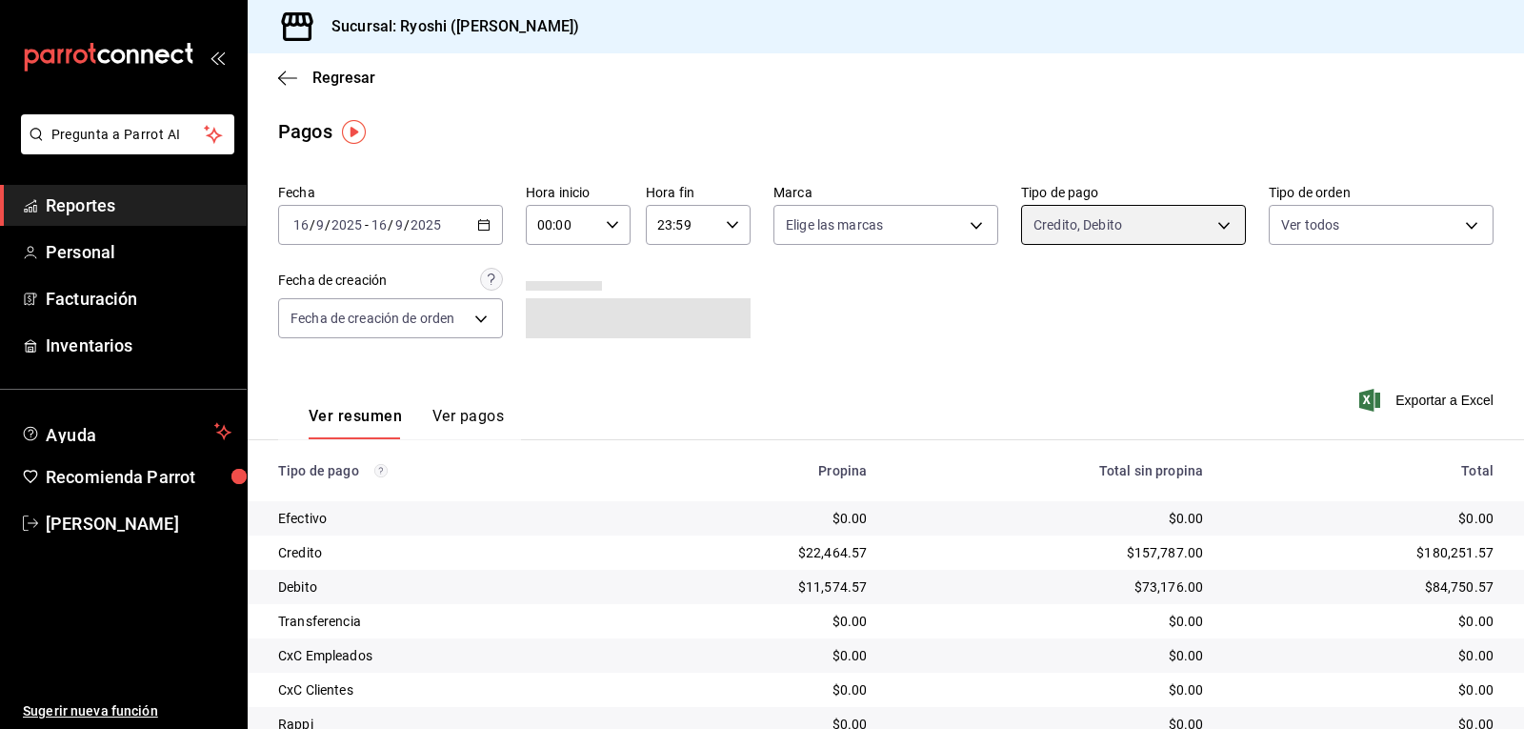
scroll to position [215, 0]
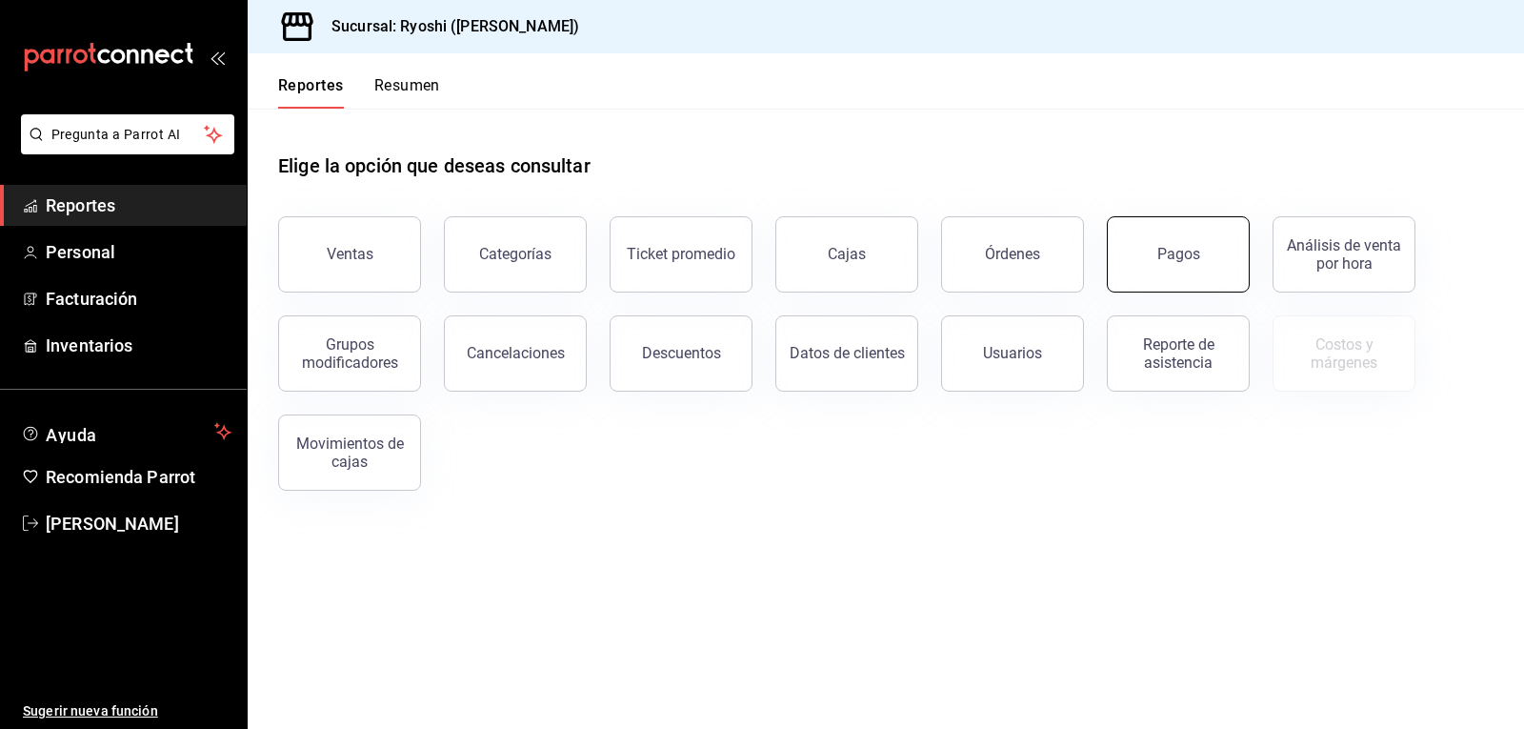
click at [1222, 245] on button "Pagos" at bounding box center [1178, 254] width 143 height 76
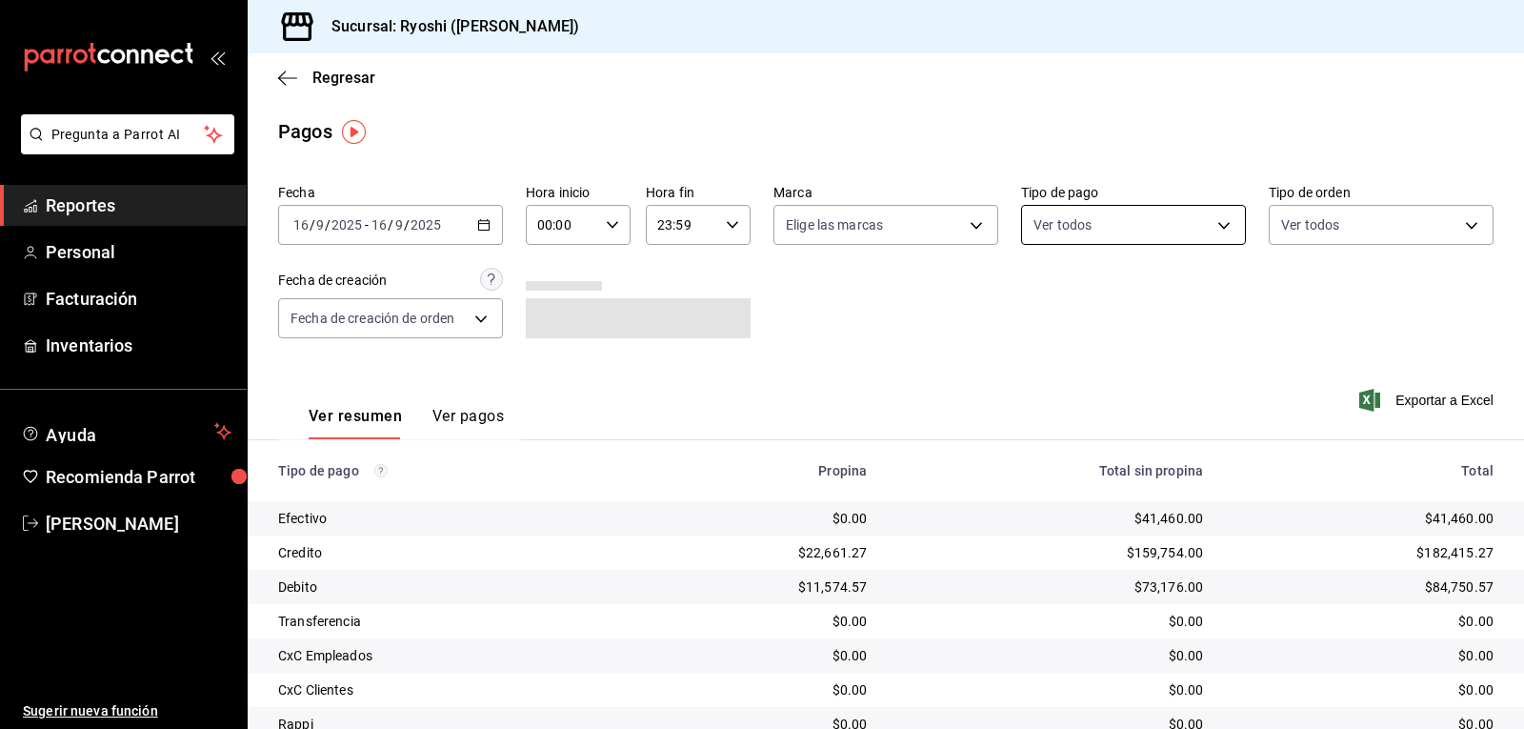
click at [1210, 224] on body "Pregunta a Parrot AI Reportes Personal Facturación Inventarios Ayuda Recomienda…" at bounding box center [762, 364] width 1524 height 729
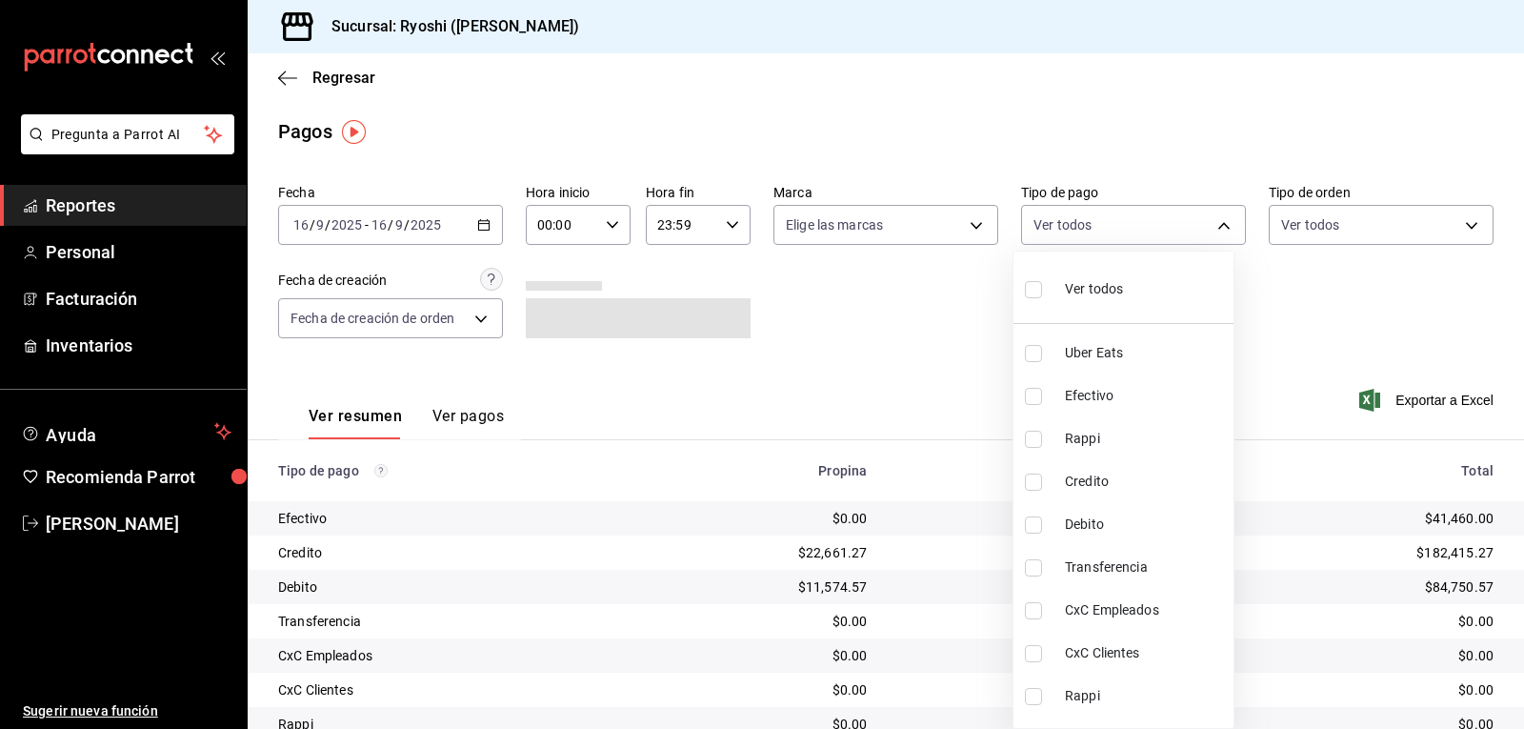
click at [1037, 482] on input "checkbox" at bounding box center [1033, 481] width 17 height 17
checkbox input "true"
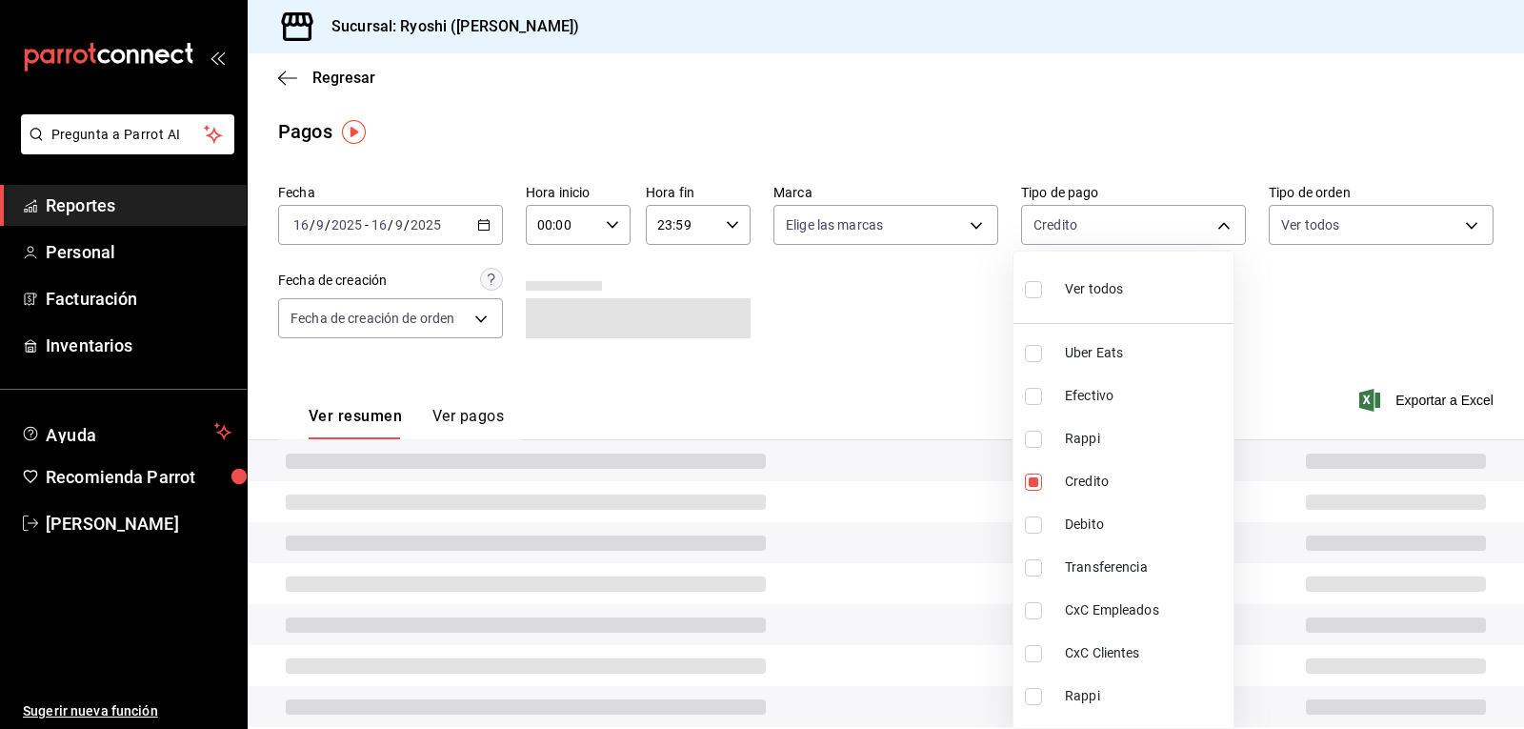
type input "9b0685d2-7f5d-4ede-a6b4-58a2ffcbf3cd"
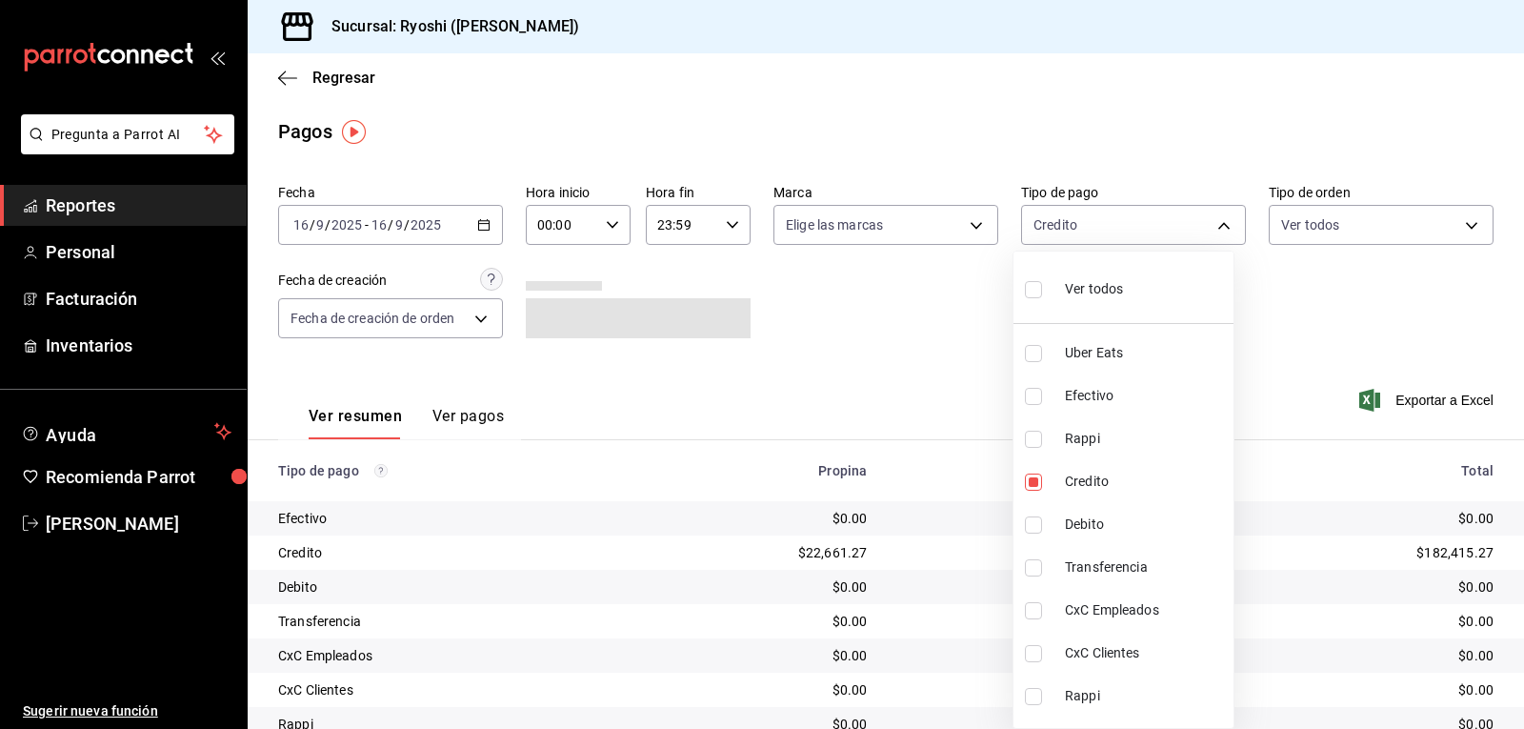
click at [1035, 525] on input "checkbox" at bounding box center [1033, 524] width 17 height 17
checkbox input "true"
type input "9b0685d2-7f5d-4ede-a6b4-58a2ffcbf3cd,4fc1f123-1106-4d46-a6dc-4994d0550367"
click at [870, 357] on div at bounding box center [762, 364] width 1524 height 729
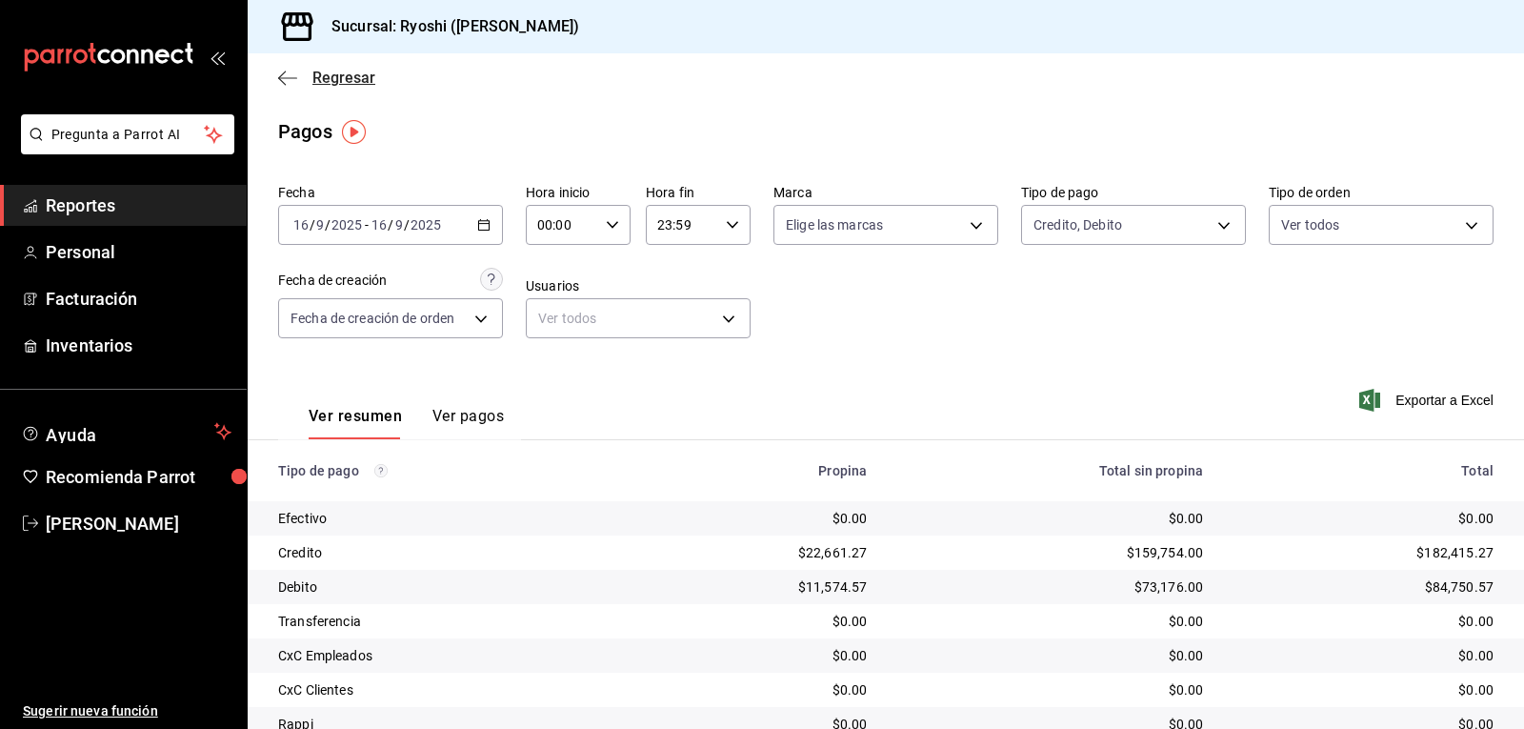
click at [284, 72] on icon "button" at bounding box center [282, 77] width 8 height 14
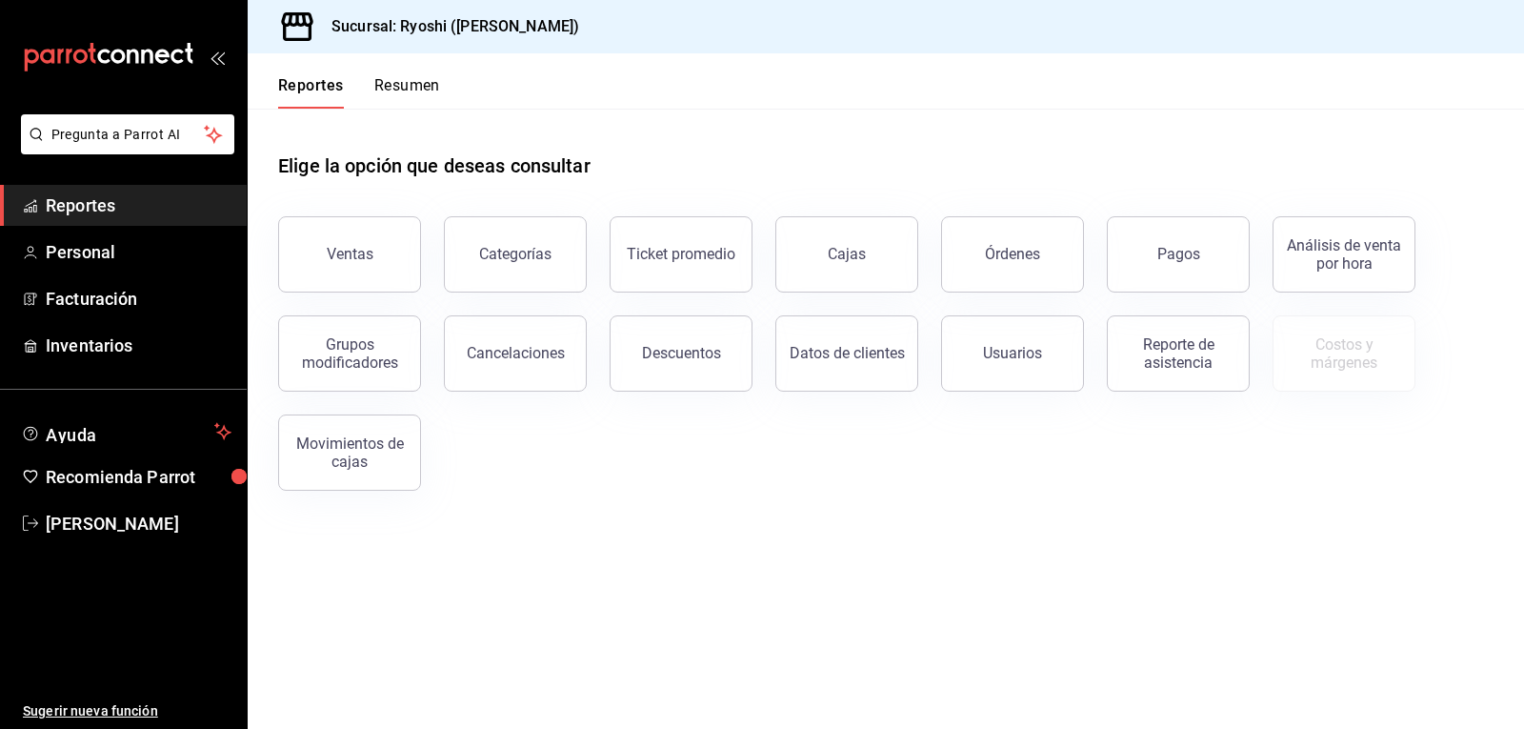
click at [278, 80] on button "Reportes" at bounding box center [311, 92] width 66 height 32
click at [105, 296] on span "Facturación" at bounding box center [139, 299] width 186 height 26
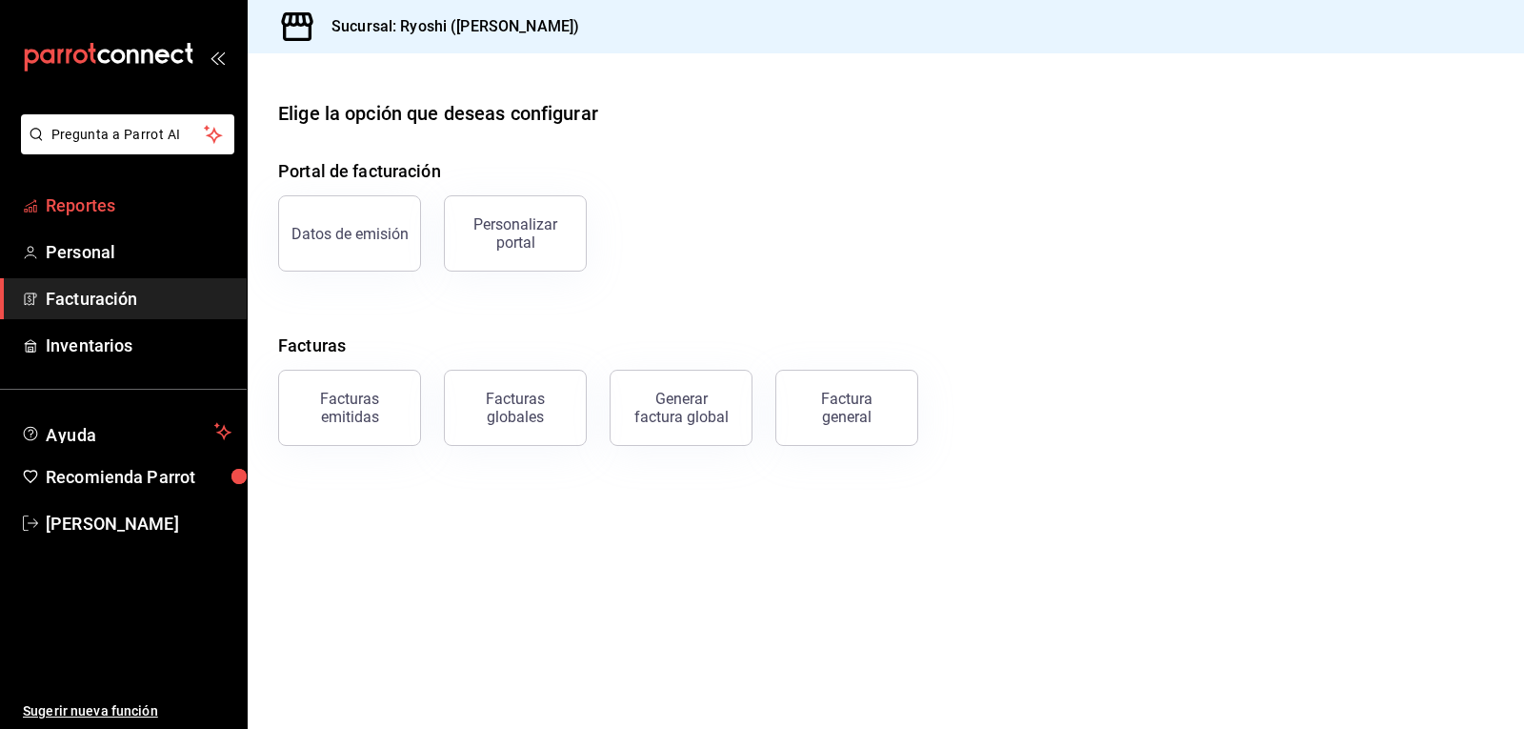
click at [103, 199] on span "Reportes" at bounding box center [139, 205] width 186 height 26
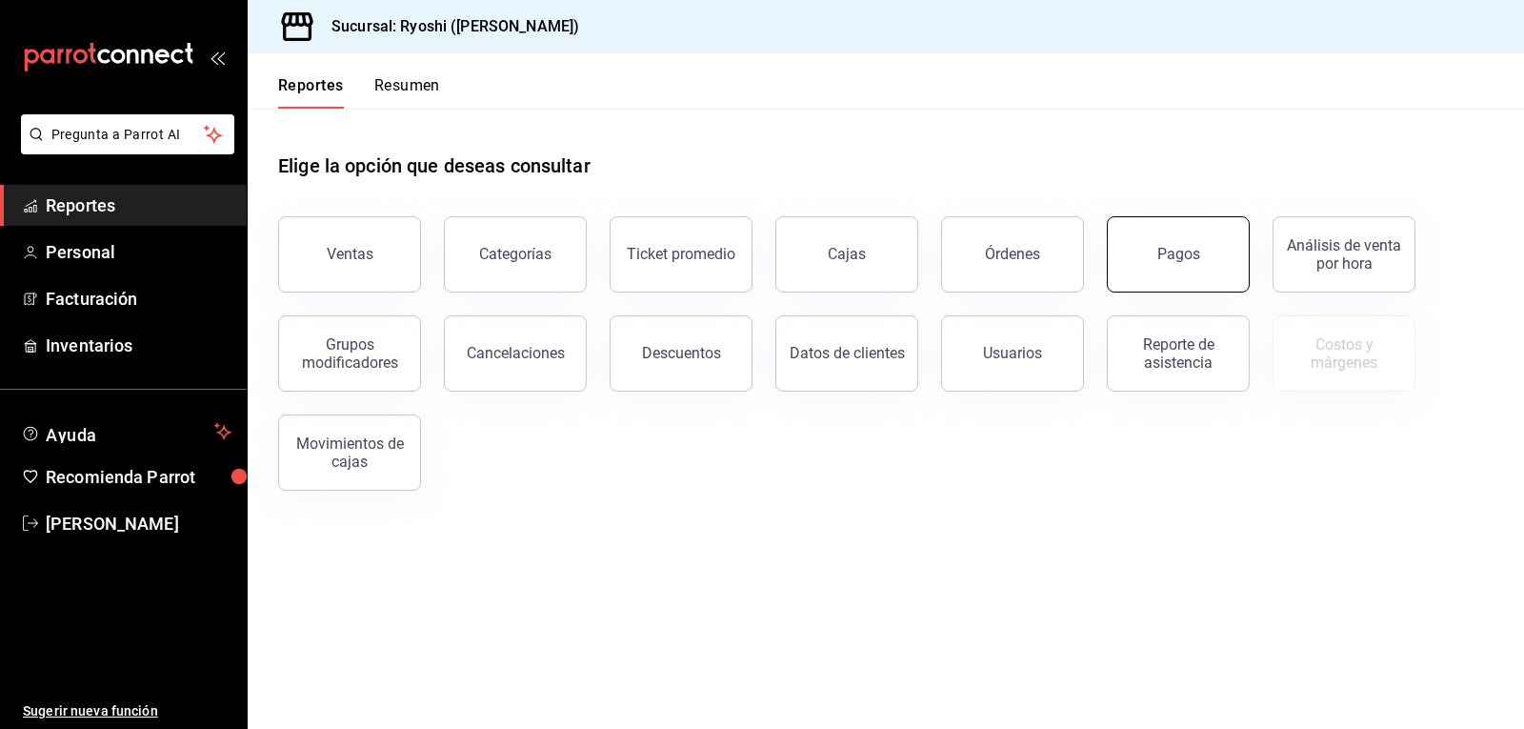
click at [1148, 255] on button "Pagos" at bounding box center [1178, 254] width 143 height 76
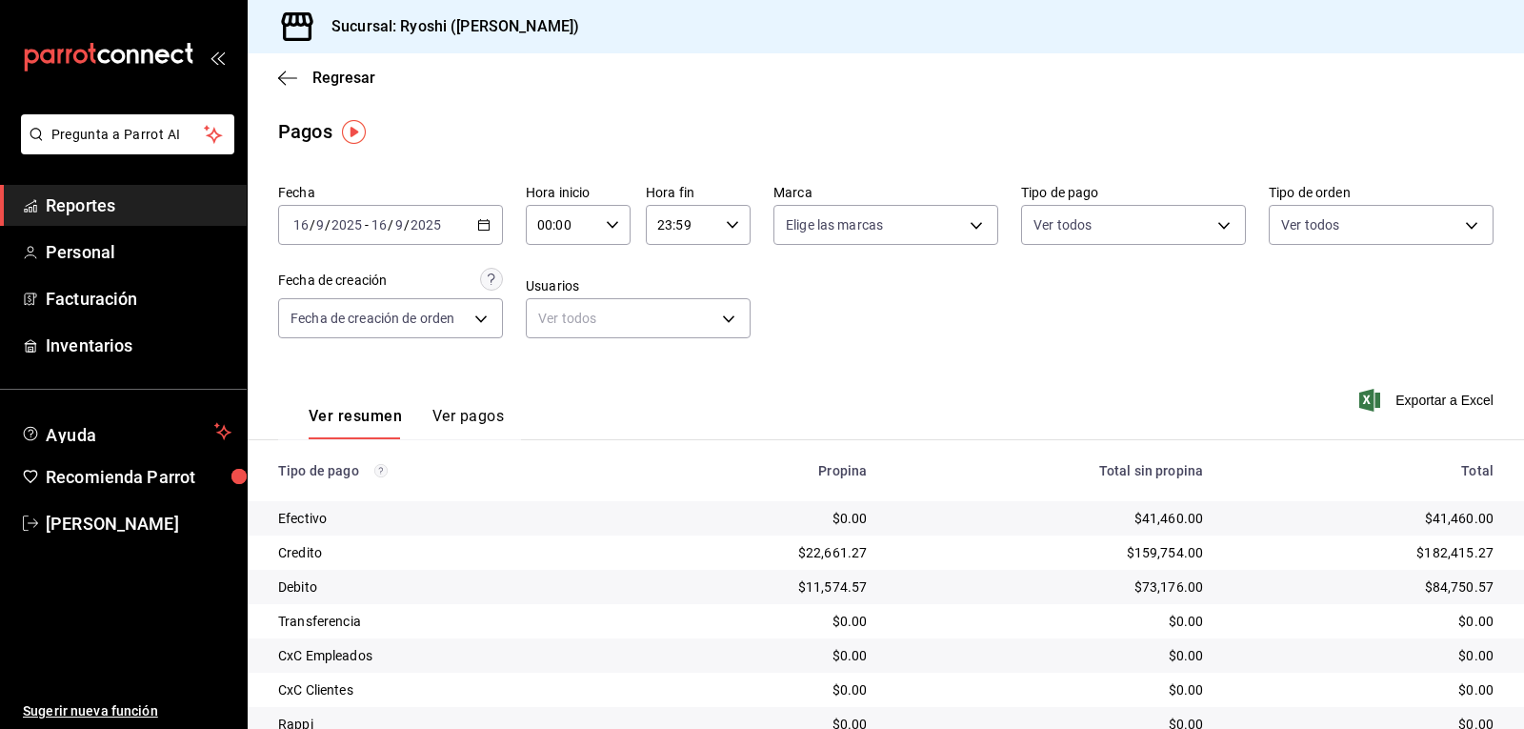
click at [277, 80] on div "Regresar" at bounding box center [886, 77] width 1277 height 49
click at [89, 292] on span "Facturación" at bounding box center [139, 299] width 186 height 26
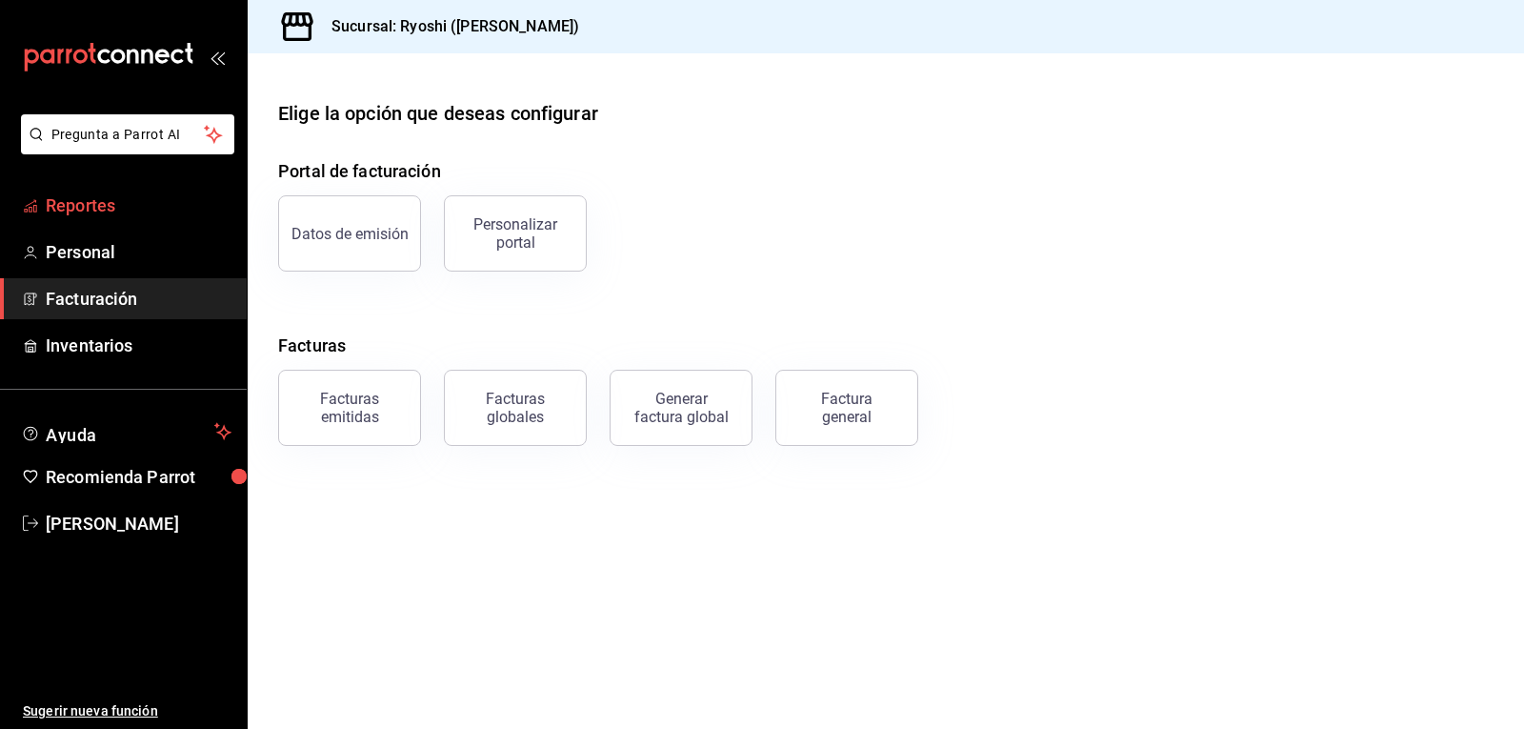
click at [95, 201] on span "Reportes" at bounding box center [139, 205] width 186 height 26
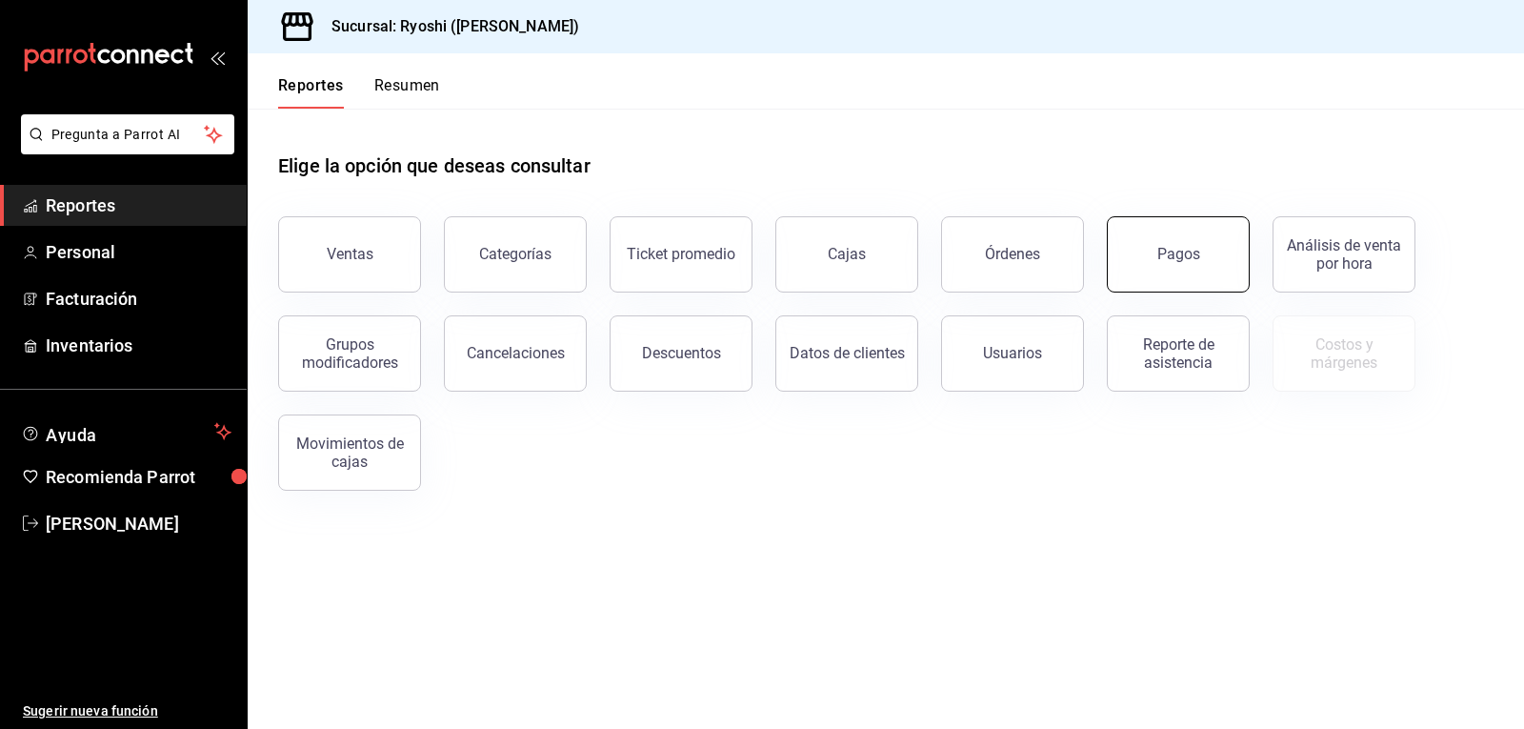
click at [1156, 252] on button "Pagos" at bounding box center [1178, 254] width 143 height 76
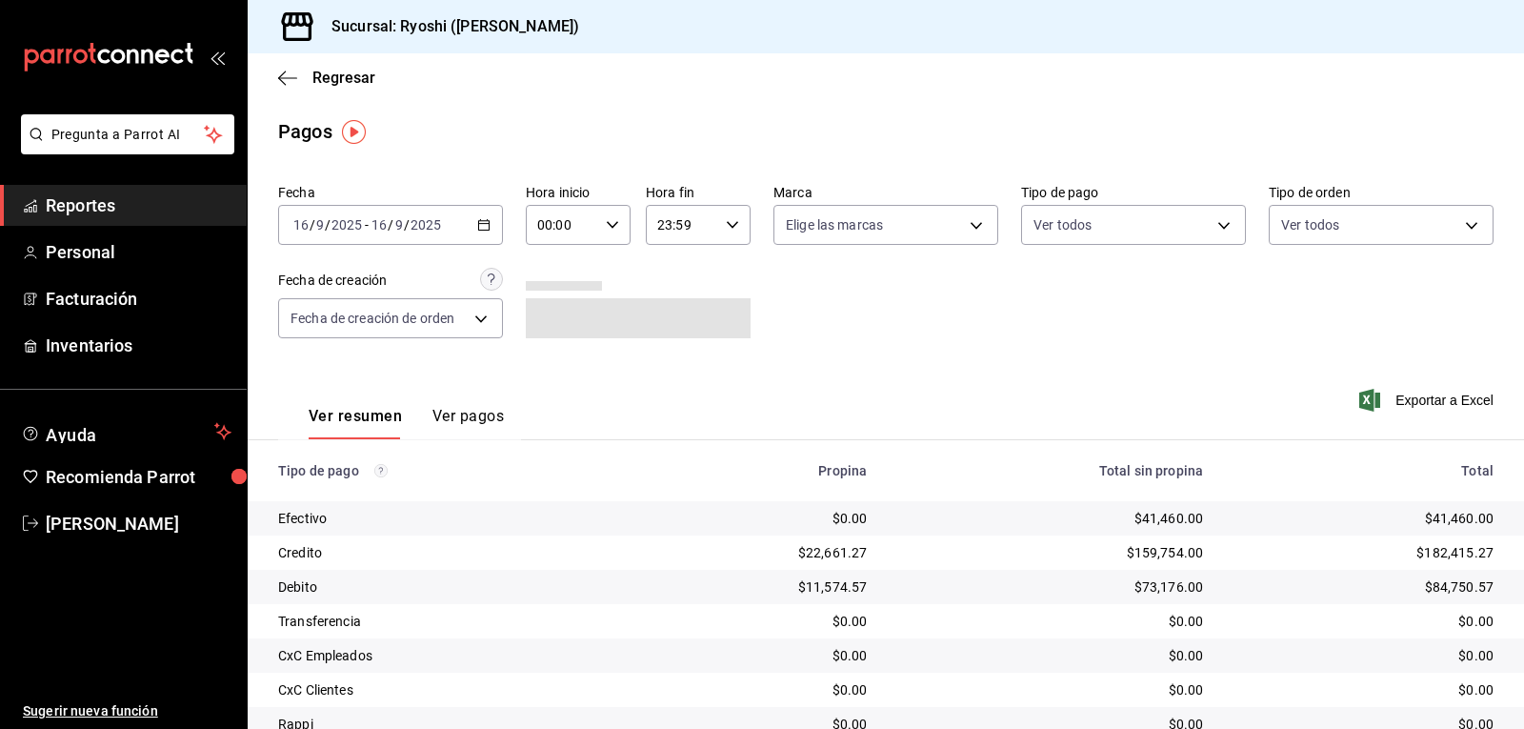
click at [610, 226] on \(Stroke\) "button" at bounding box center [612, 224] width 11 height 7
click at [553, 368] on span "02" at bounding box center [549, 364] width 22 height 15
type input "02:00"
click at [847, 353] on div at bounding box center [762, 364] width 1524 height 729
click at [606, 218] on button "button" at bounding box center [612, 224] width 13 height 13
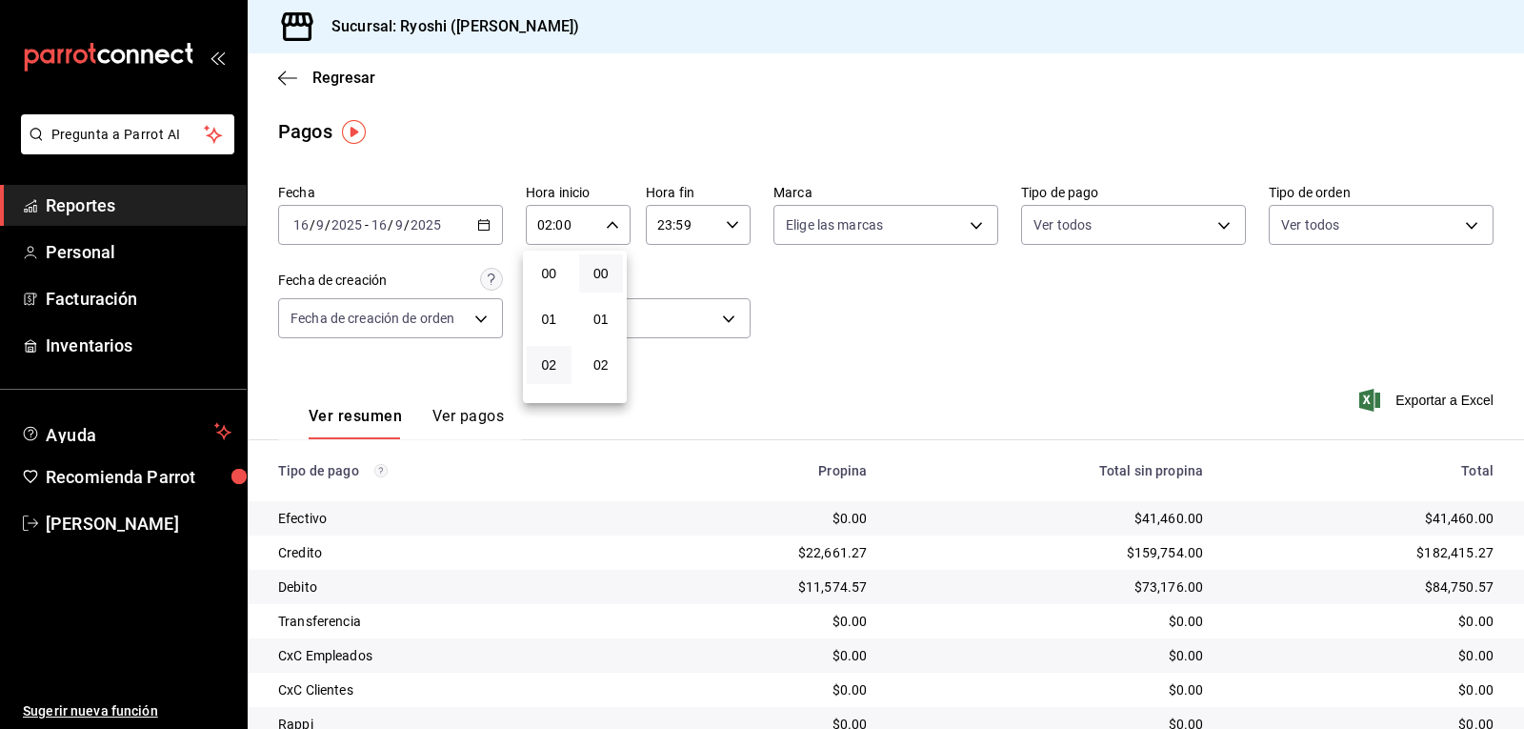
scroll to position [91, 0]
click at [545, 320] on span "03" at bounding box center [549, 319] width 22 height 15
type input "03:00"
click at [876, 311] on div at bounding box center [762, 364] width 1524 height 729
click at [292, 78] on icon "button" at bounding box center [287, 77] width 19 height 1
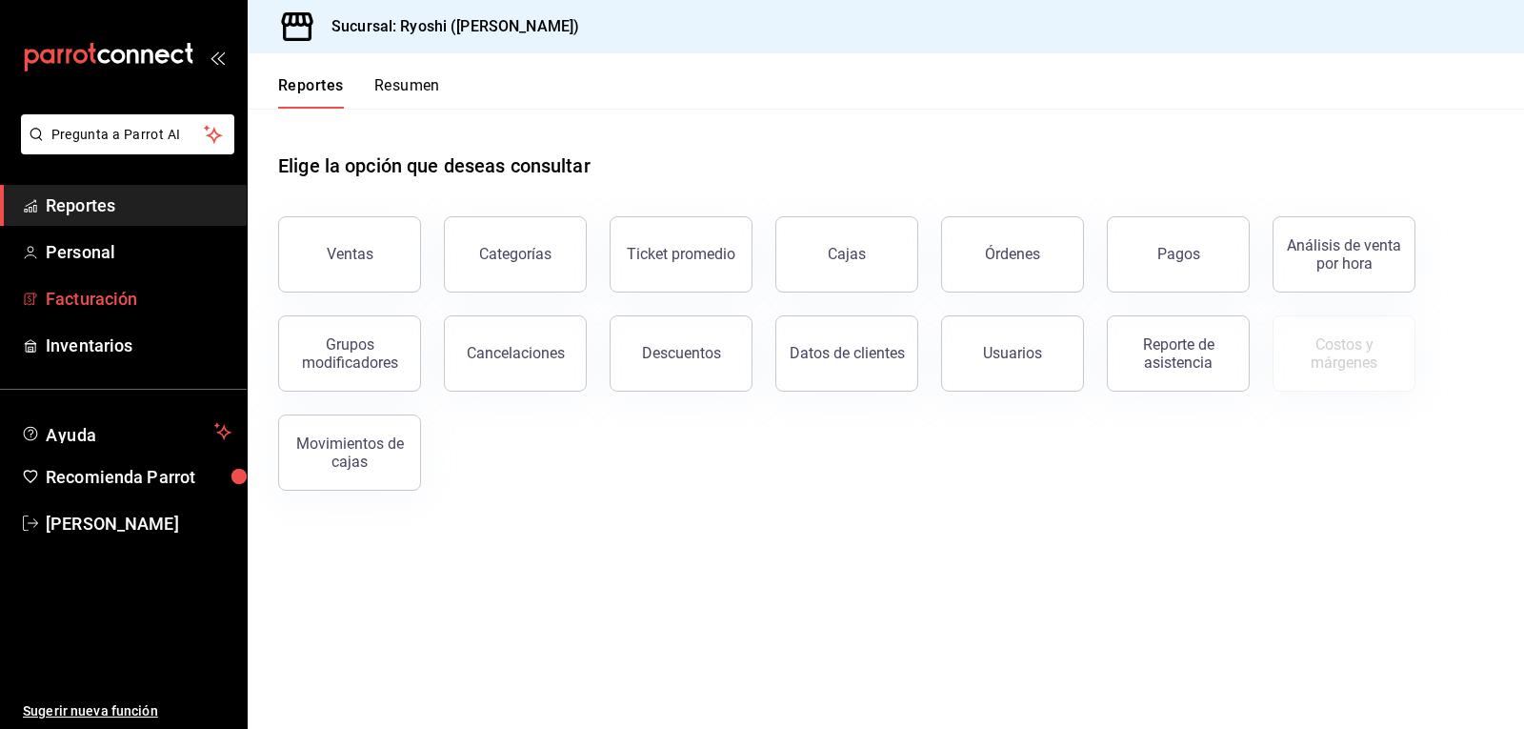
click at [70, 305] on span "Facturación" at bounding box center [139, 299] width 186 height 26
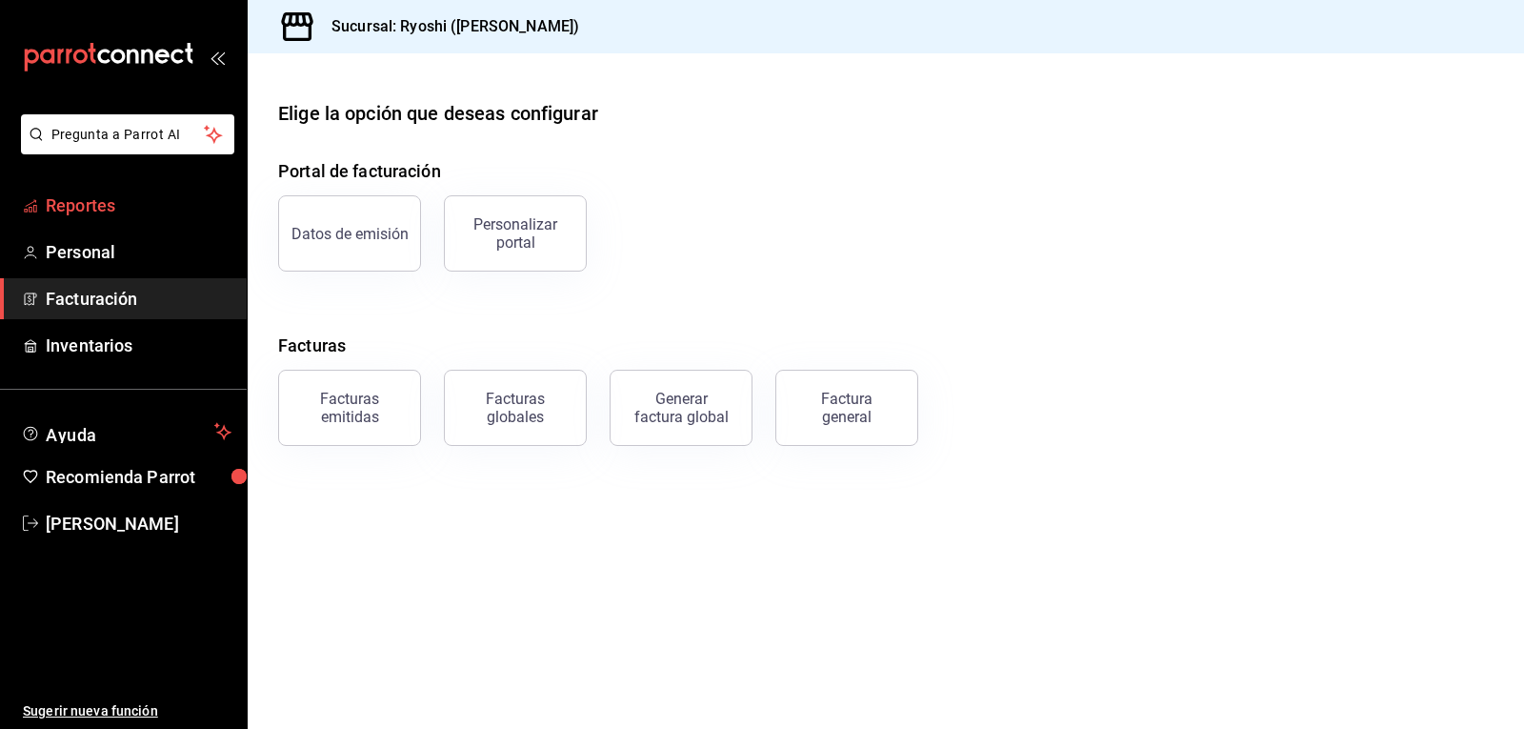
click at [111, 205] on span "Reportes" at bounding box center [139, 205] width 186 height 26
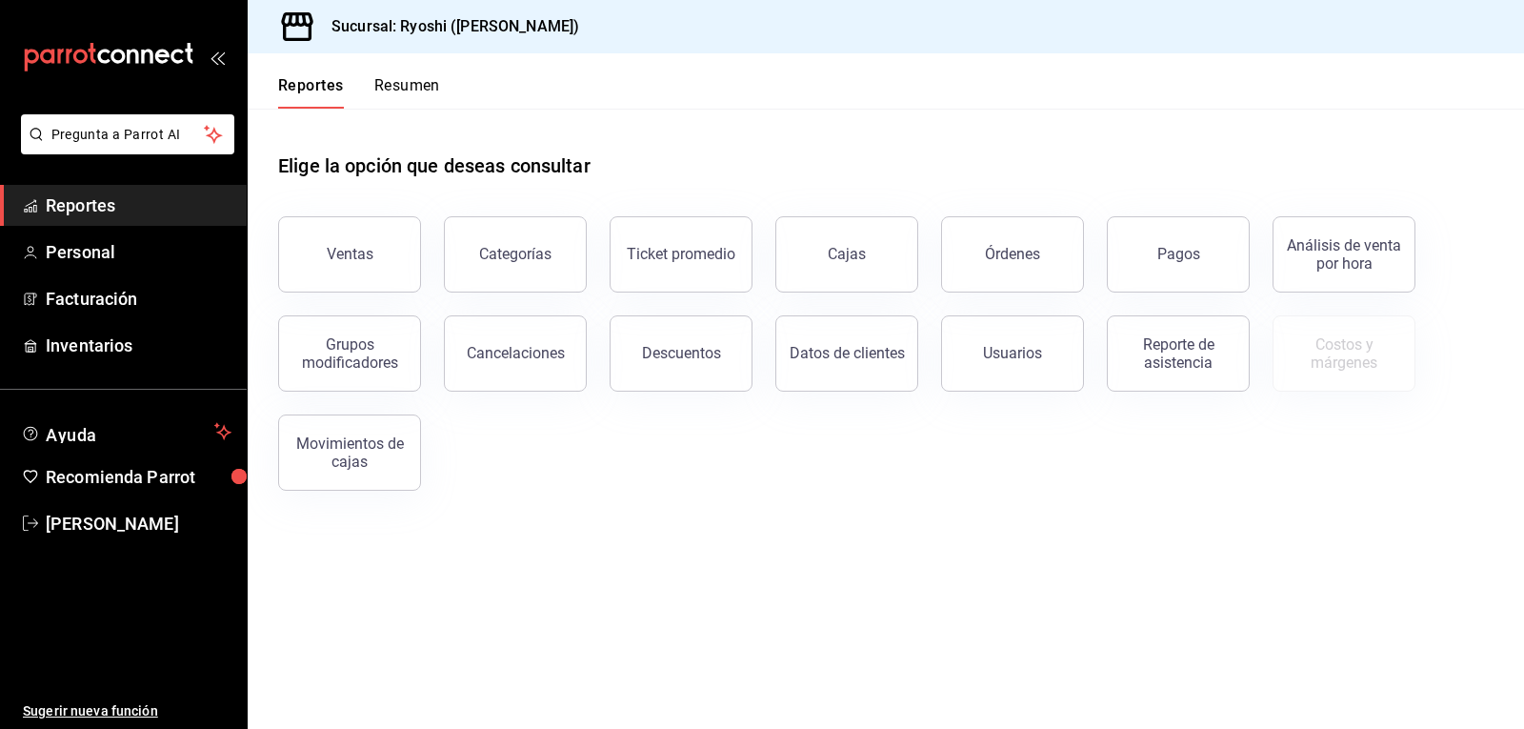
click at [417, 86] on button "Resumen" at bounding box center [407, 92] width 66 height 32
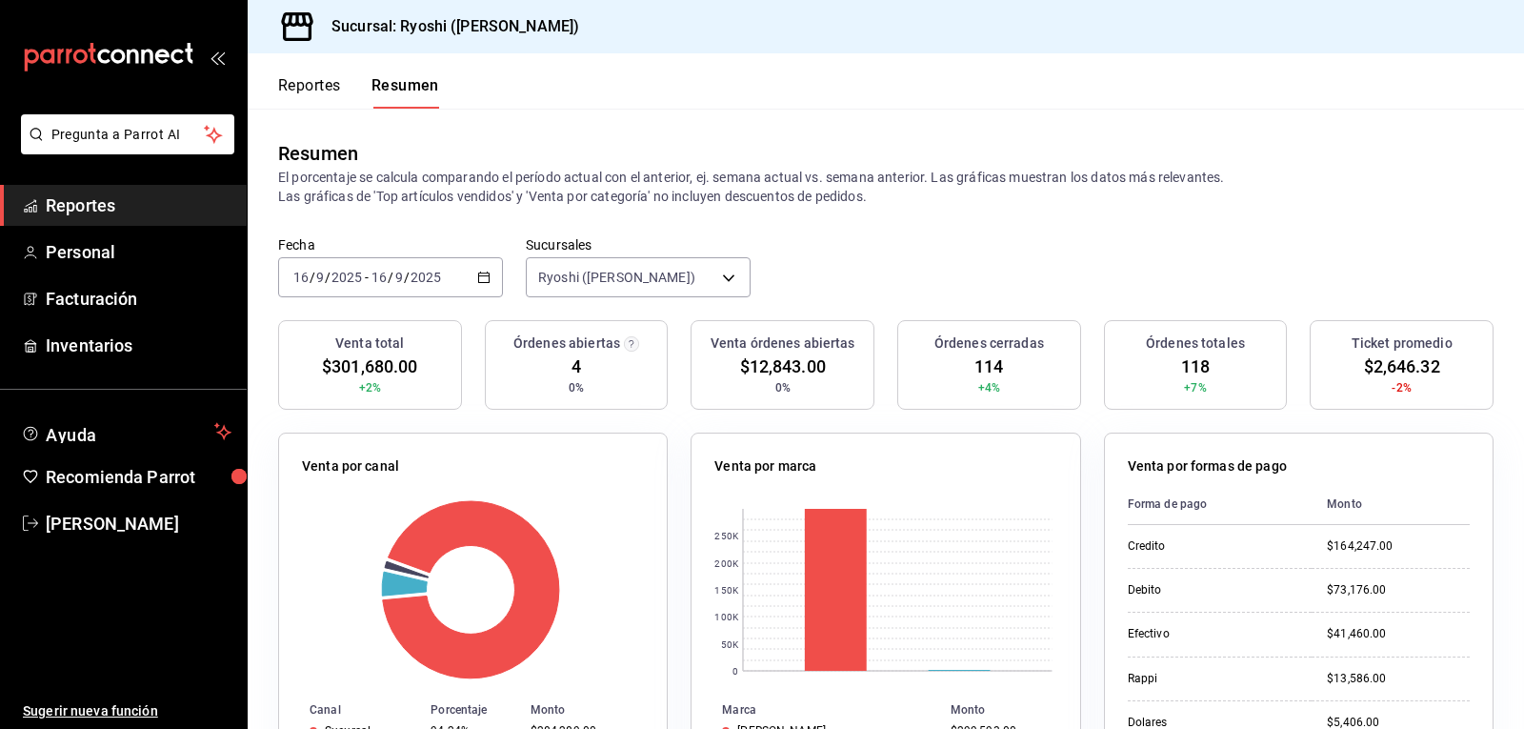
click at [292, 85] on button "Reportes" at bounding box center [309, 92] width 63 height 32
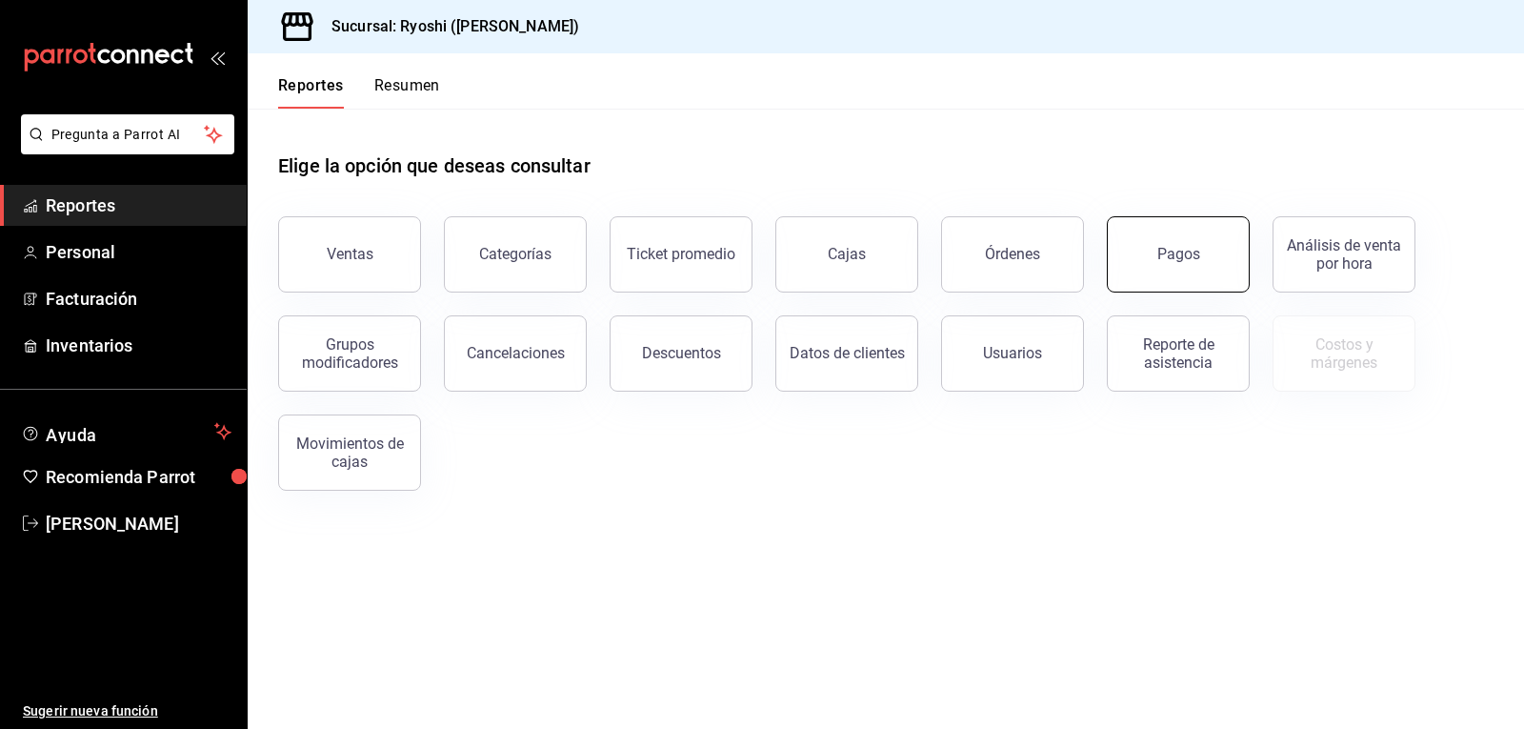
click at [1171, 259] on div "Pagos" at bounding box center [1179, 254] width 43 height 18
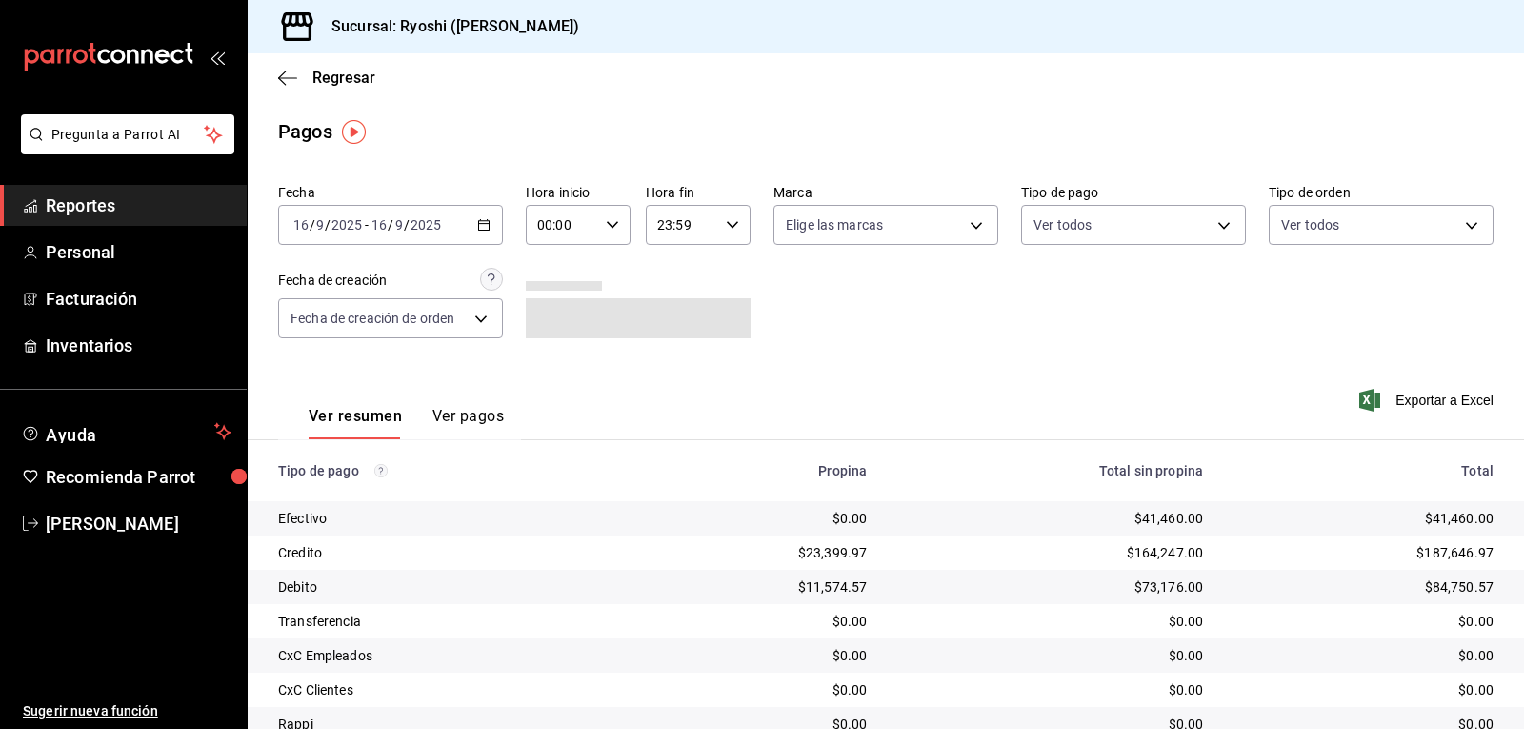
click at [607, 224] on \(Stroke\) "button" at bounding box center [612, 224] width 11 height 7
click at [549, 365] on span "02" at bounding box center [549, 364] width 22 height 15
click at [923, 319] on div at bounding box center [762, 364] width 1524 height 729
click at [614, 219] on icon "button" at bounding box center [612, 224] width 13 height 13
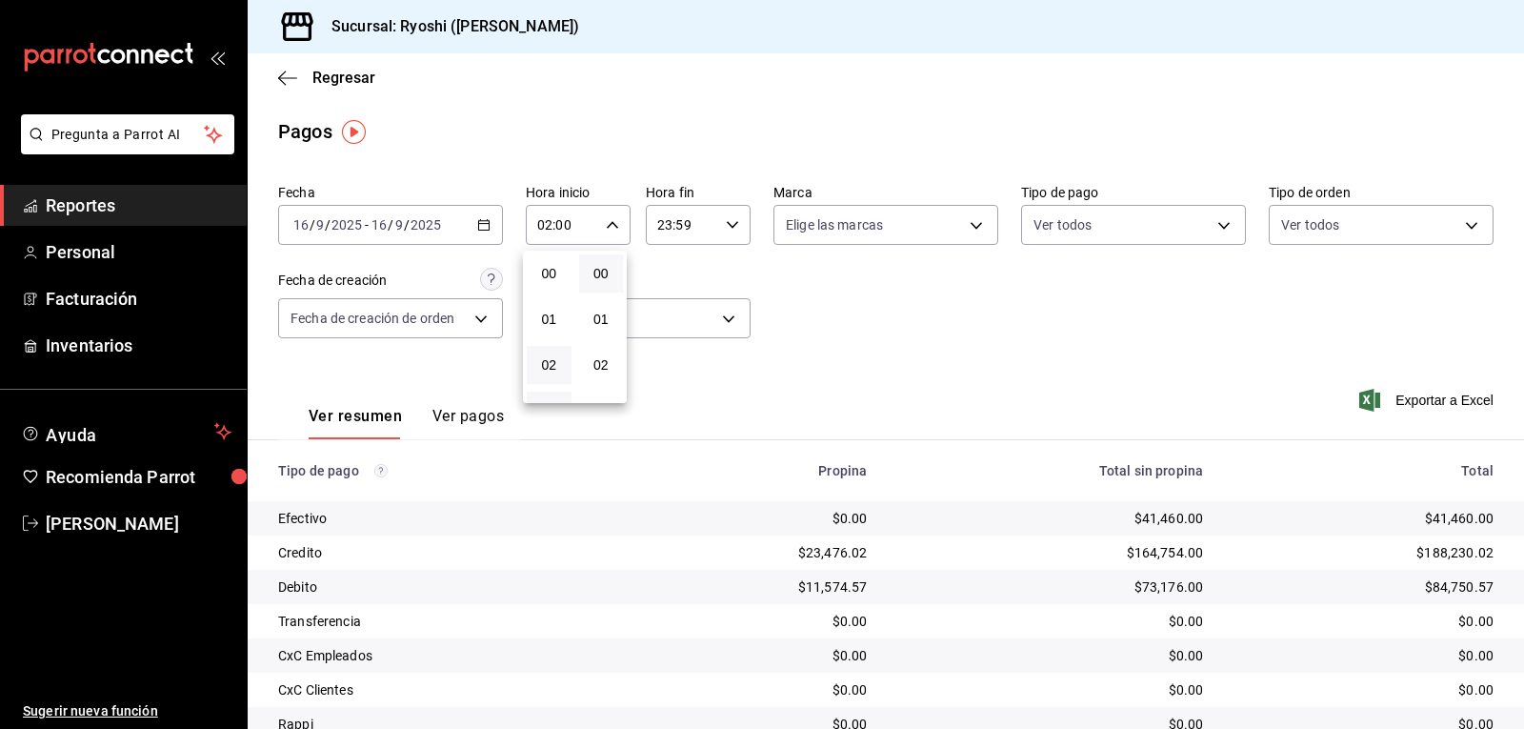
scroll to position [91, 0]
click at [554, 320] on span "03" at bounding box center [549, 319] width 22 height 15
type input "03:00"
click at [856, 338] on div at bounding box center [762, 364] width 1524 height 729
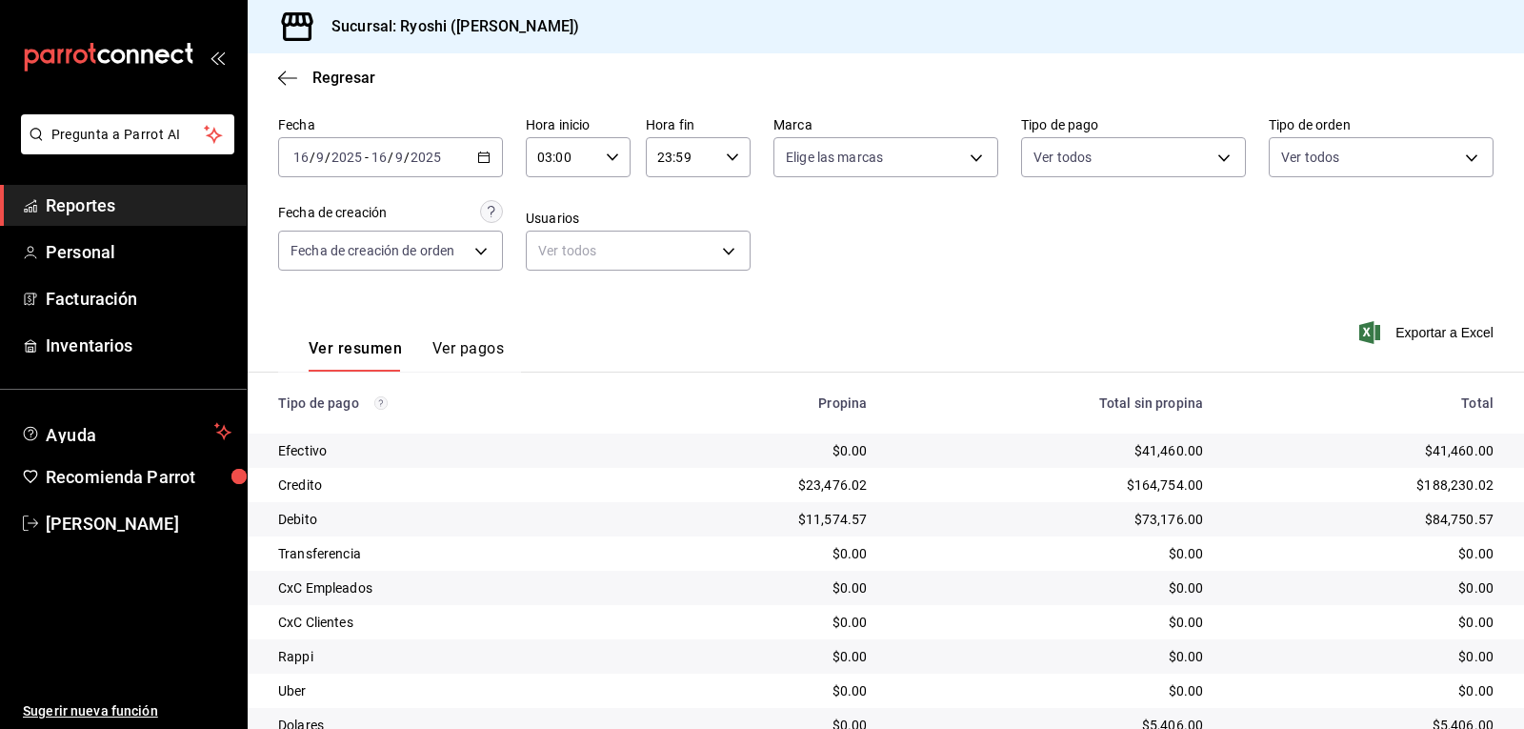
scroll to position [25, 0]
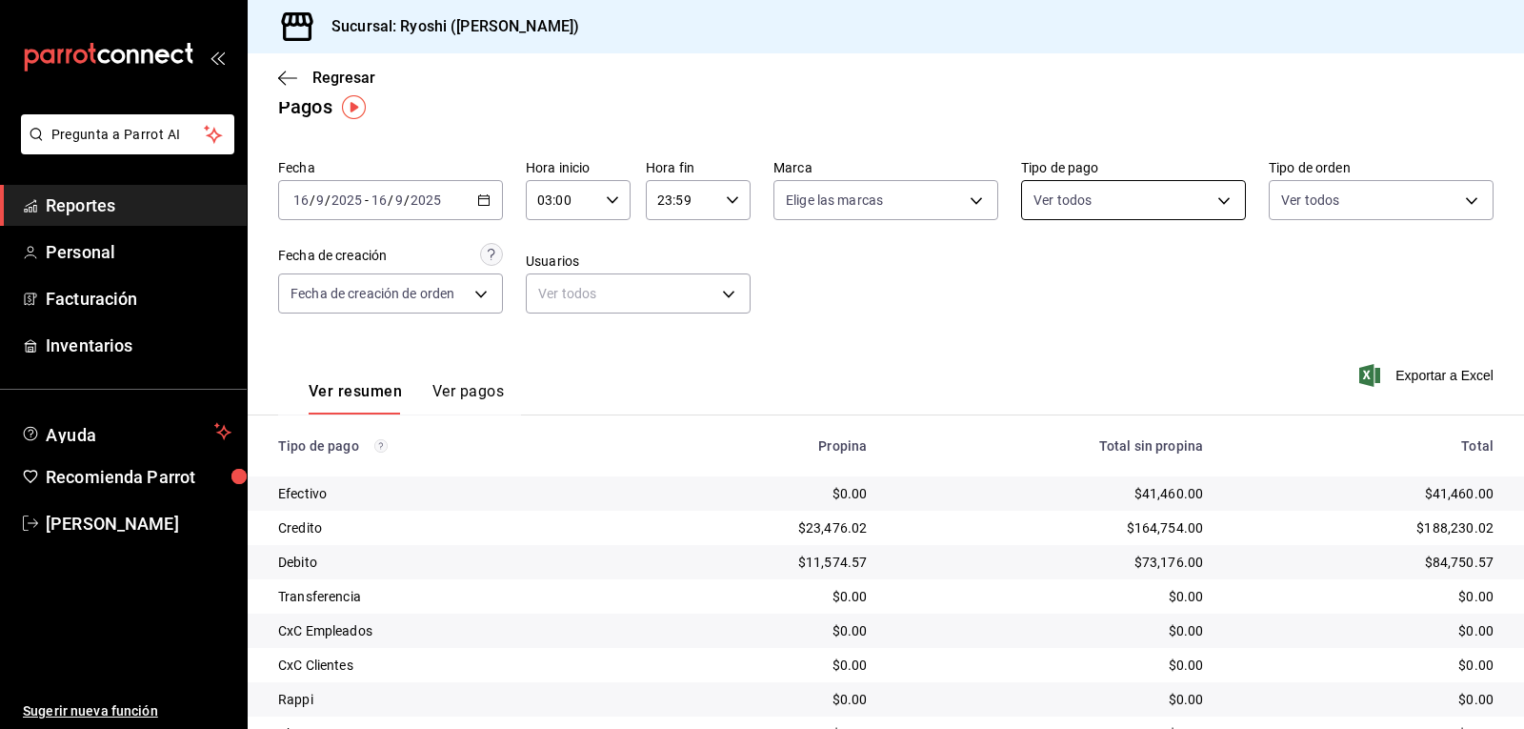
click at [1218, 194] on body "Pregunta a Parrot AI Reportes Personal Facturación Inventarios Ayuda Recomienda…" at bounding box center [762, 364] width 1524 height 729
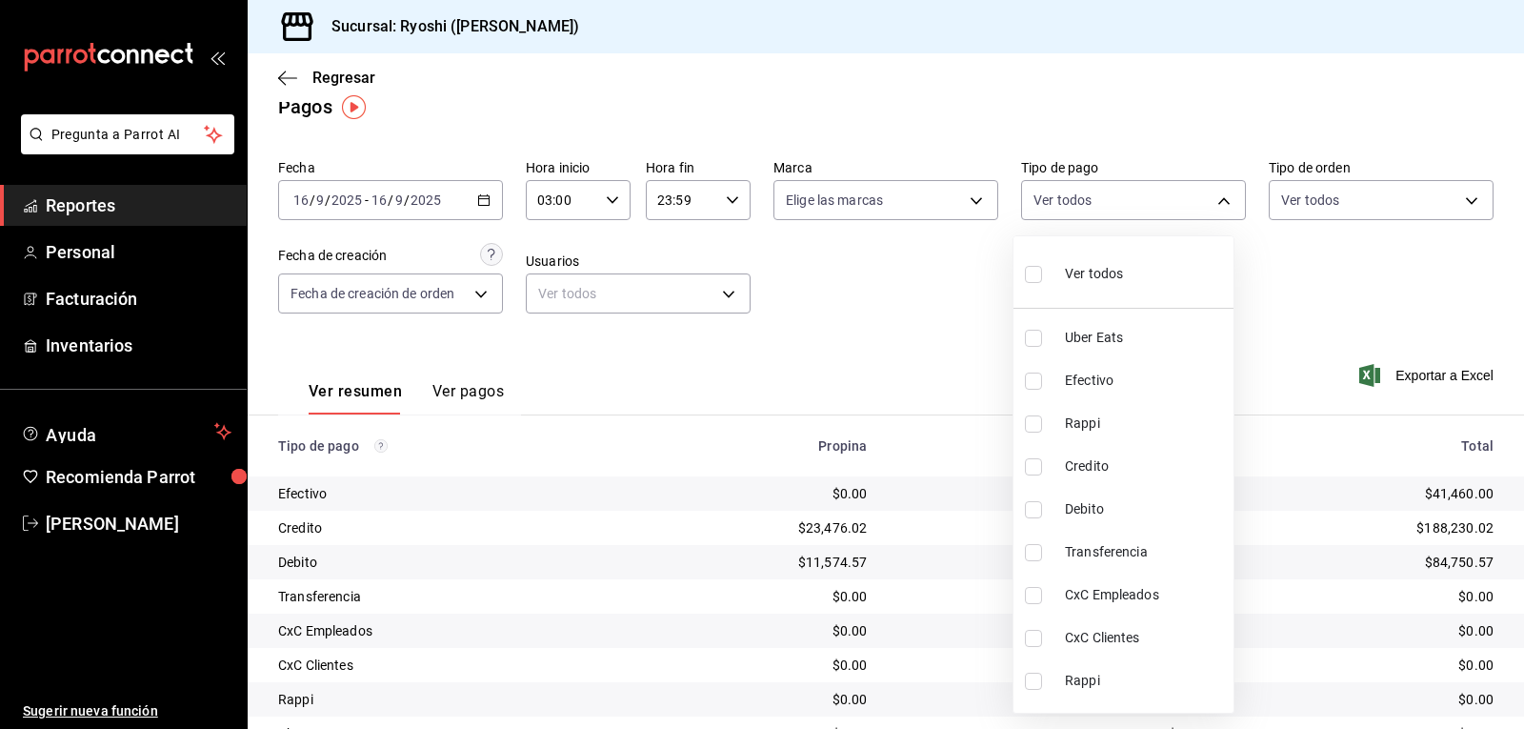
click at [1037, 470] on input "checkbox" at bounding box center [1033, 466] width 17 height 17
checkbox input "true"
type input "9b0685d2-7f5d-4ede-a6b4-58a2ffcbf3cd"
click at [1034, 506] on input "checkbox" at bounding box center [1033, 509] width 17 height 17
checkbox input "true"
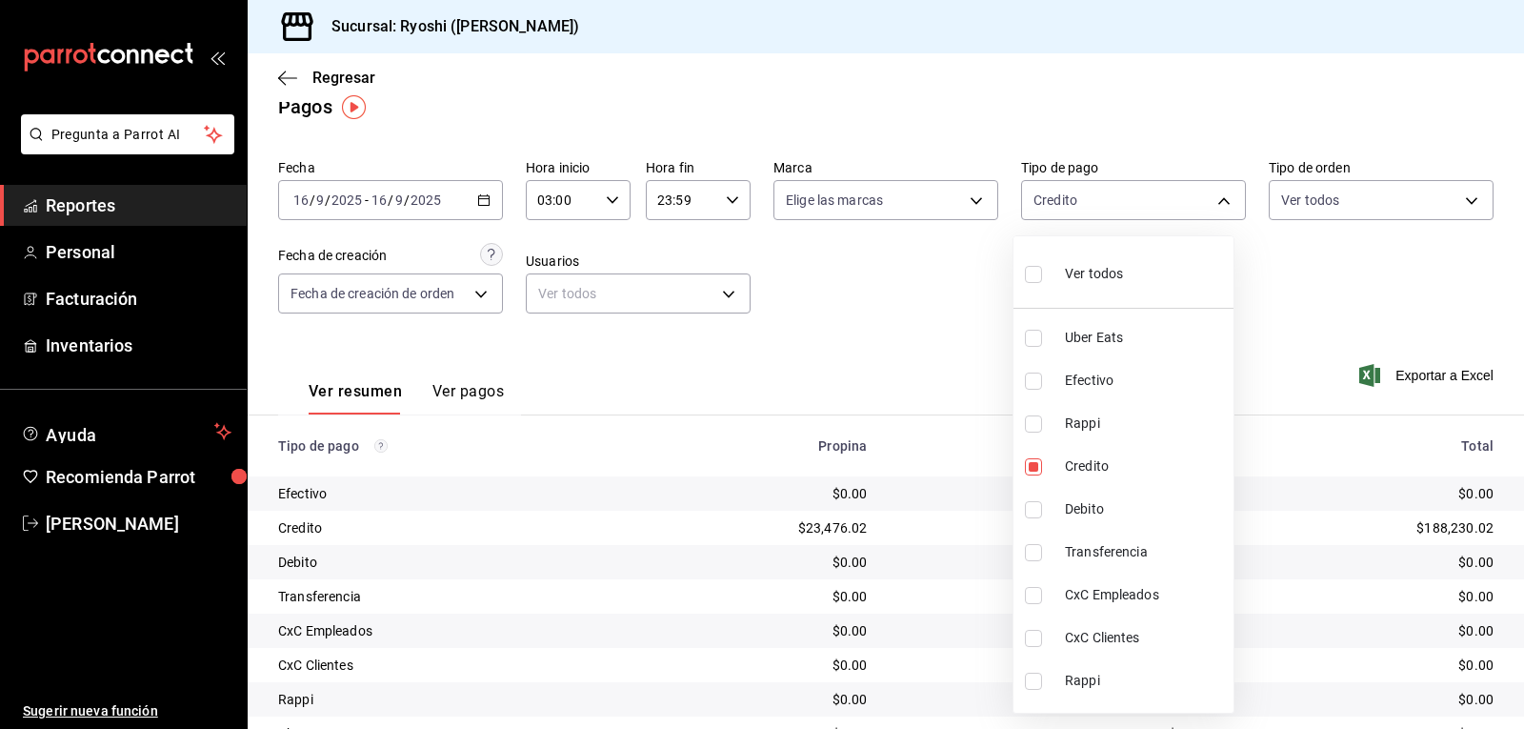
type input "9b0685d2-7f5d-4ede-a6b4-58a2ffcbf3cd,4fc1f123-1106-4d46-a6dc-4994d0550367"
click at [947, 349] on div at bounding box center [762, 364] width 1524 height 729
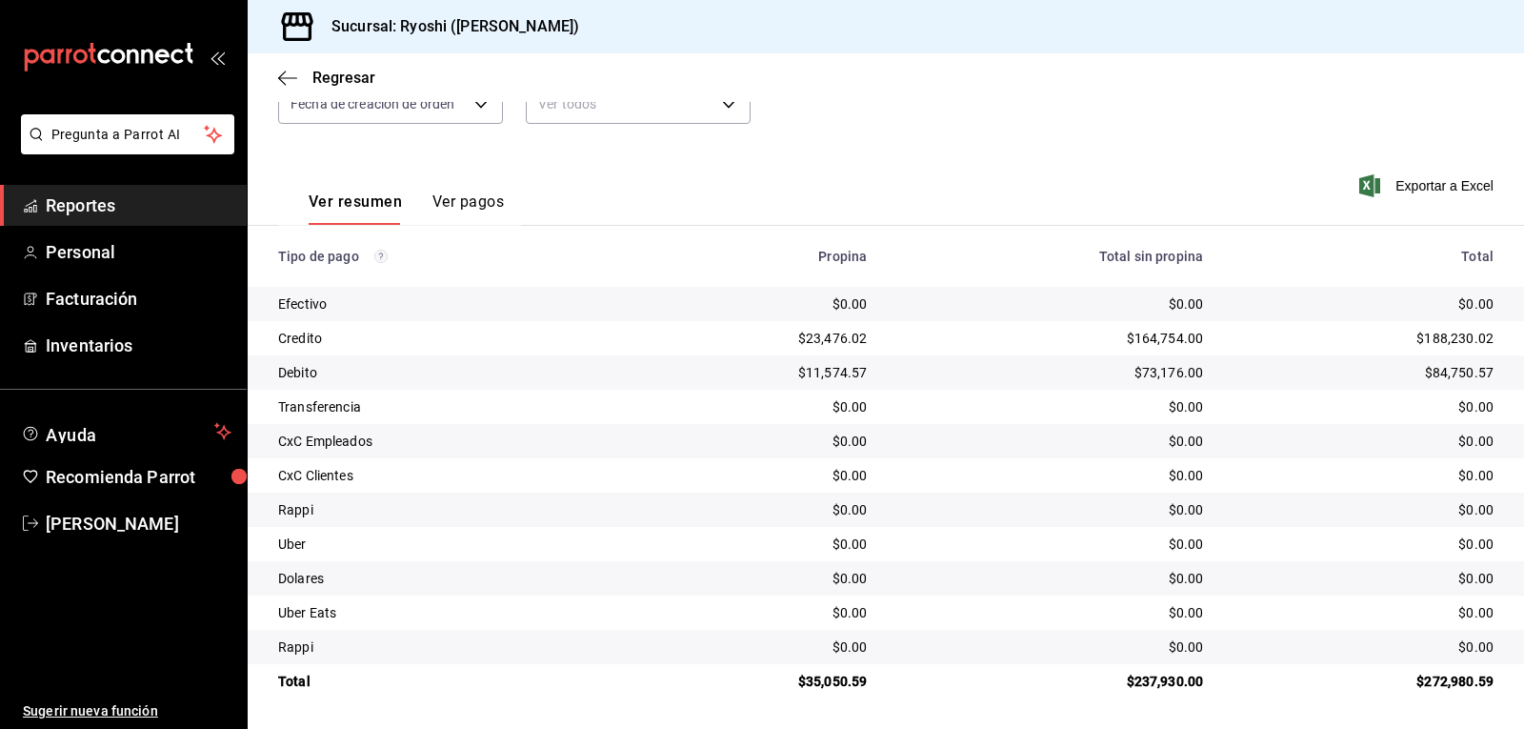
scroll to position [120, 0]
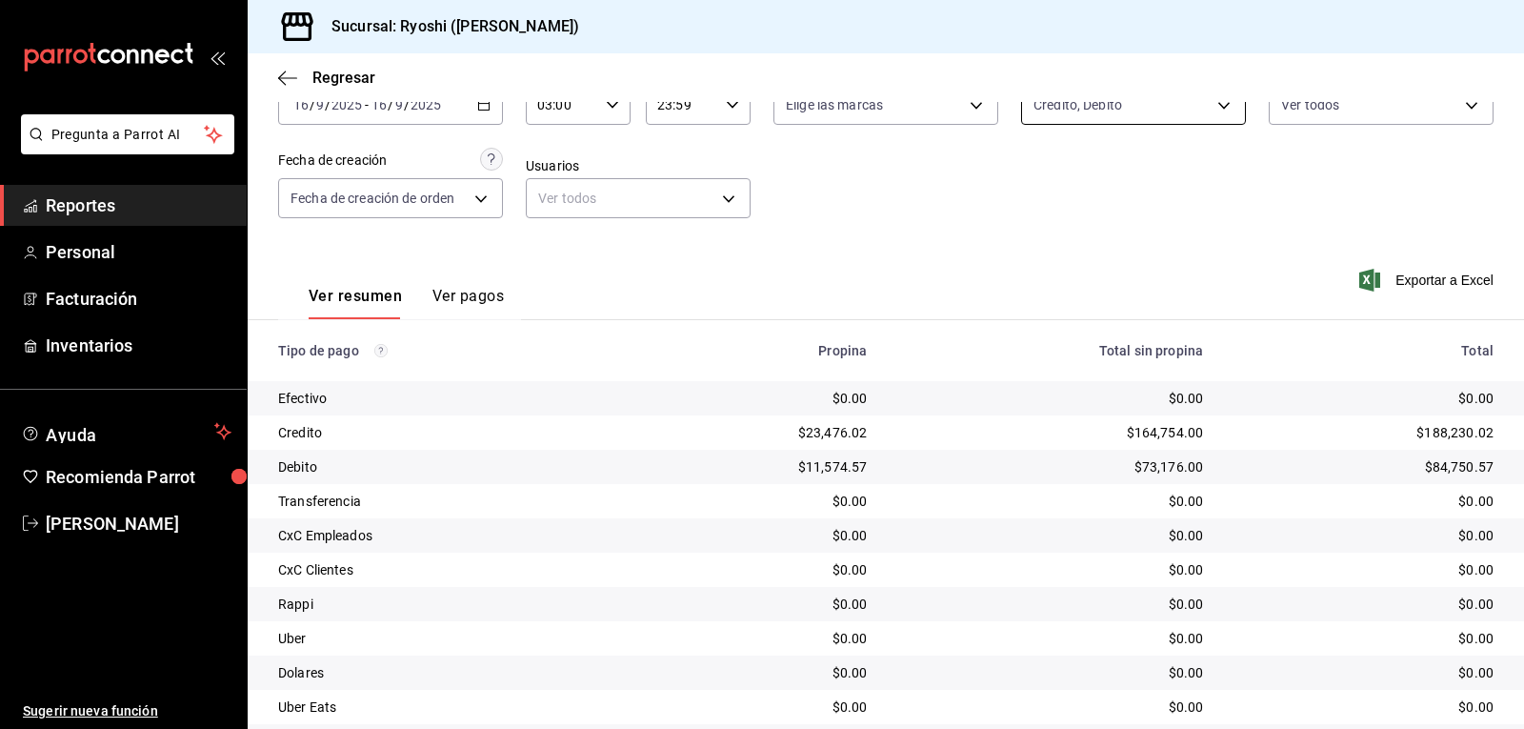
click at [1212, 104] on body "Pregunta a Parrot AI Reportes Personal Facturación Inventarios Ayuda Recomienda…" at bounding box center [762, 364] width 1524 height 729
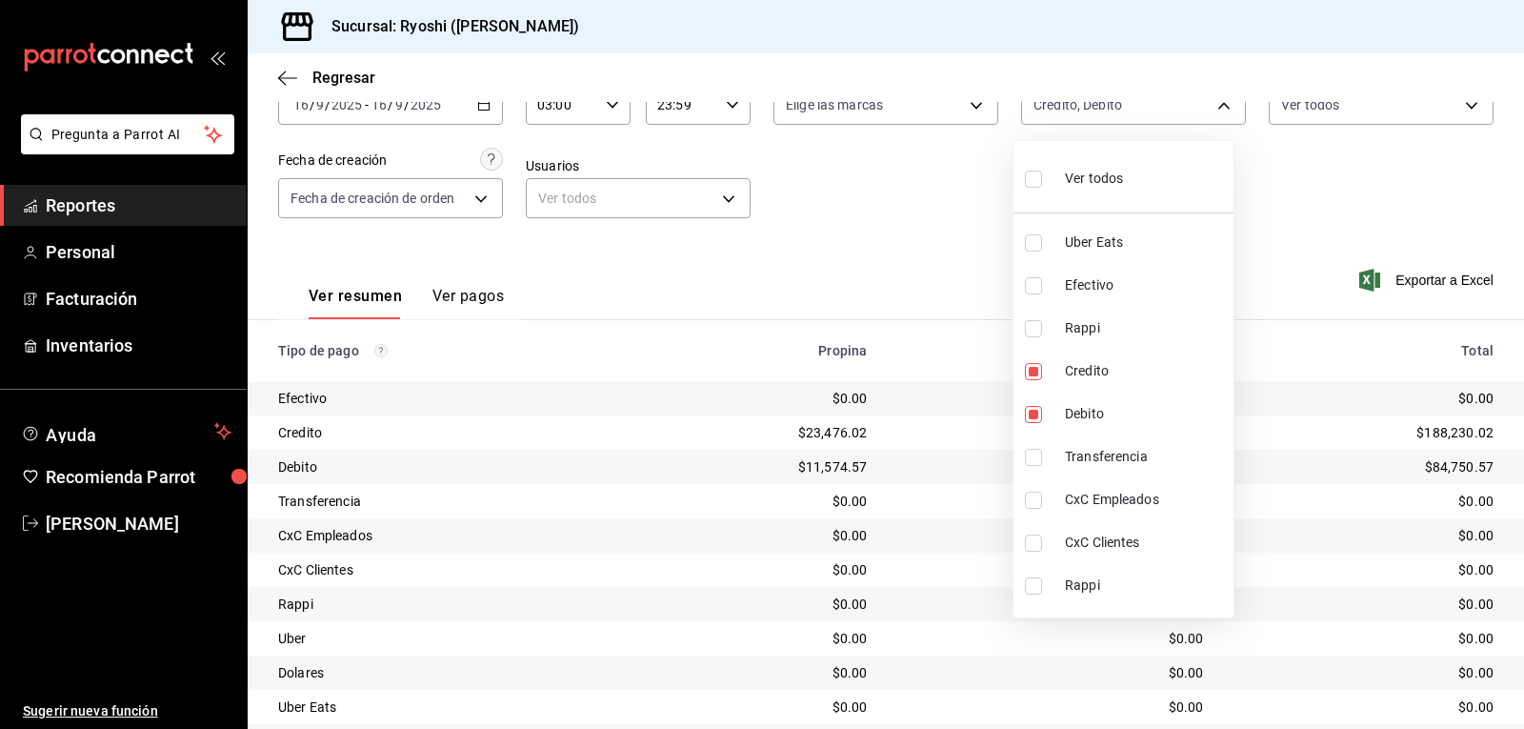
click at [1035, 177] on input "checkbox" at bounding box center [1033, 179] width 17 height 17
checkbox input "true"
type input "05751dd8-6818-4a8c-b9fb-c7f7071b72fb,789b4605-08e0-4dfe-9865-94468e2c17aa,03400…"
checkbox input "true"
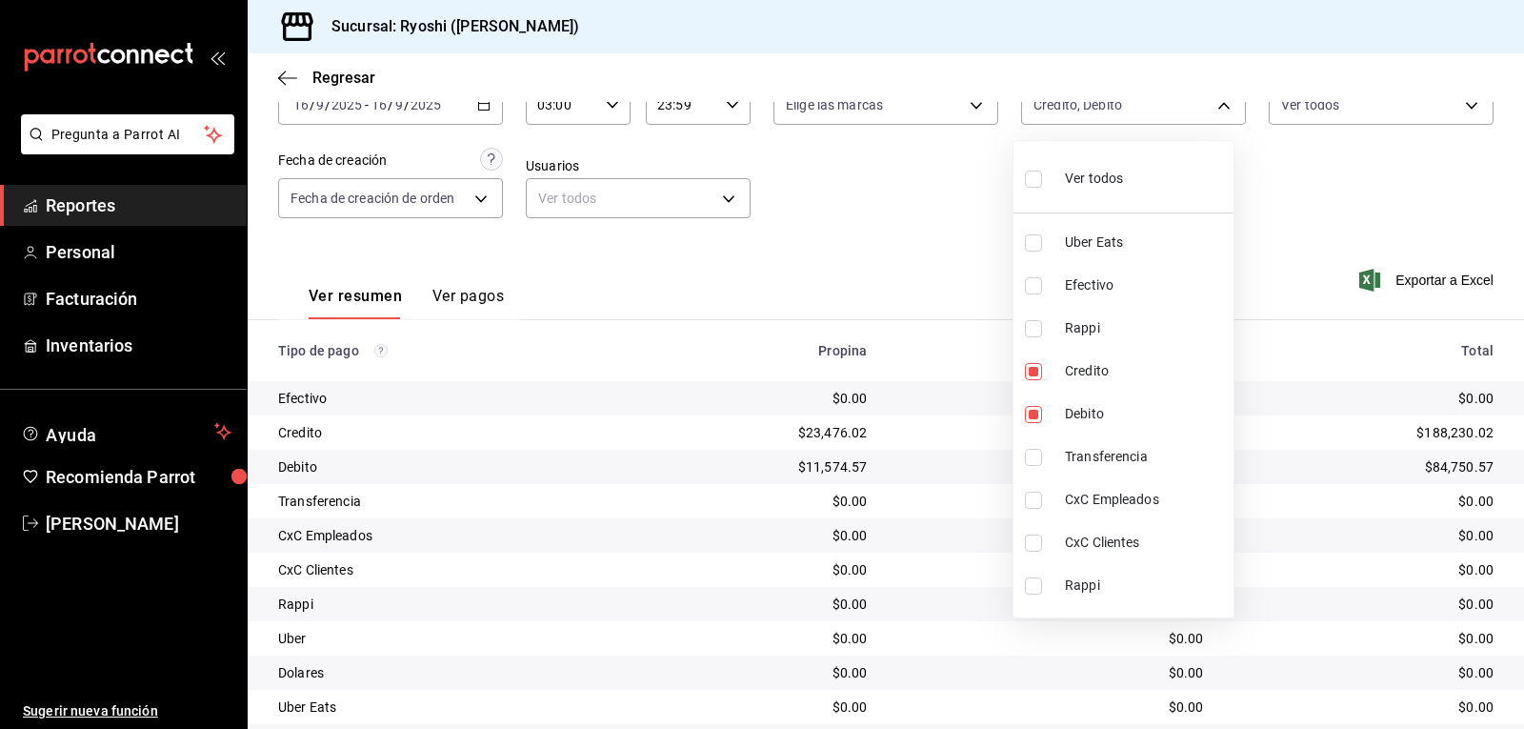
checkbox input "true"
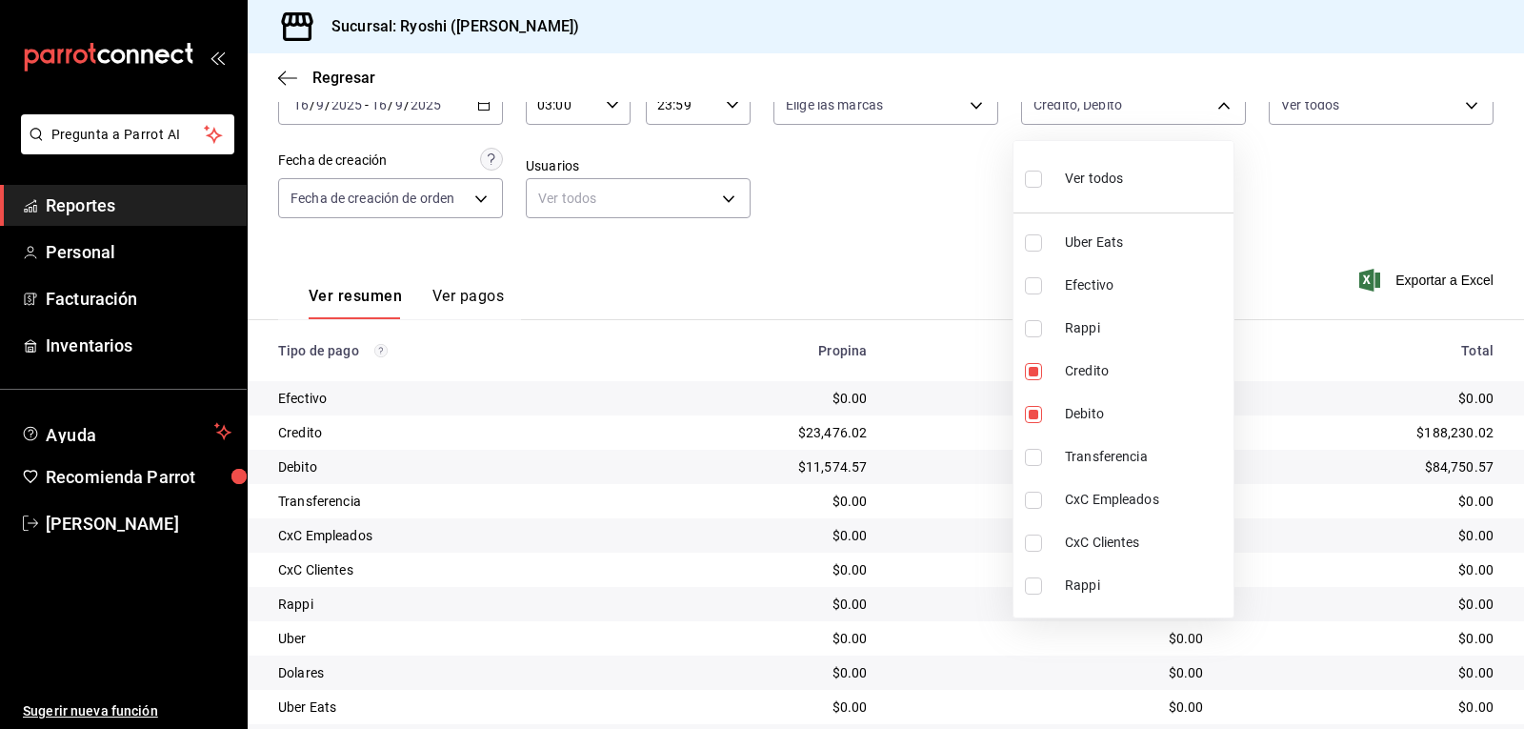
checkbox input "true"
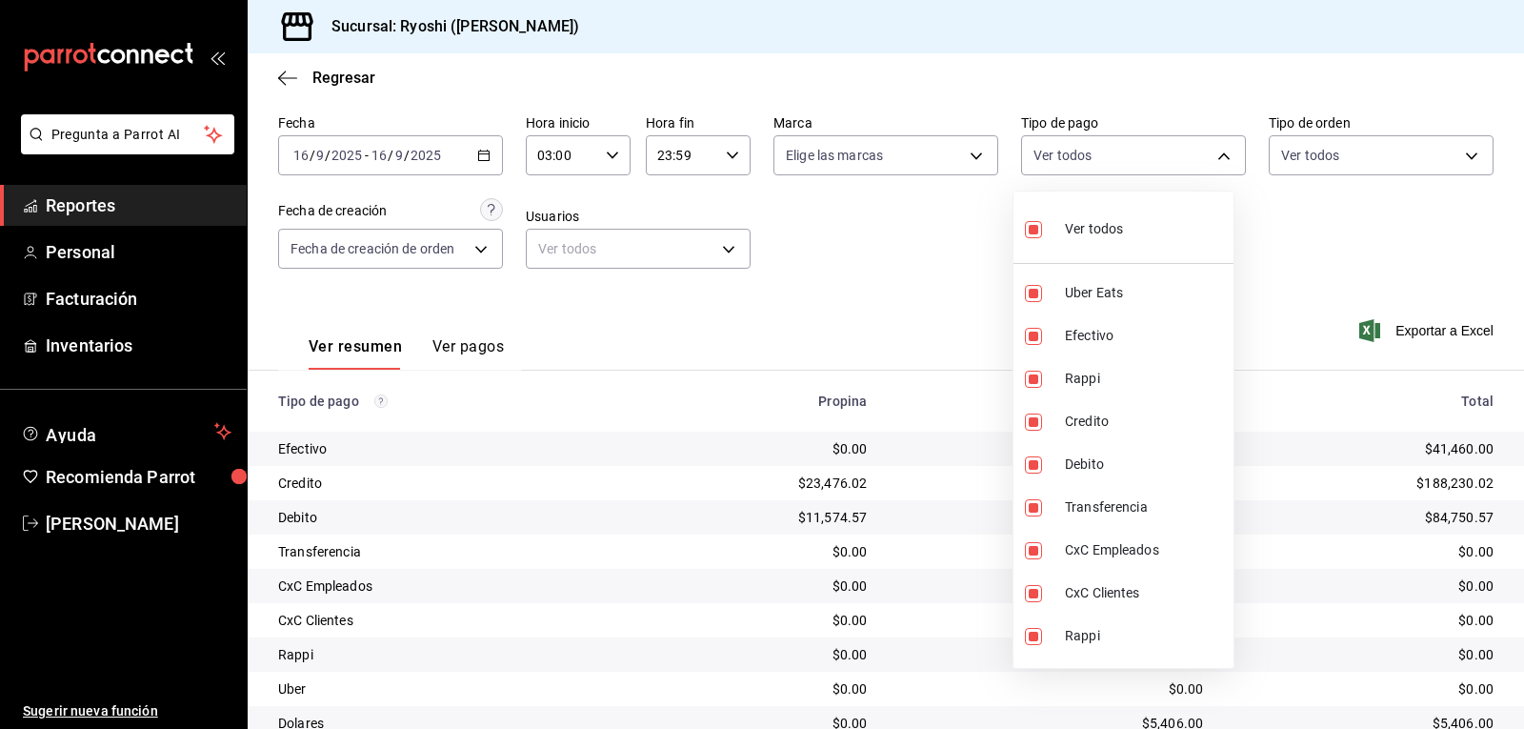
scroll to position [120, 0]
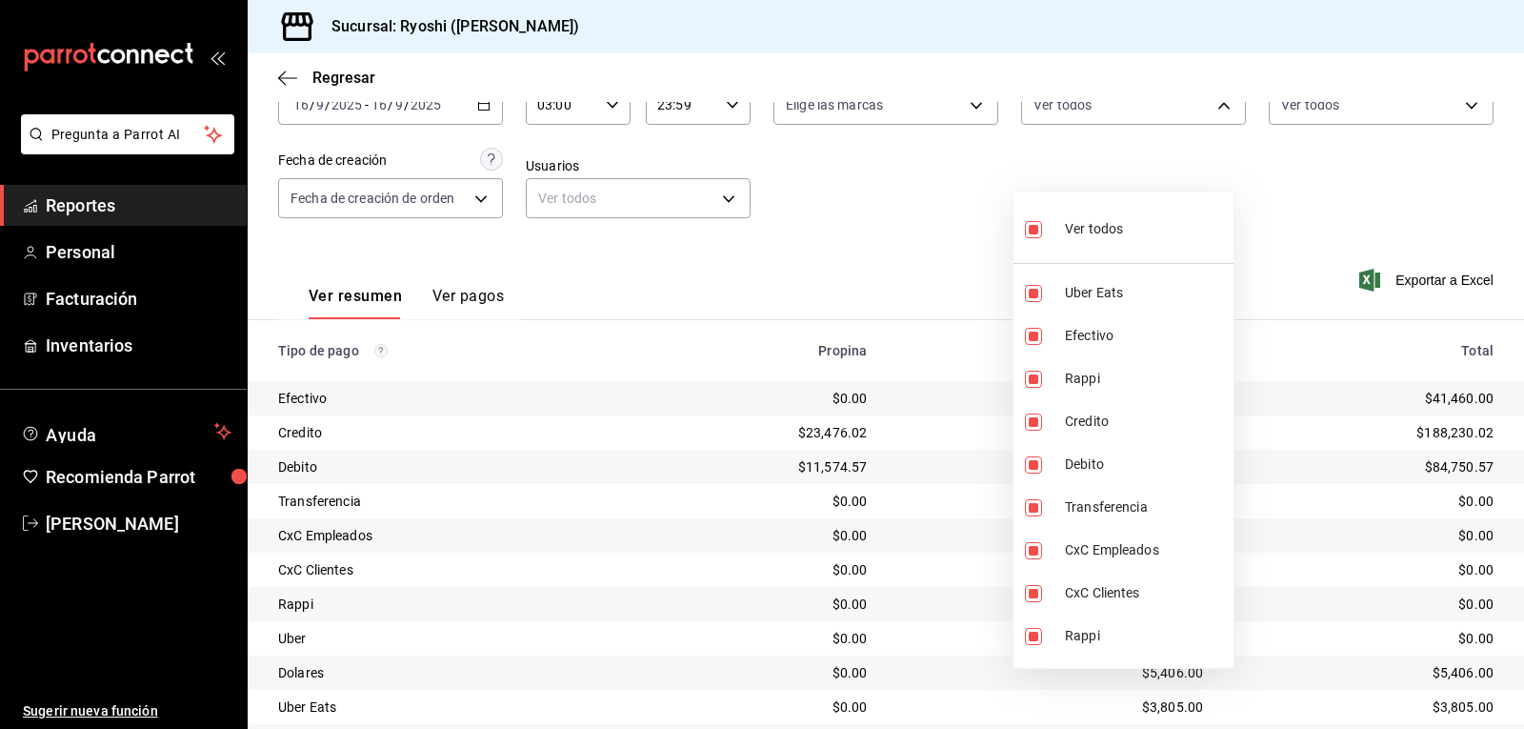
click at [934, 231] on div at bounding box center [762, 364] width 1524 height 729
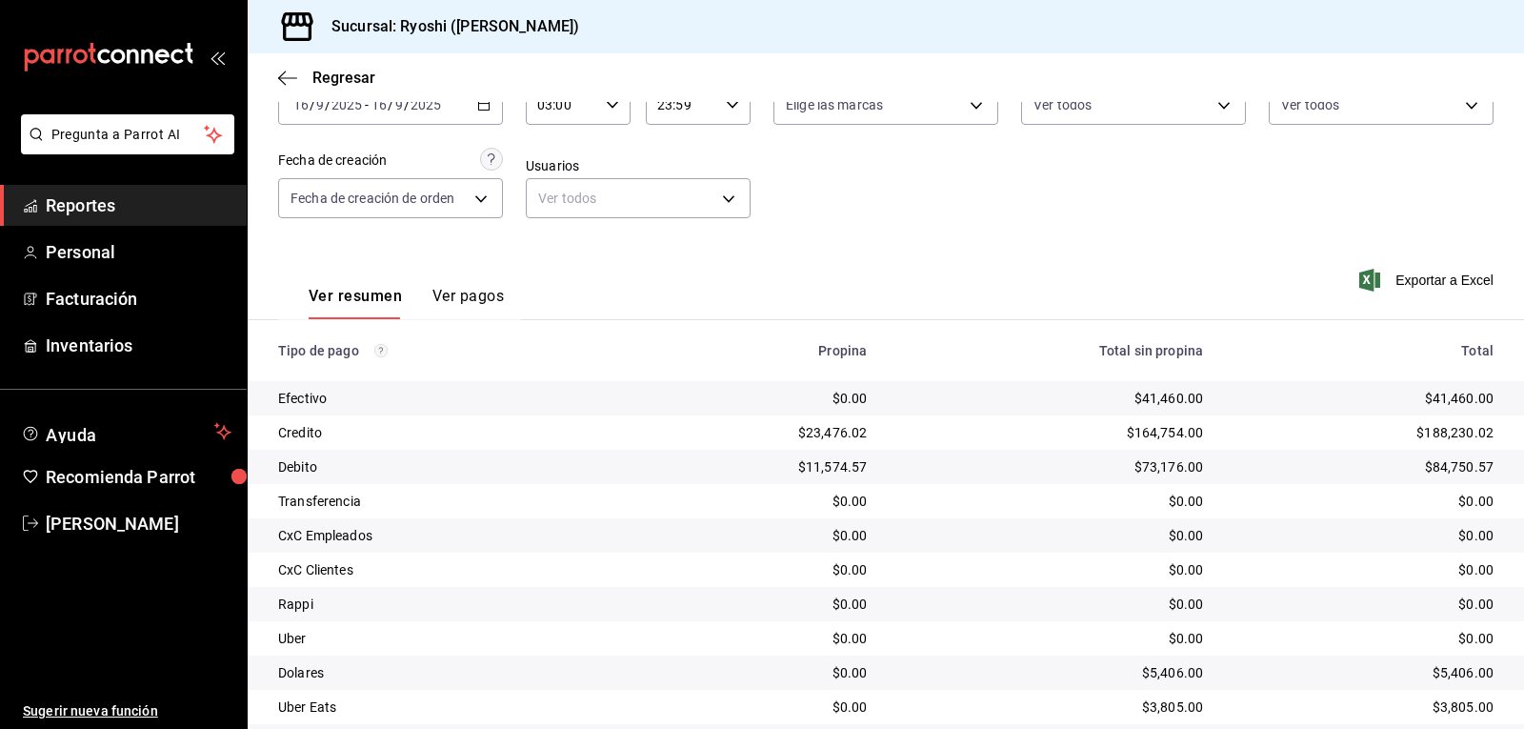
click at [483, 105] on icon "button" at bounding box center [483, 104] width 13 height 13
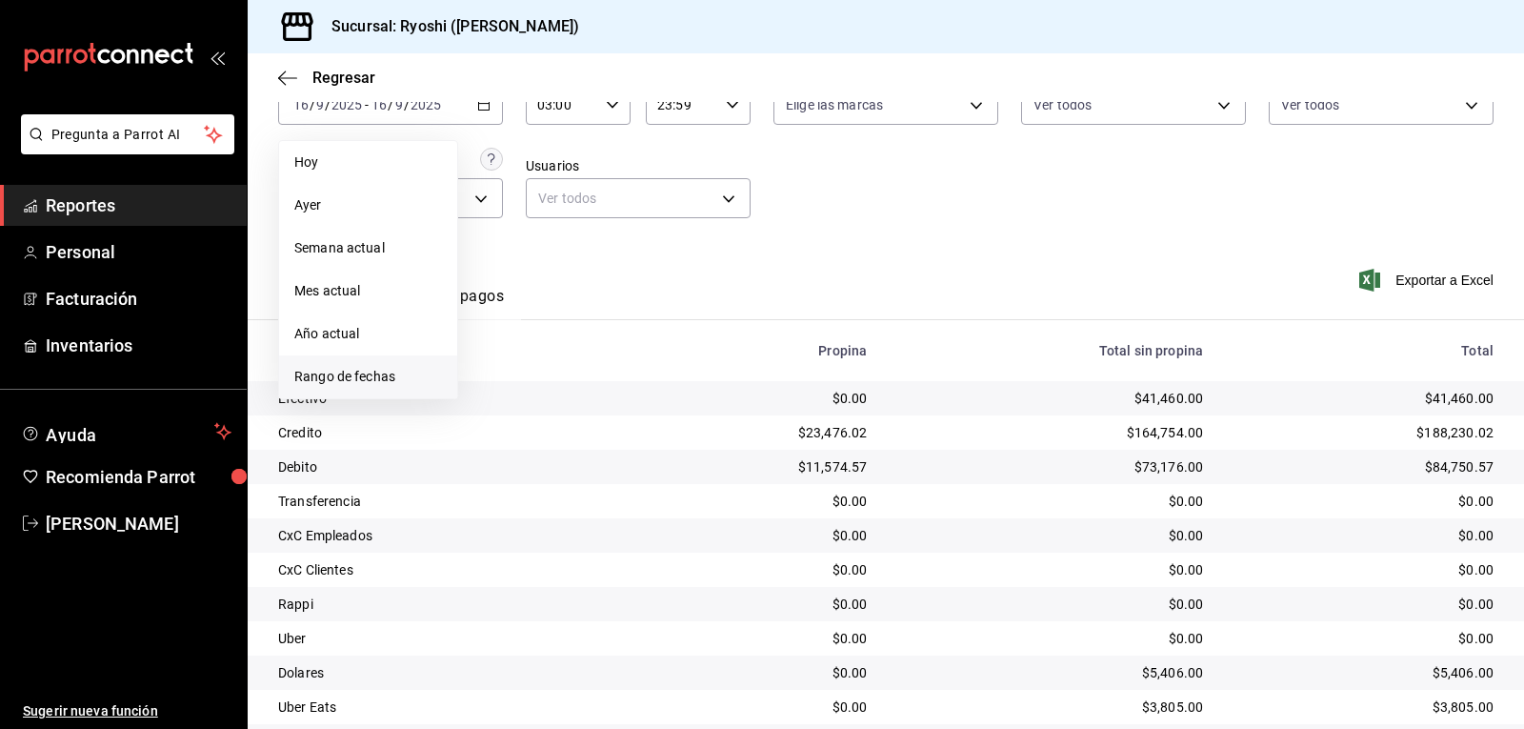
click at [364, 388] on li "Rango de fechas" at bounding box center [368, 376] width 178 height 43
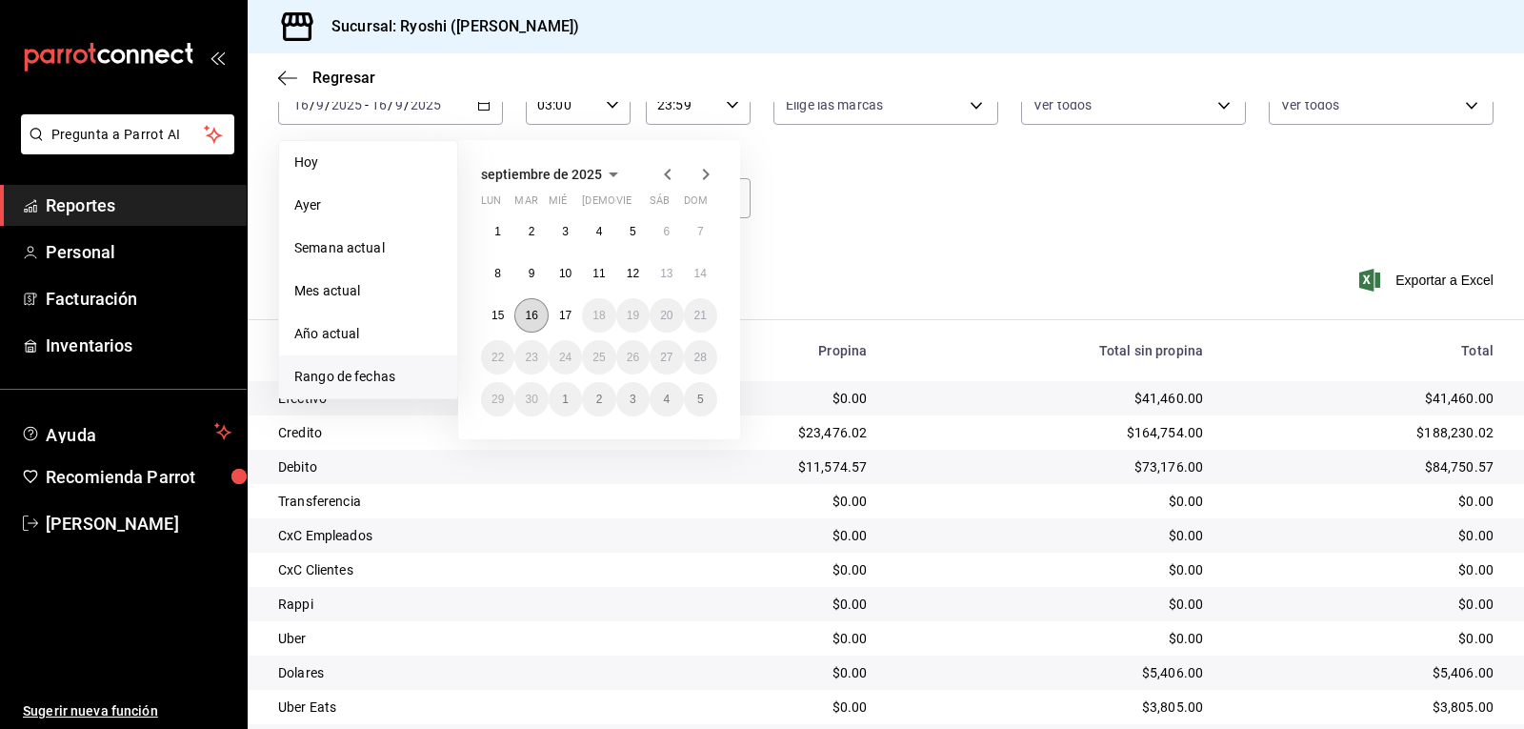
click at [536, 313] on abbr "16" at bounding box center [531, 315] width 12 height 13
click at [552, 317] on button "17" at bounding box center [565, 315] width 33 height 34
type input "00:00"
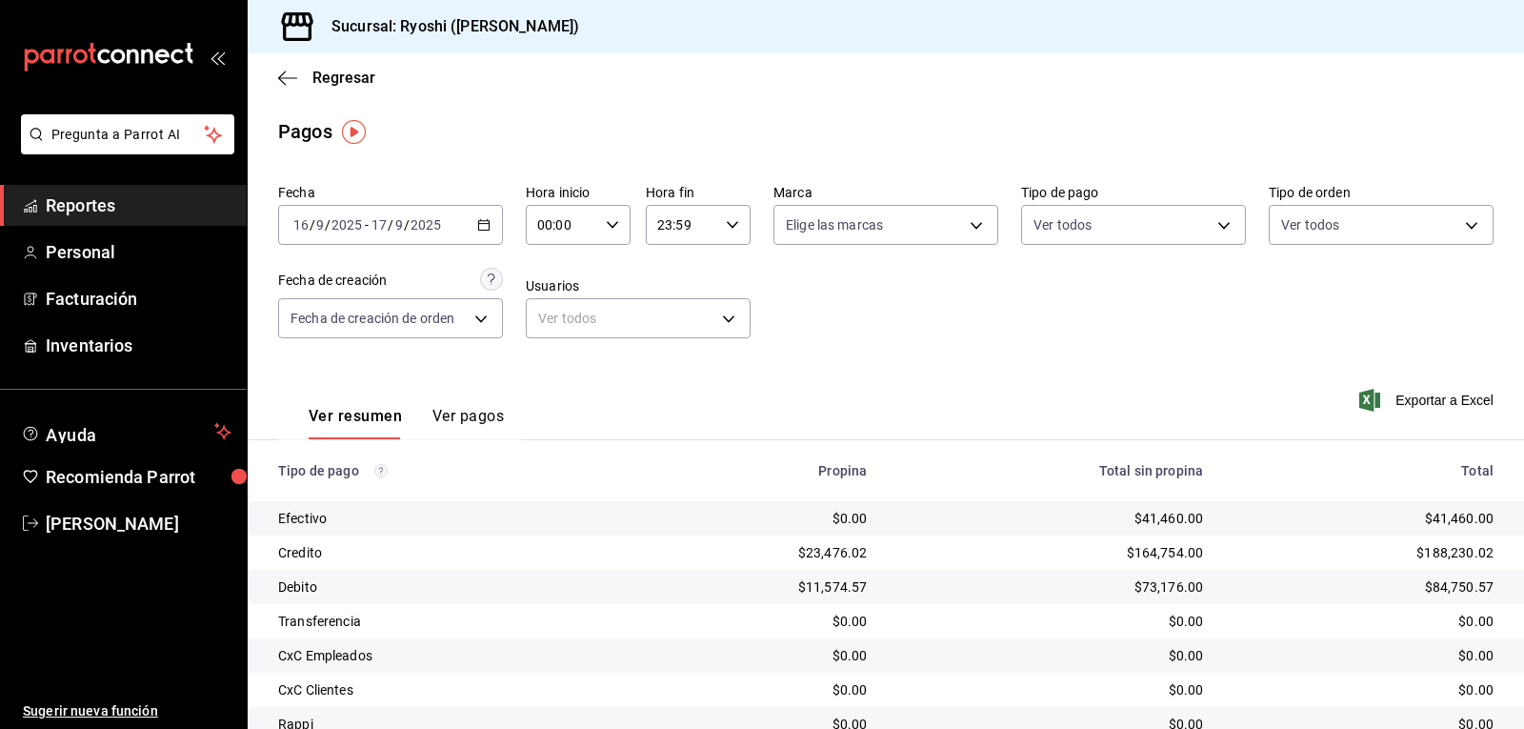
click at [277, 73] on div "Regresar" at bounding box center [886, 77] width 1277 height 49
click at [290, 72] on icon "button" at bounding box center [287, 78] width 19 height 17
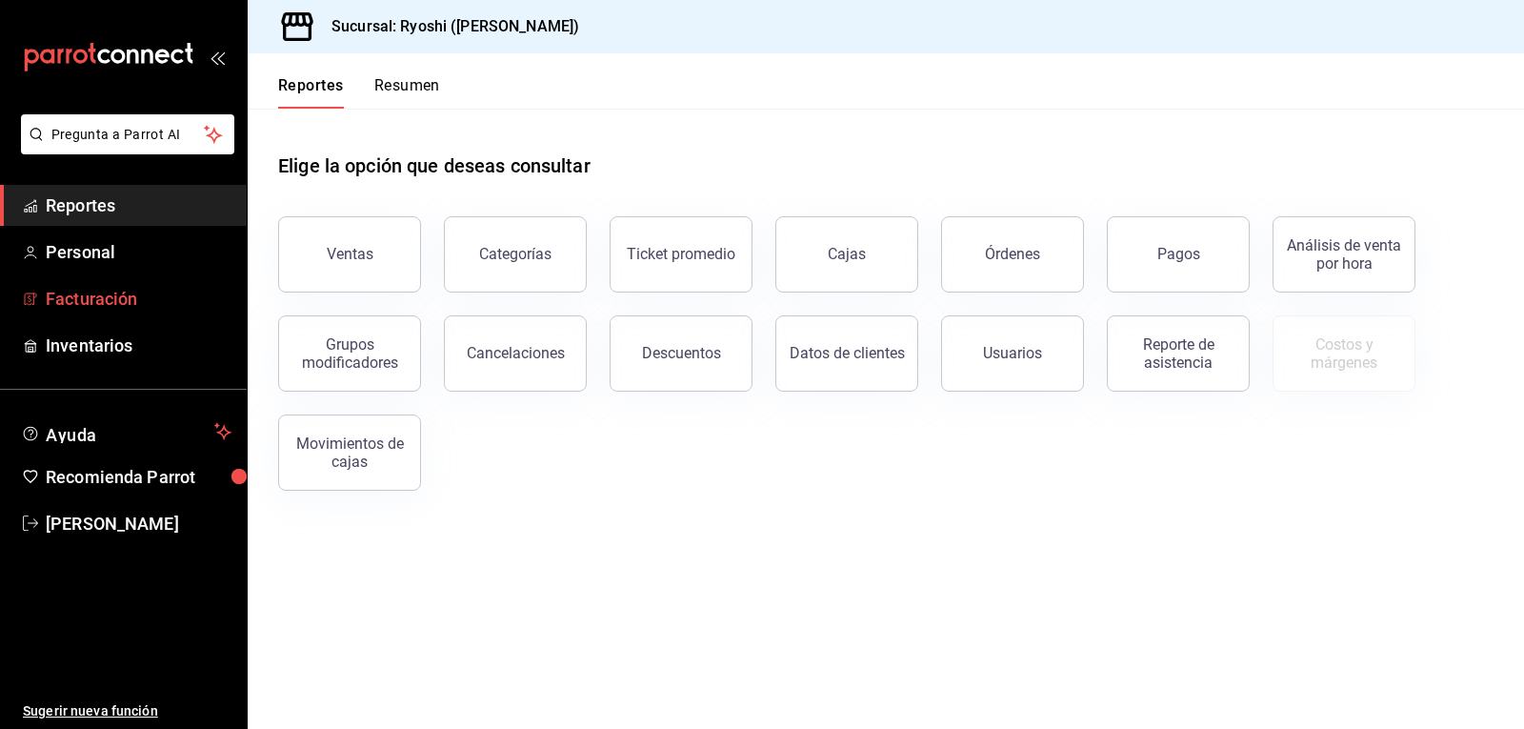
click at [98, 296] on span "Facturación" at bounding box center [139, 299] width 186 height 26
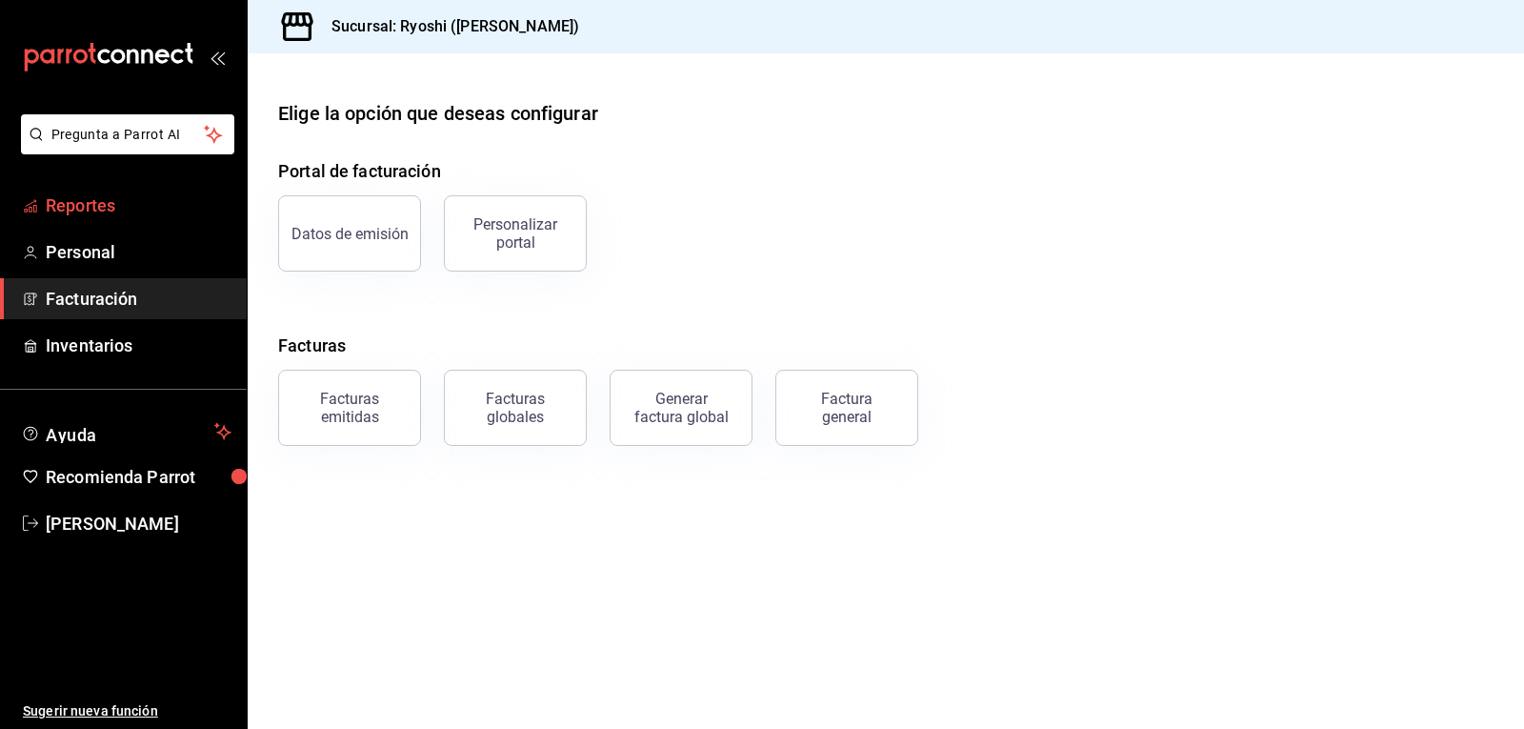
click at [111, 211] on span "Reportes" at bounding box center [139, 205] width 186 height 26
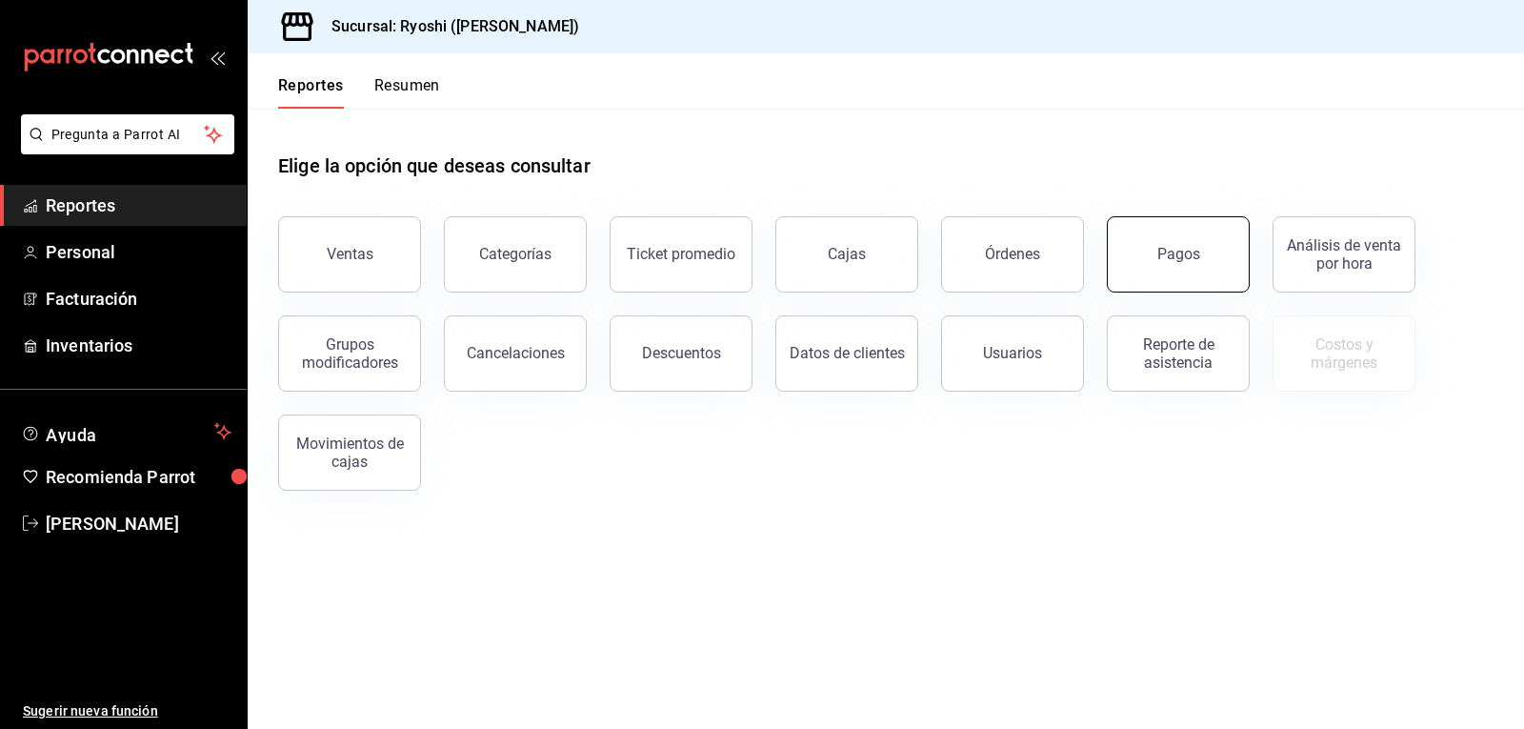
click at [1169, 257] on div "Pagos" at bounding box center [1179, 254] width 43 height 18
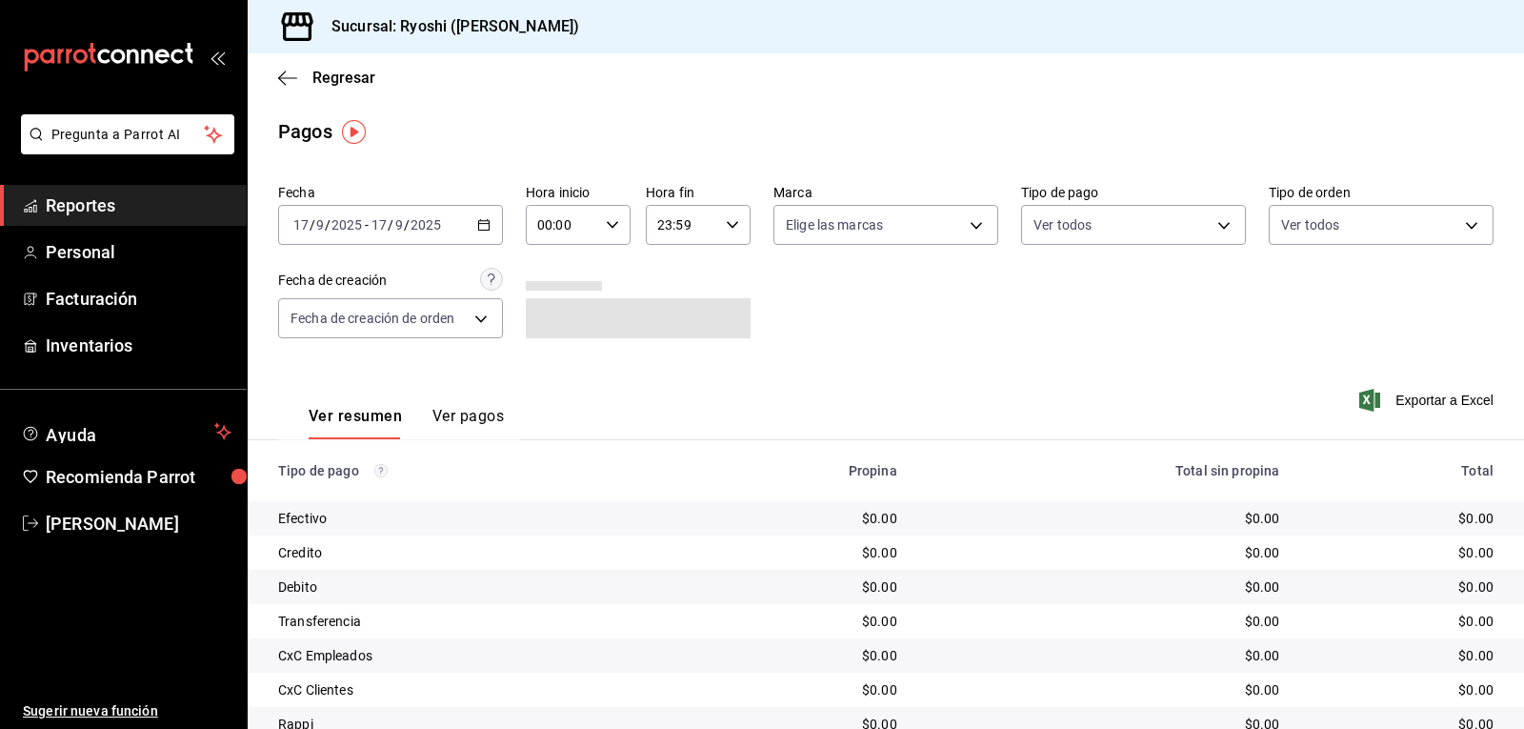
click at [481, 220] on icon "button" at bounding box center [483, 224] width 13 height 13
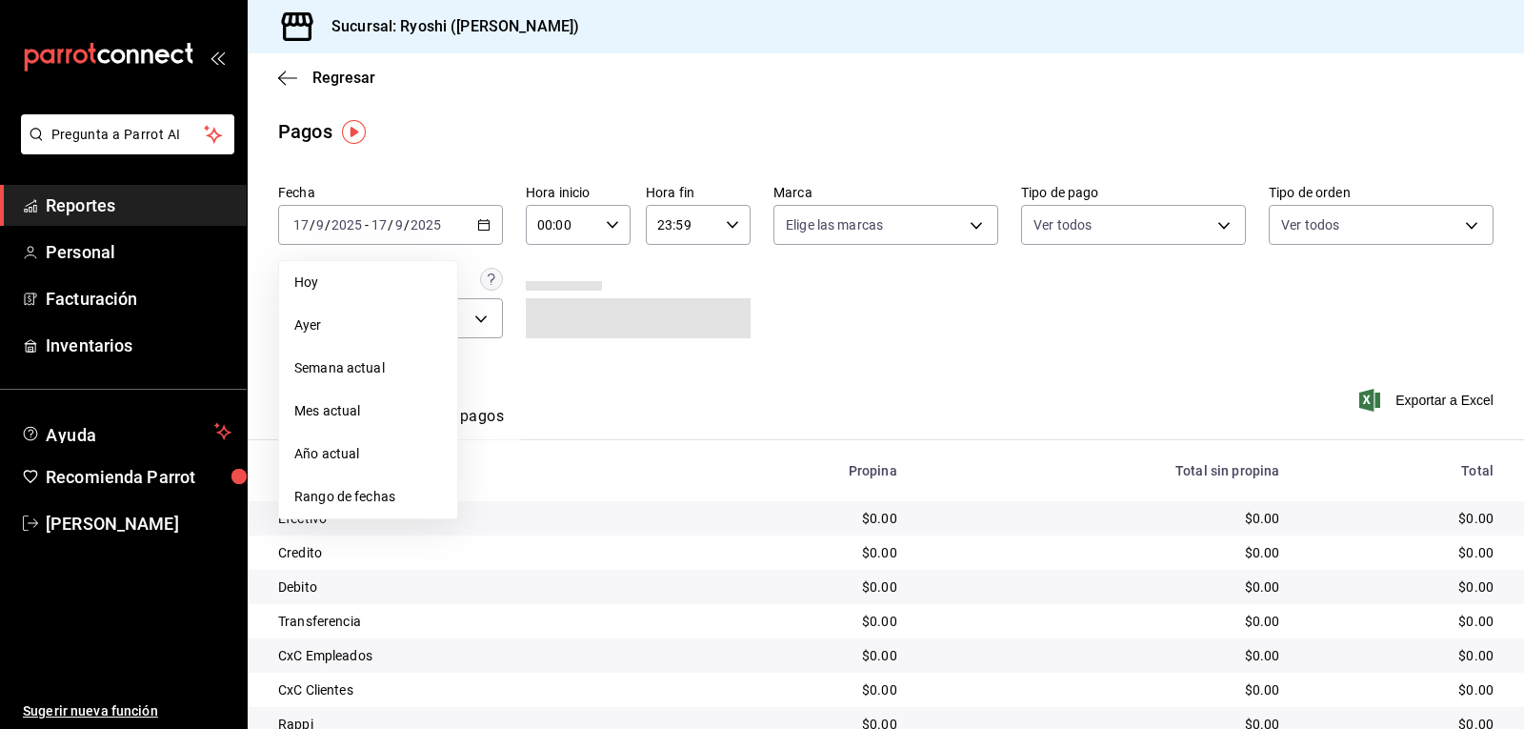
click at [365, 495] on span "Rango de fechas" at bounding box center [368, 497] width 148 height 20
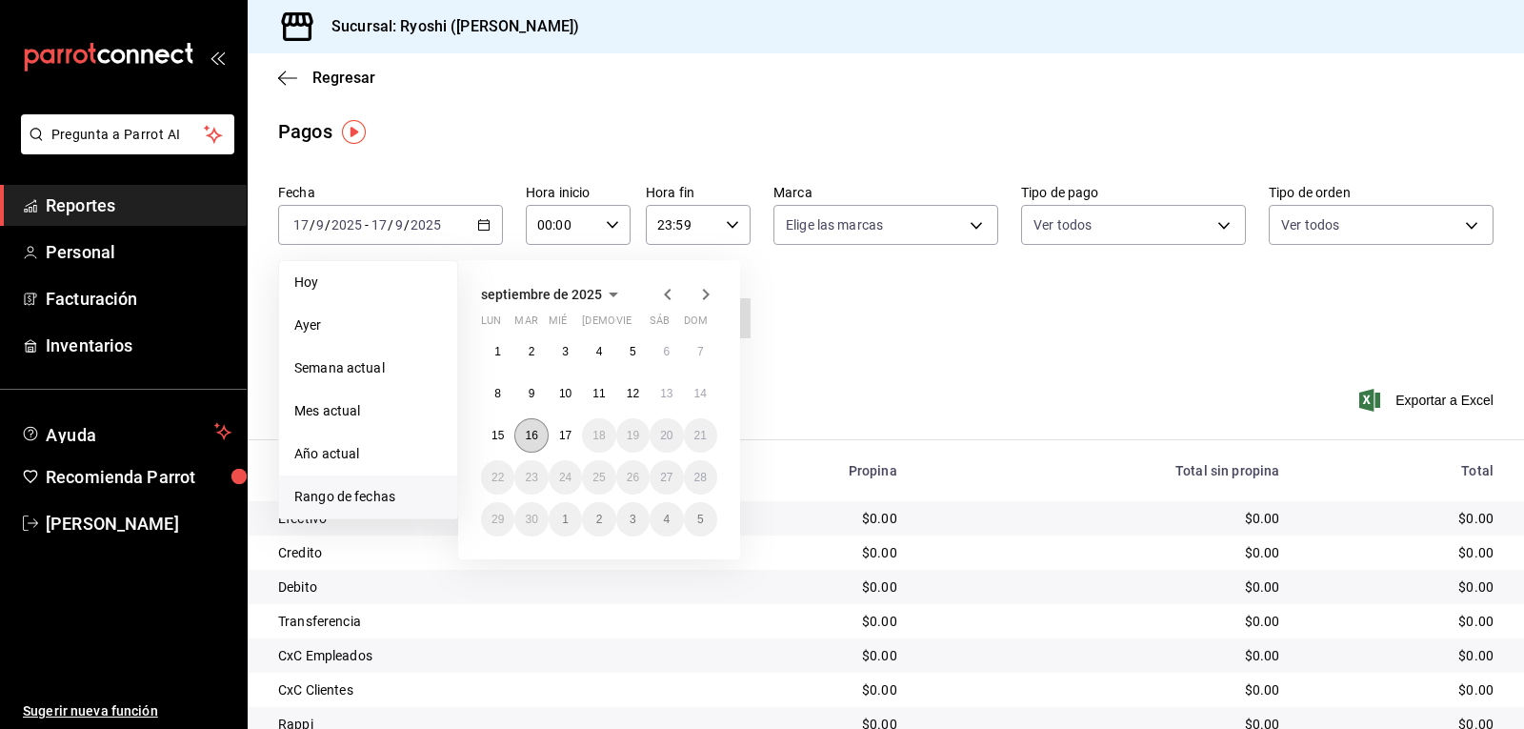
click at [534, 434] on abbr "16" at bounding box center [531, 435] width 12 height 13
click at [561, 435] on abbr "17" at bounding box center [565, 435] width 12 height 13
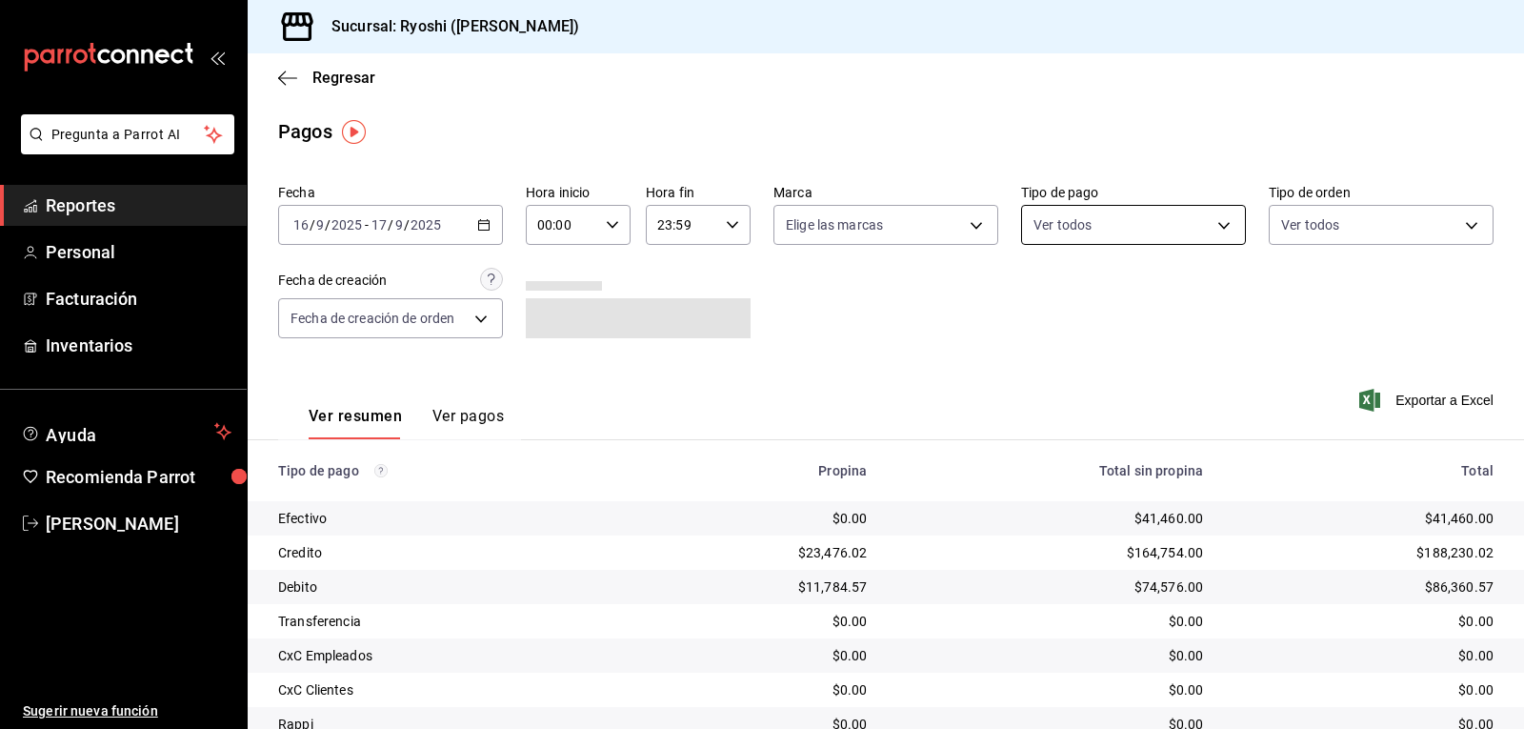
click at [1213, 222] on body "Pregunta a Parrot AI Reportes Personal Facturación Inventarios Ayuda Recomienda…" at bounding box center [762, 364] width 1524 height 729
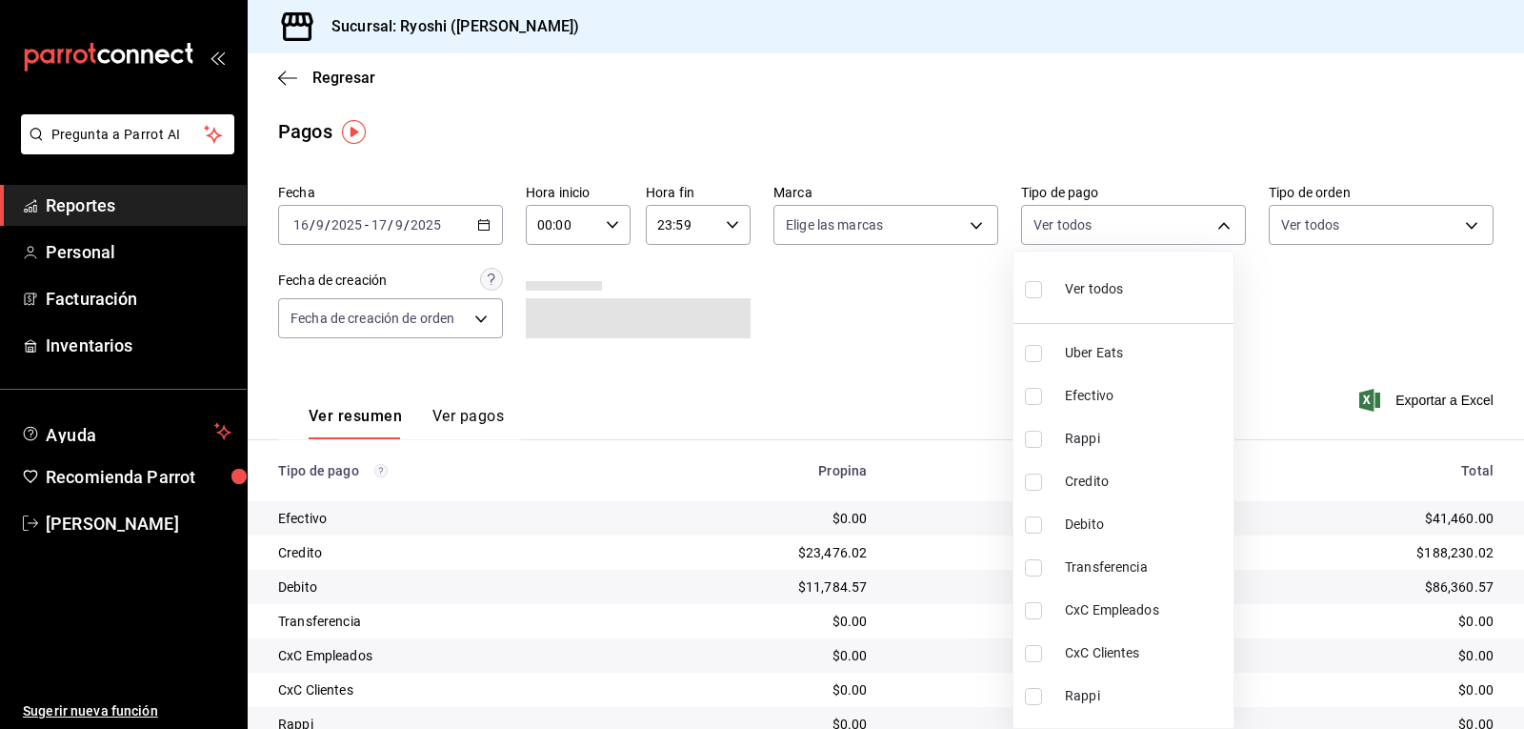
click at [1027, 482] on input "checkbox" at bounding box center [1033, 481] width 17 height 17
checkbox input "true"
type input "9b0685d2-7f5d-4ede-a6b4-58a2ffcbf3cd"
click at [1031, 516] on input "checkbox" at bounding box center [1033, 524] width 17 height 17
checkbox input "true"
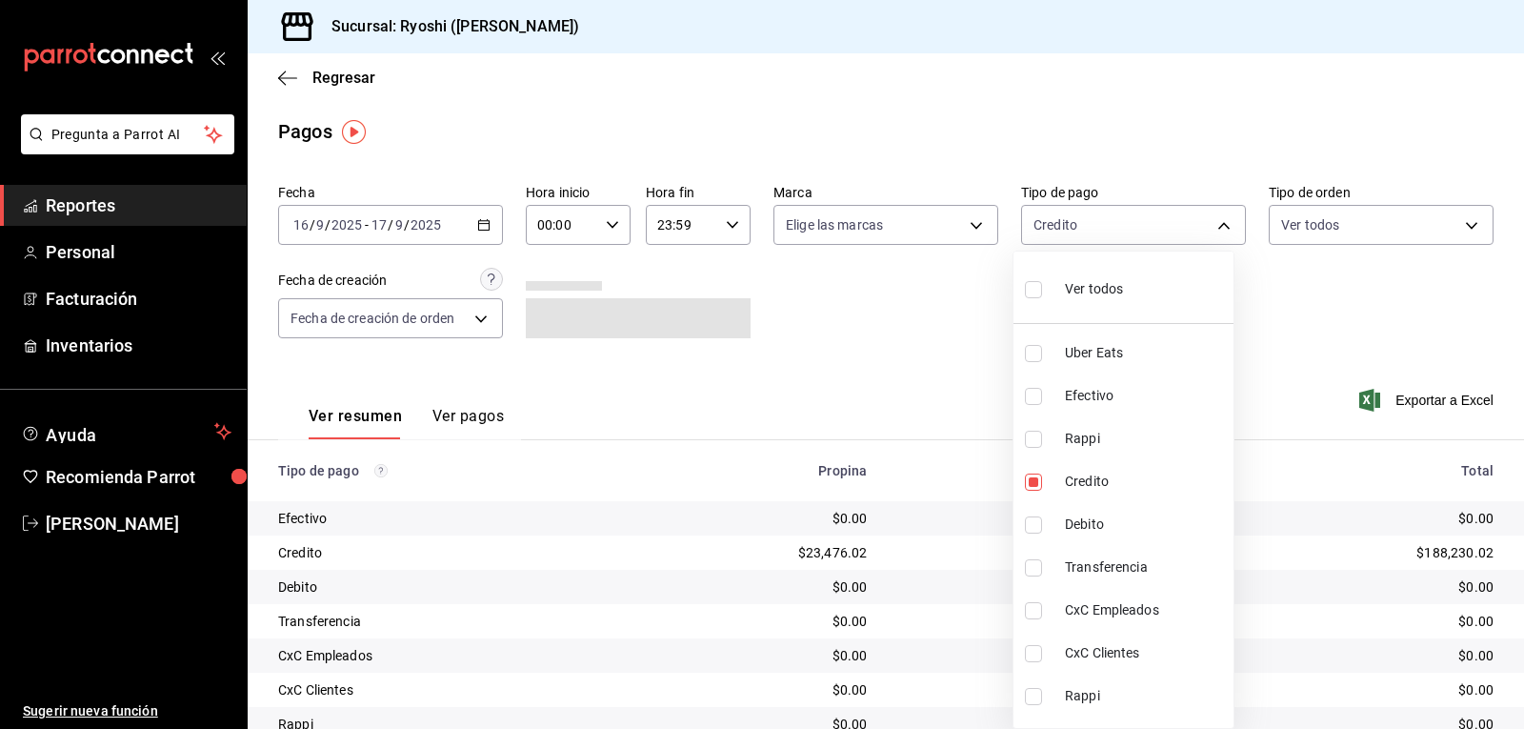
type input "9b0685d2-7f5d-4ede-a6b4-58a2ffcbf3cd,4fc1f123-1106-4d46-a6dc-4994d0550367"
click at [908, 358] on div at bounding box center [762, 364] width 1524 height 729
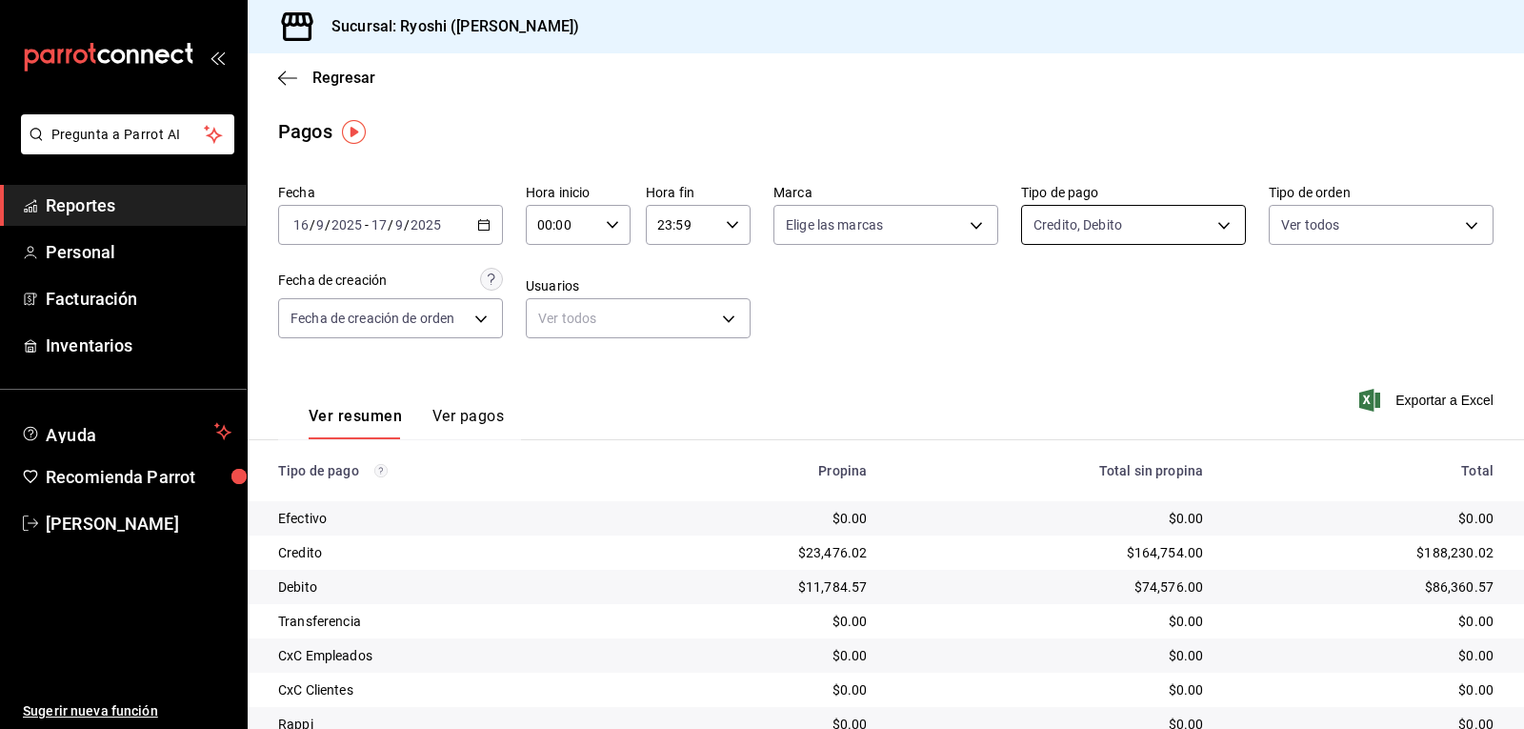
click at [1210, 225] on body "Pregunta a Parrot AI Reportes Personal Facturación Inventarios Ayuda Recomienda…" at bounding box center [762, 364] width 1524 height 729
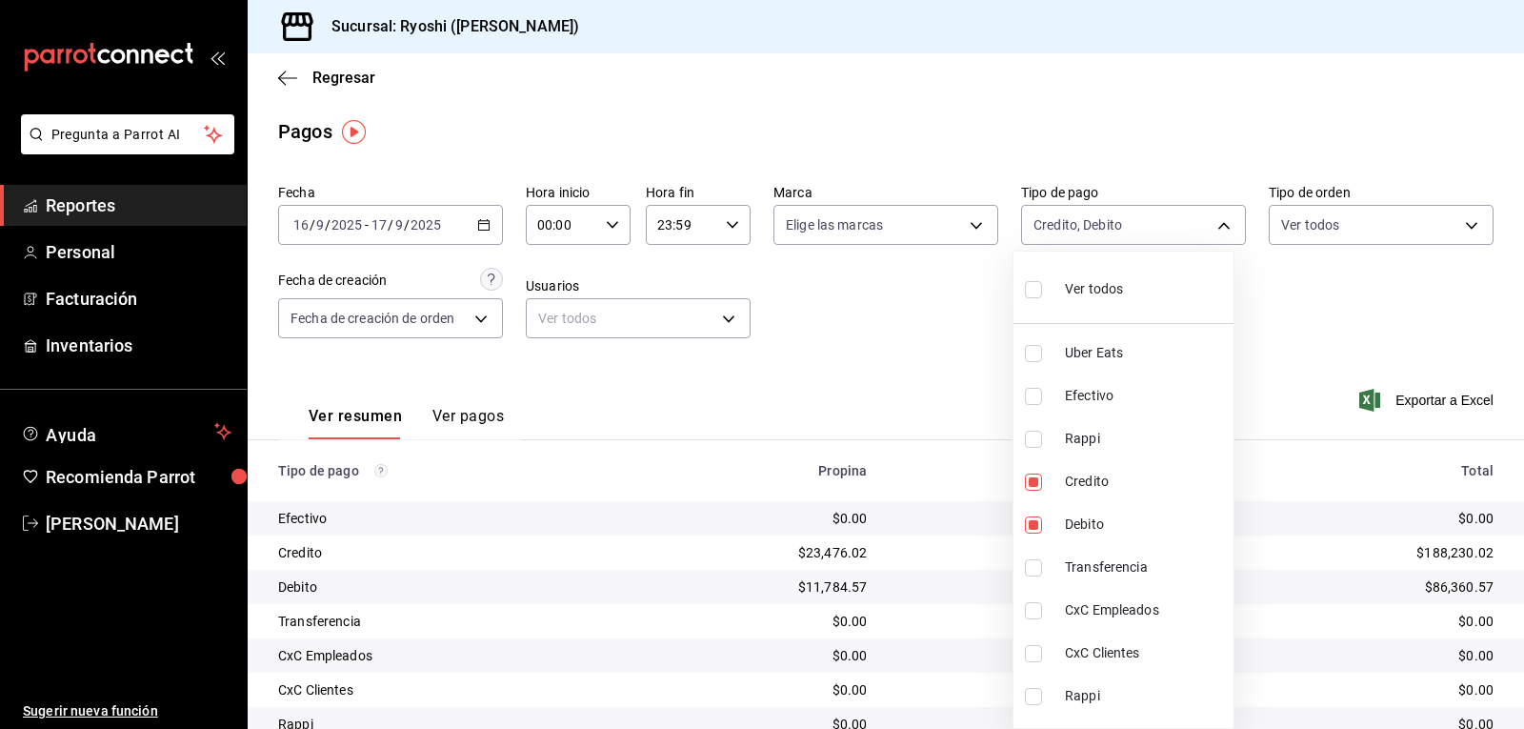
click at [1038, 285] on input "checkbox" at bounding box center [1033, 289] width 17 height 17
checkbox input "true"
type input "05751dd8-6818-4a8c-b9fb-c7f7071b72fb,789b4605-08e0-4dfe-9865-94468e2c17aa,03400…"
checkbox input "true"
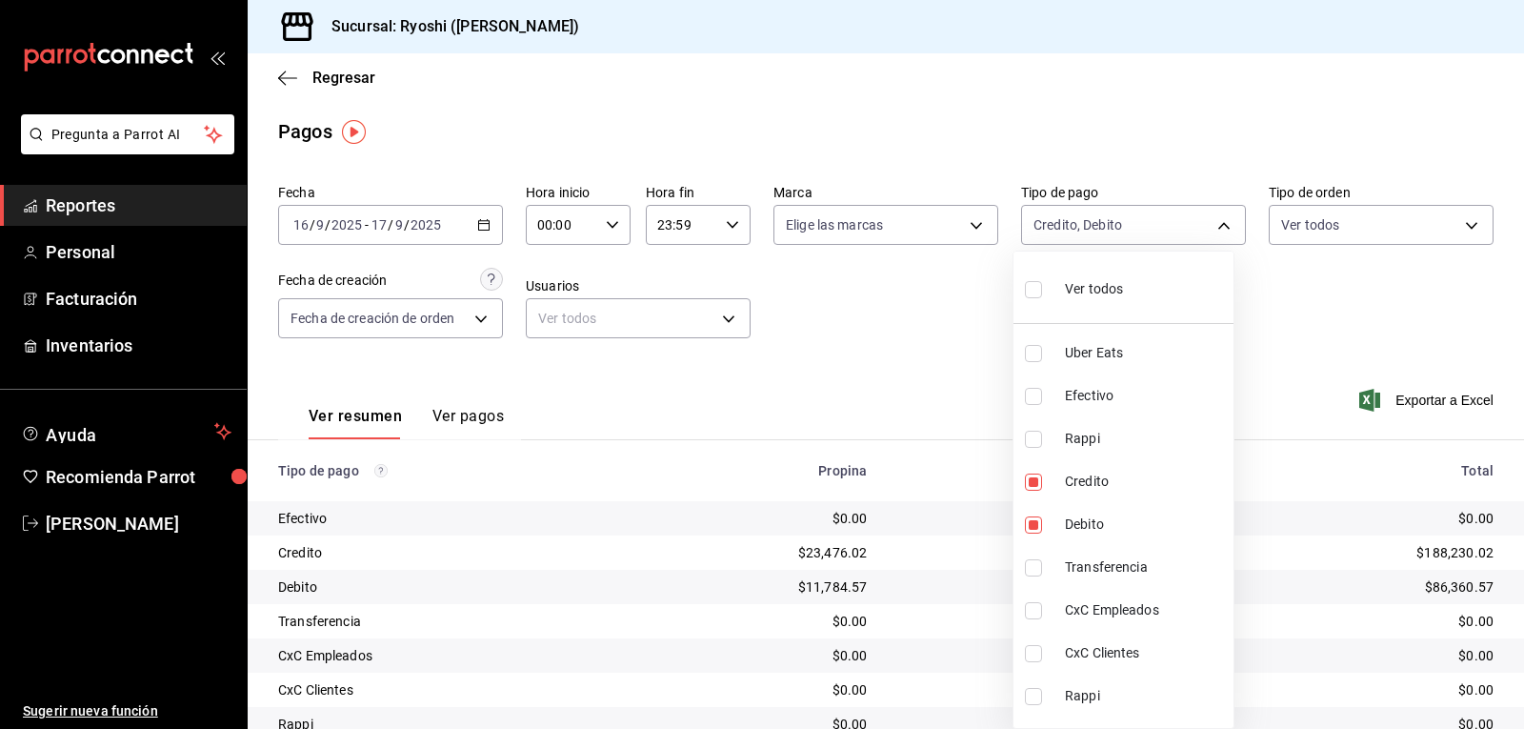
checkbox input "true"
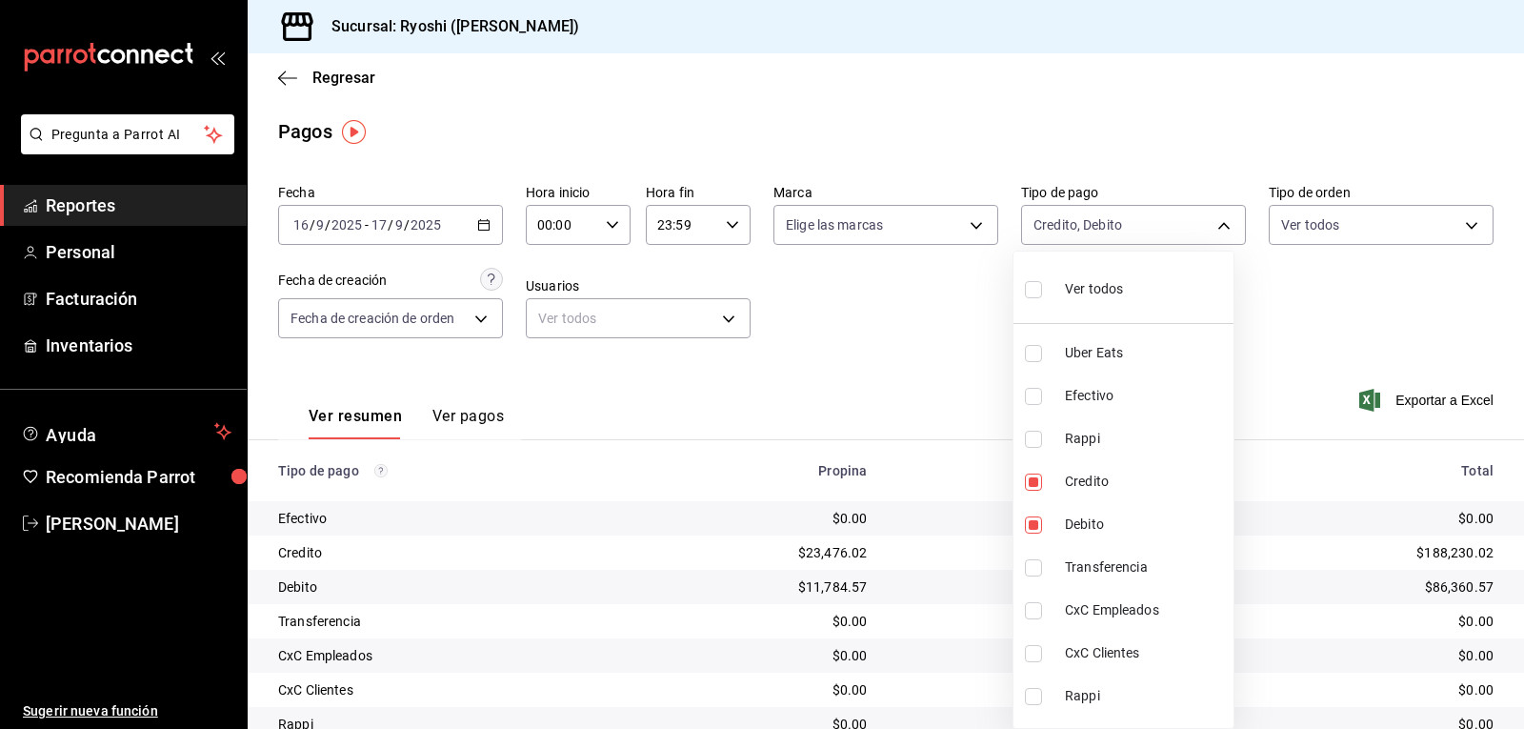
checkbox input "true"
click at [937, 341] on div at bounding box center [762, 364] width 1524 height 729
click at [1212, 220] on body "Pregunta a Parrot AI Reportes Personal Facturación Inventarios Ayuda Recomienda…" at bounding box center [762, 364] width 1524 height 729
drag, startPoint x: 1119, startPoint y: 338, endPoint x: 999, endPoint y: 330, distance: 120.3
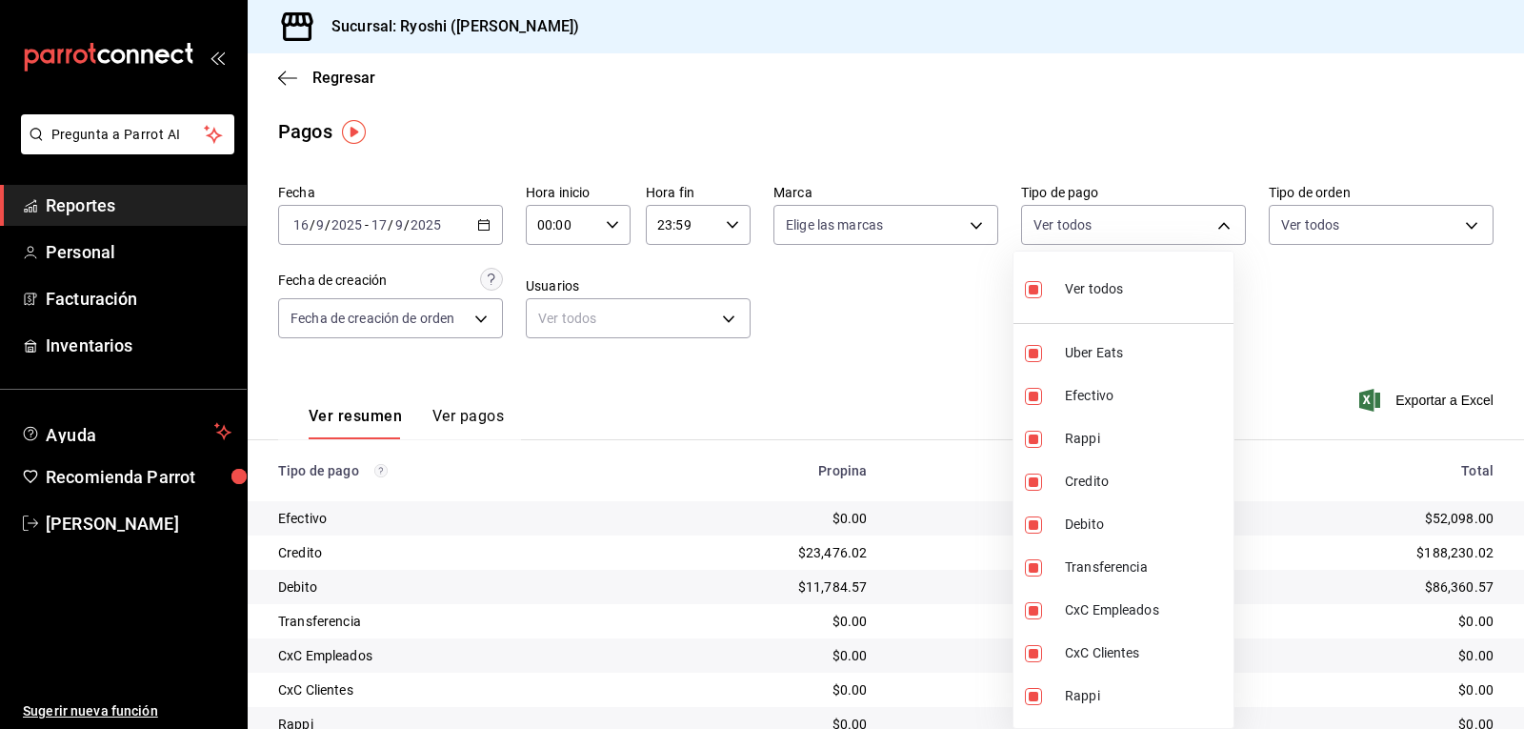
click at [1118, 334] on li "Uber Eats" at bounding box center [1124, 353] width 220 height 43
type input "789b4605-08e0-4dfe-9865-94468e2c17aa,034004fd-0b90-4894-bf0d-7190a8897b0c,9b068…"
checkbox input "false"
click at [286, 76] on div at bounding box center [762, 364] width 1524 height 729
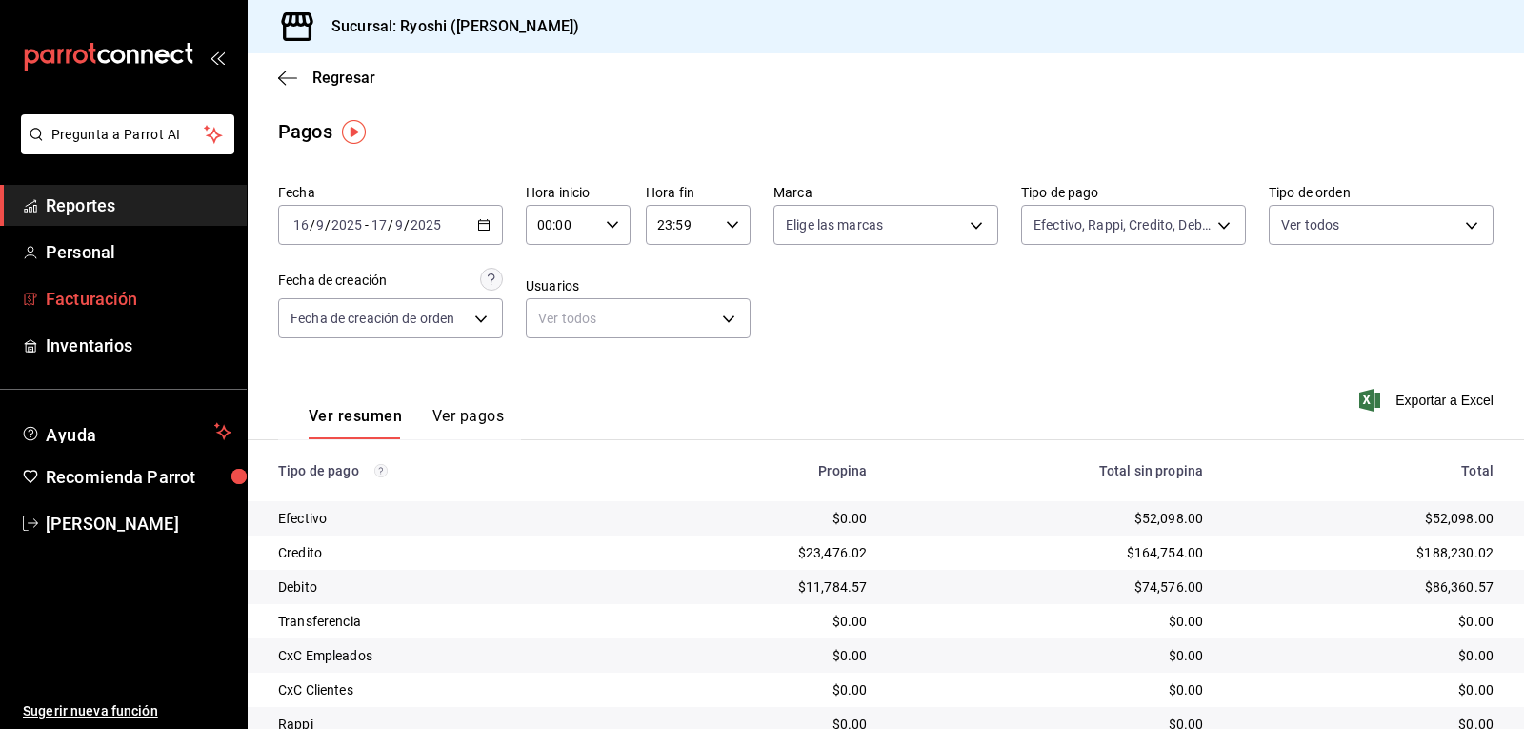
click at [79, 292] on span "Facturación" at bounding box center [139, 299] width 186 height 26
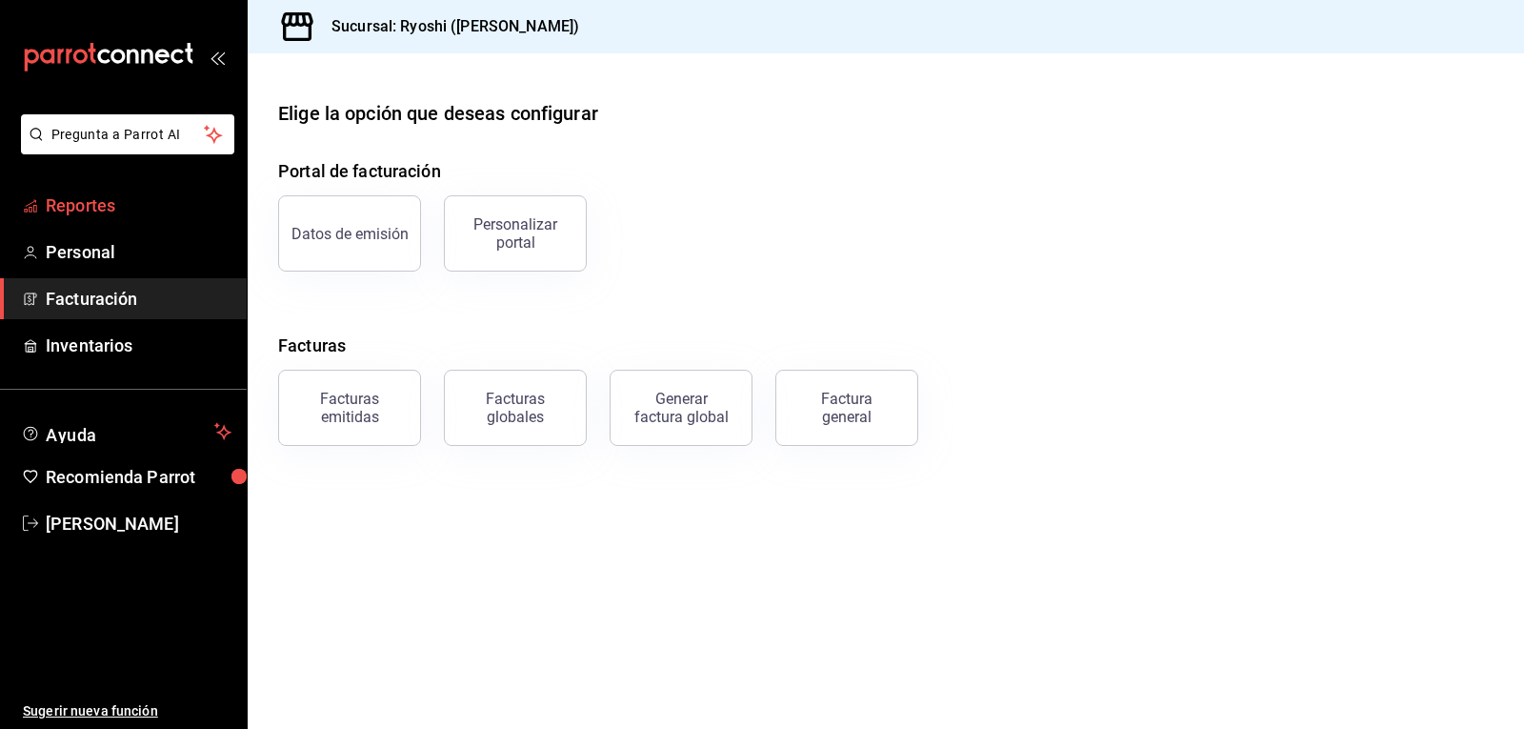
click at [111, 205] on span "Reportes" at bounding box center [139, 205] width 186 height 26
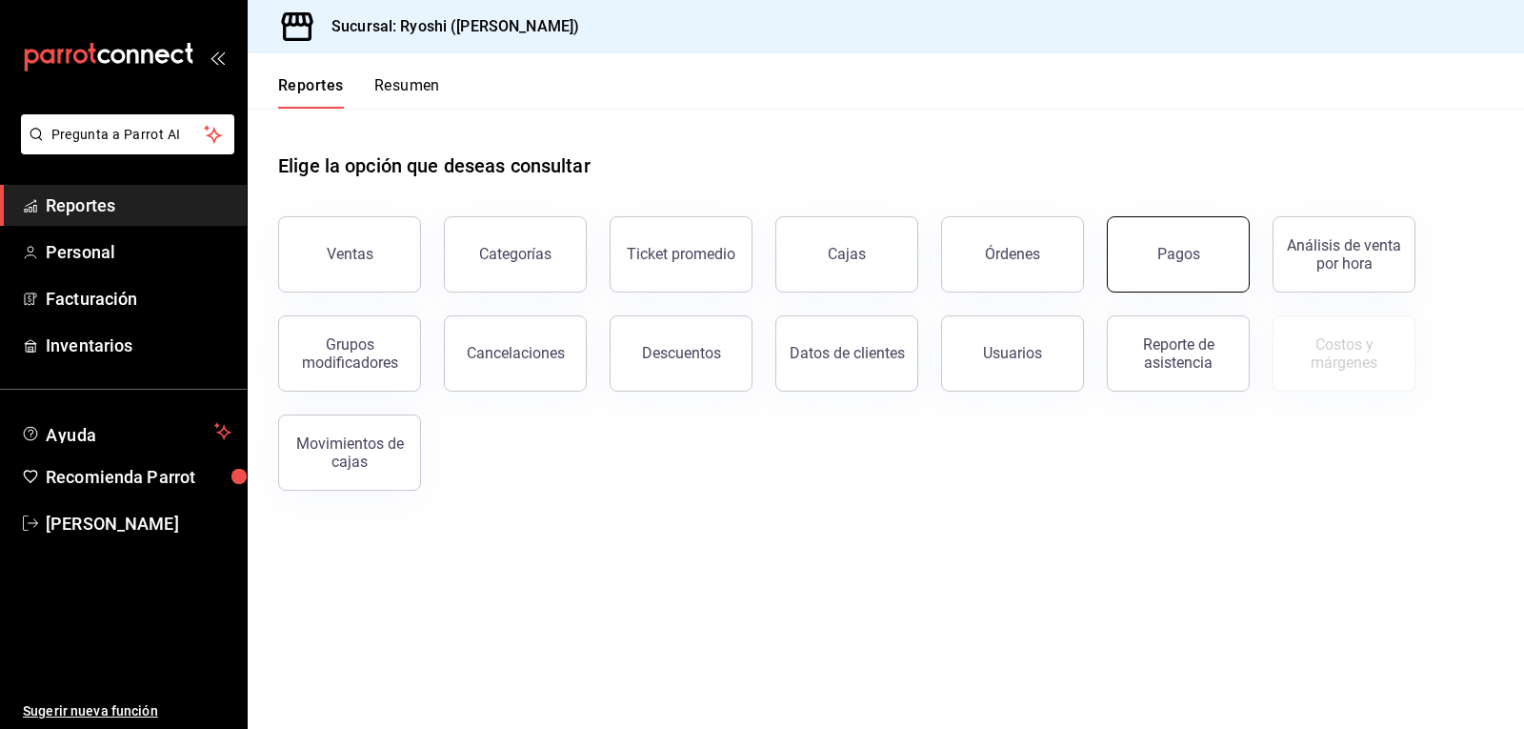
click at [1185, 240] on button "Pagos" at bounding box center [1178, 254] width 143 height 76
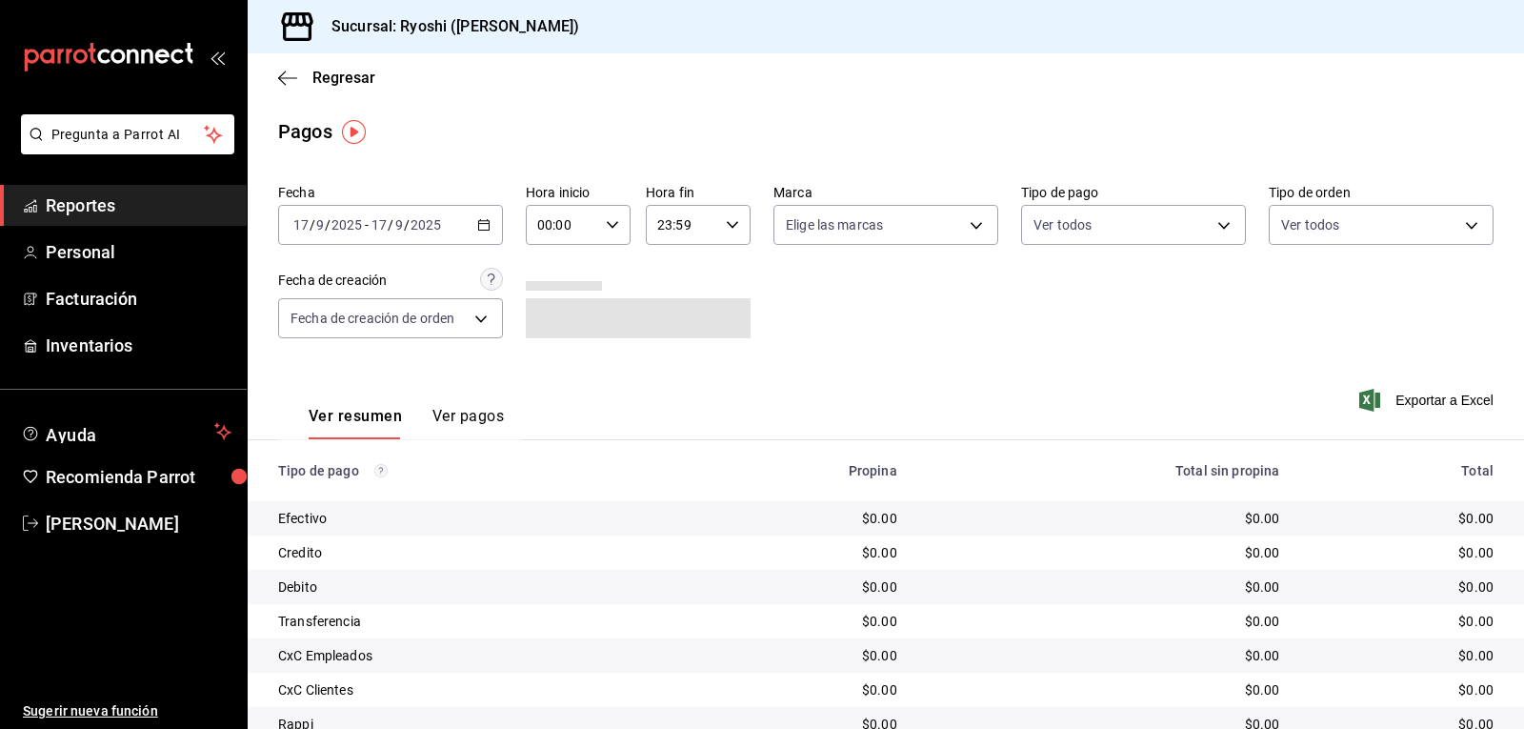
click at [483, 217] on div "2025-09-17 17 / 9 / 2025 - 2025-09-17 17 / 9 / 2025" at bounding box center [390, 225] width 225 height 40
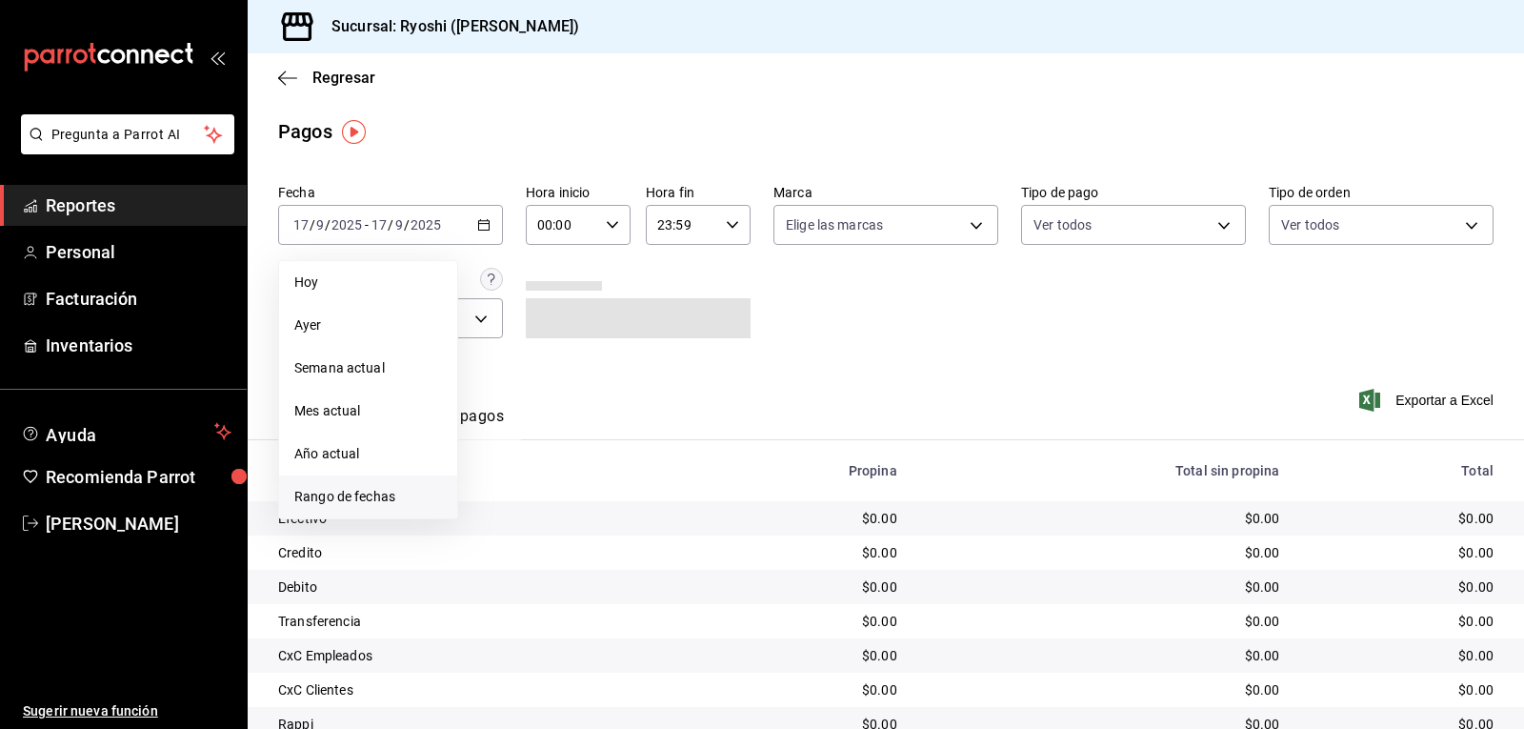
click at [359, 496] on span "Rango de fechas" at bounding box center [368, 497] width 148 height 20
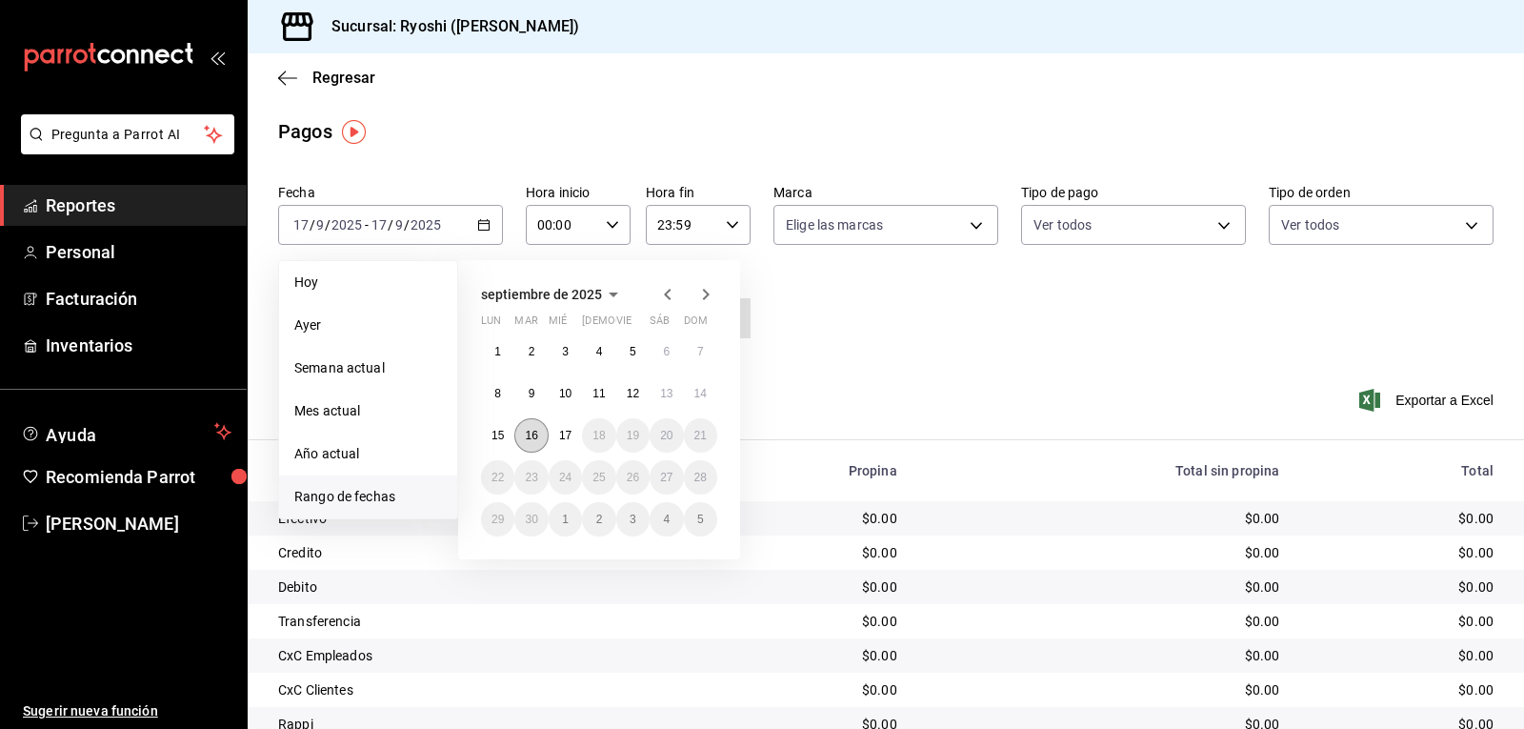
click at [530, 437] on abbr "16" at bounding box center [531, 435] width 12 height 13
click at [556, 436] on button "17" at bounding box center [565, 435] width 33 height 34
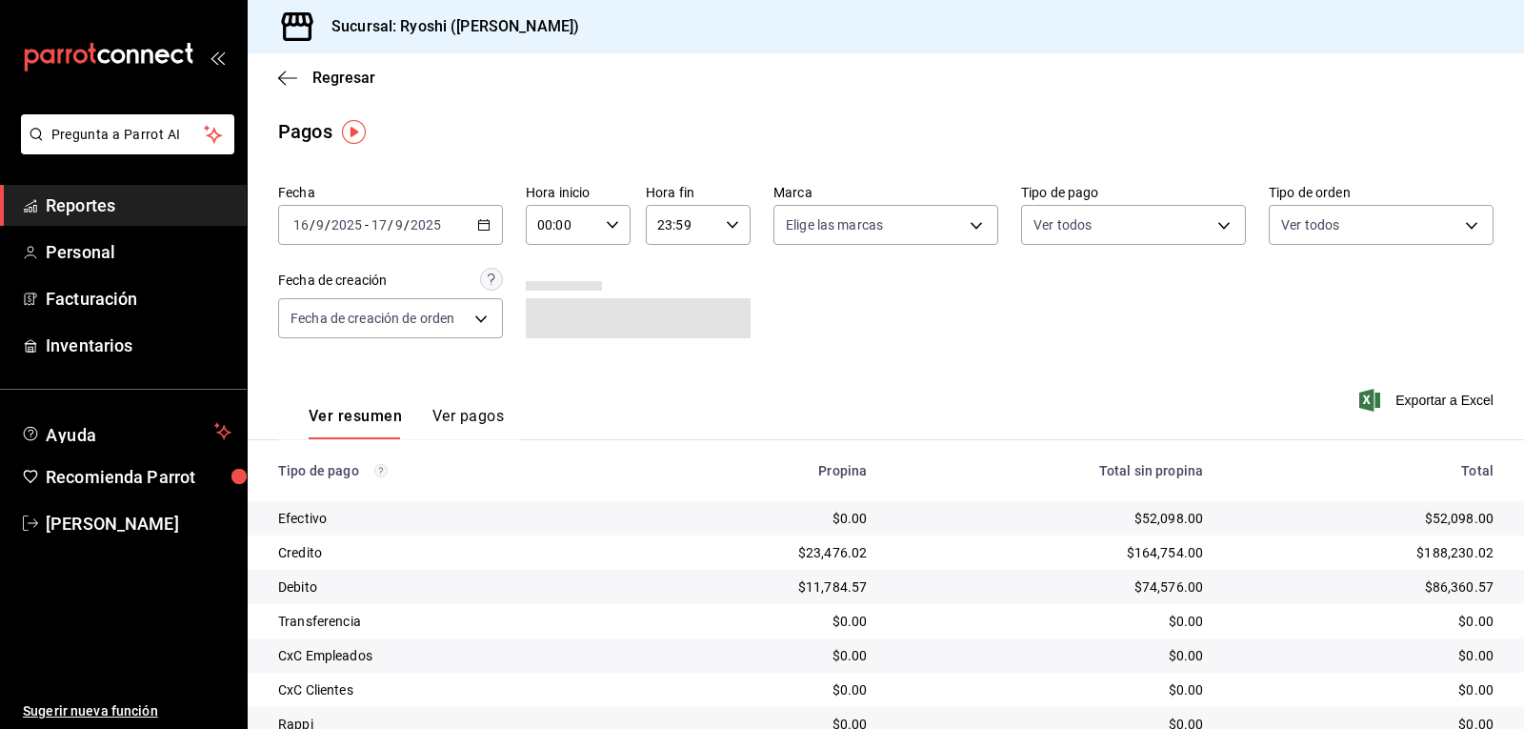
click at [972, 311] on div "Fecha 2025-09-16 16 / 9 / 2025 - 2025-09-17 17 / 9 / 2025 Hora inicio 00:00 Hor…" at bounding box center [886, 268] width 1216 height 185
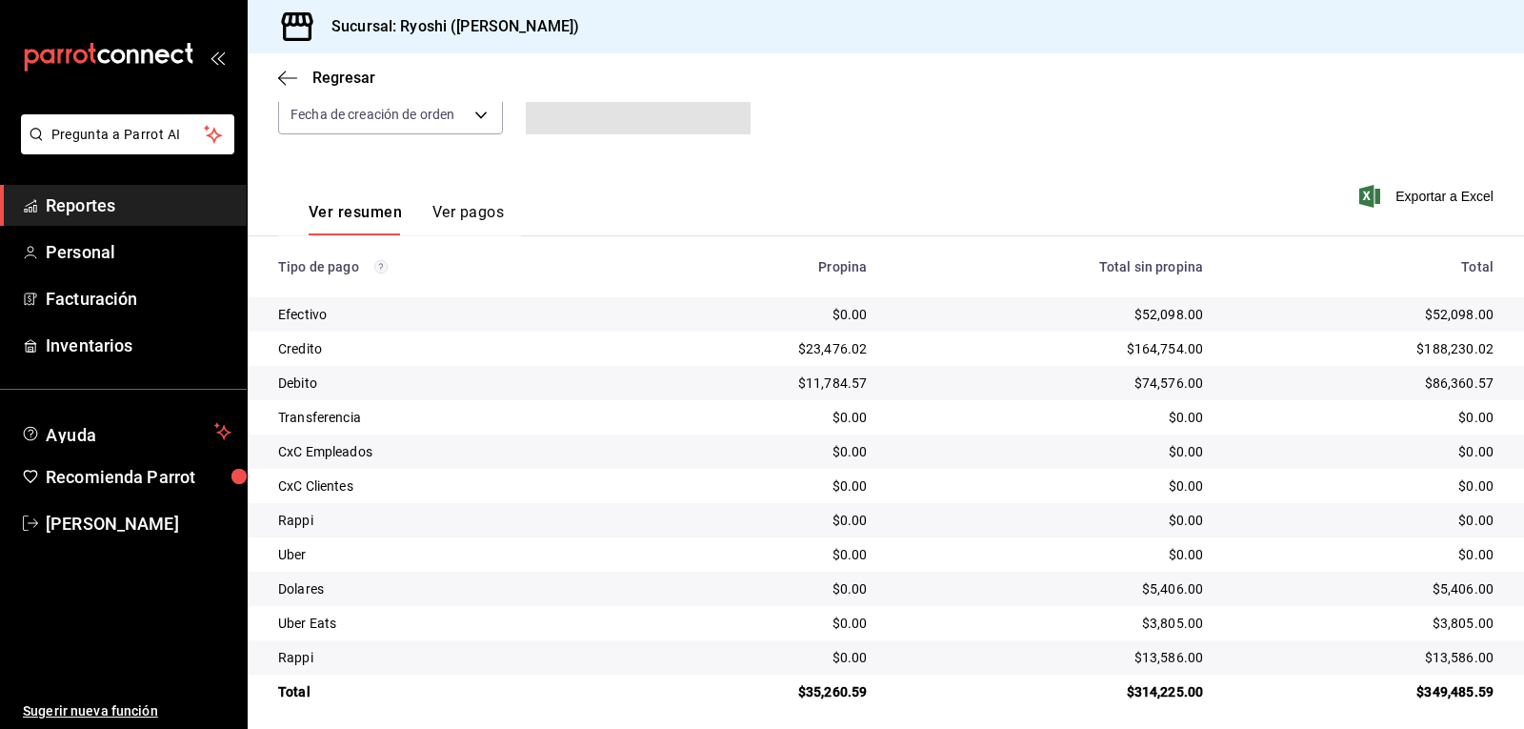
scroll to position [215, 0]
